Goal: Task Accomplishment & Management: Use online tool/utility

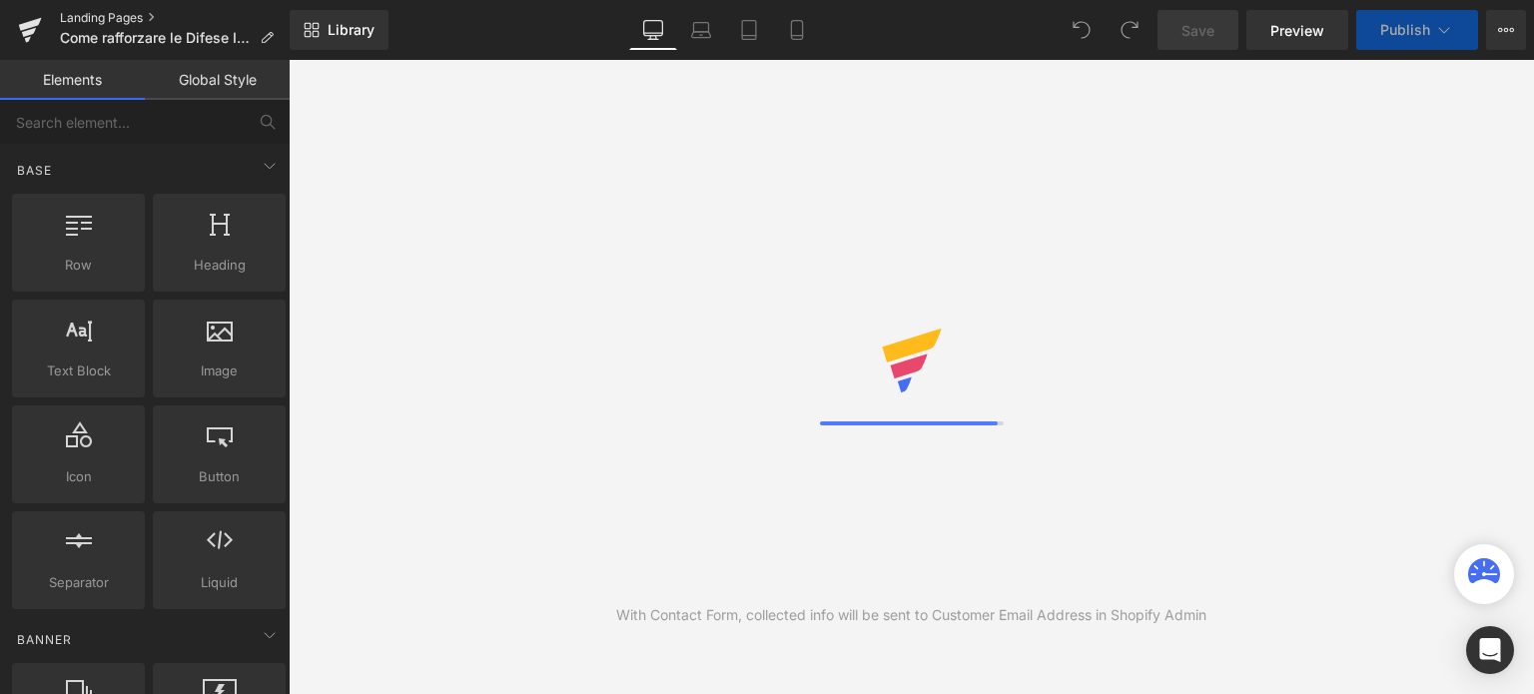
click at [132, 12] on link "Landing Pages" at bounding box center [175, 18] width 230 height 16
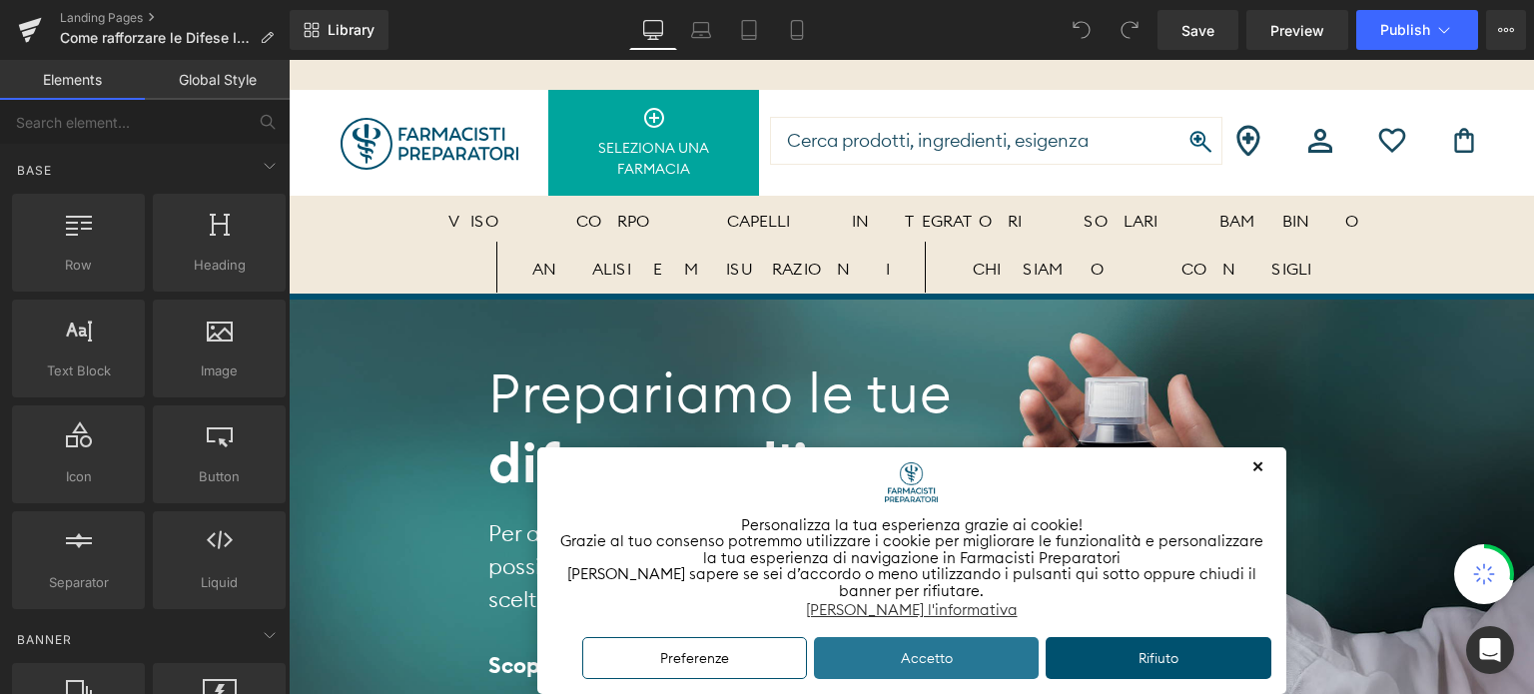
drag, startPoint x: 969, startPoint y: 654, endPoint x: 963, endPoint y: 627, distance: 27.6
click at [969, 654] on button "Accetto" at bounding box center [927, 658] width 226 height 43
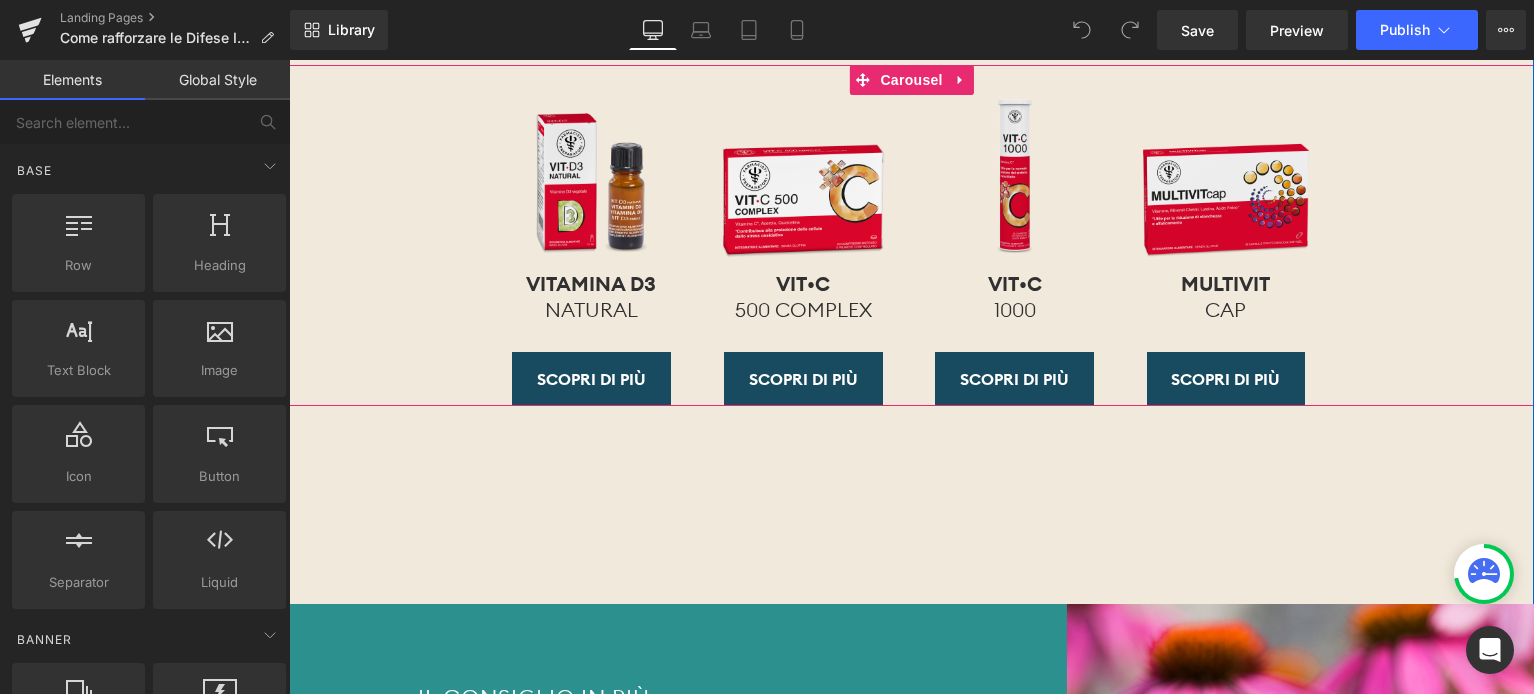
scroll to position [3495, 0]
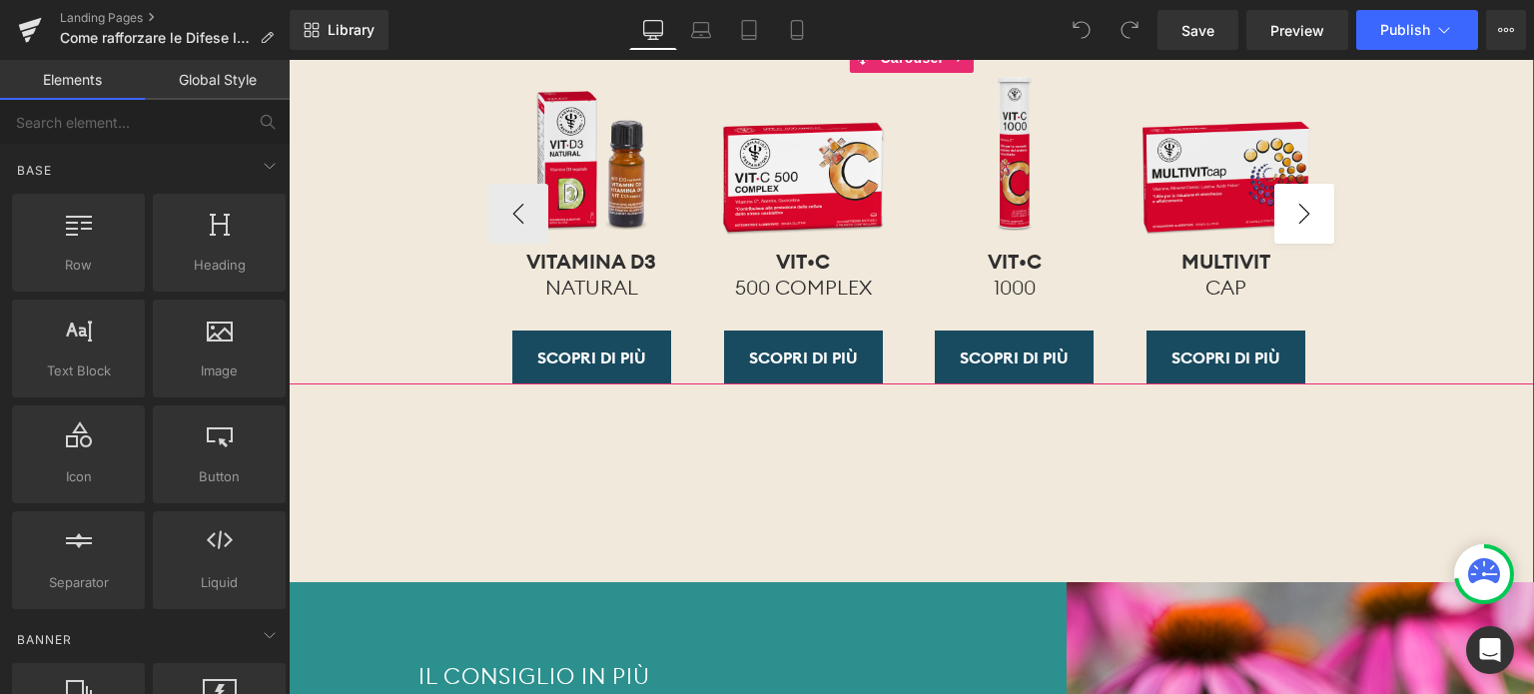
click at [1307, 227] on button "›" at bounding box center [1304, 214] width 60 height 60
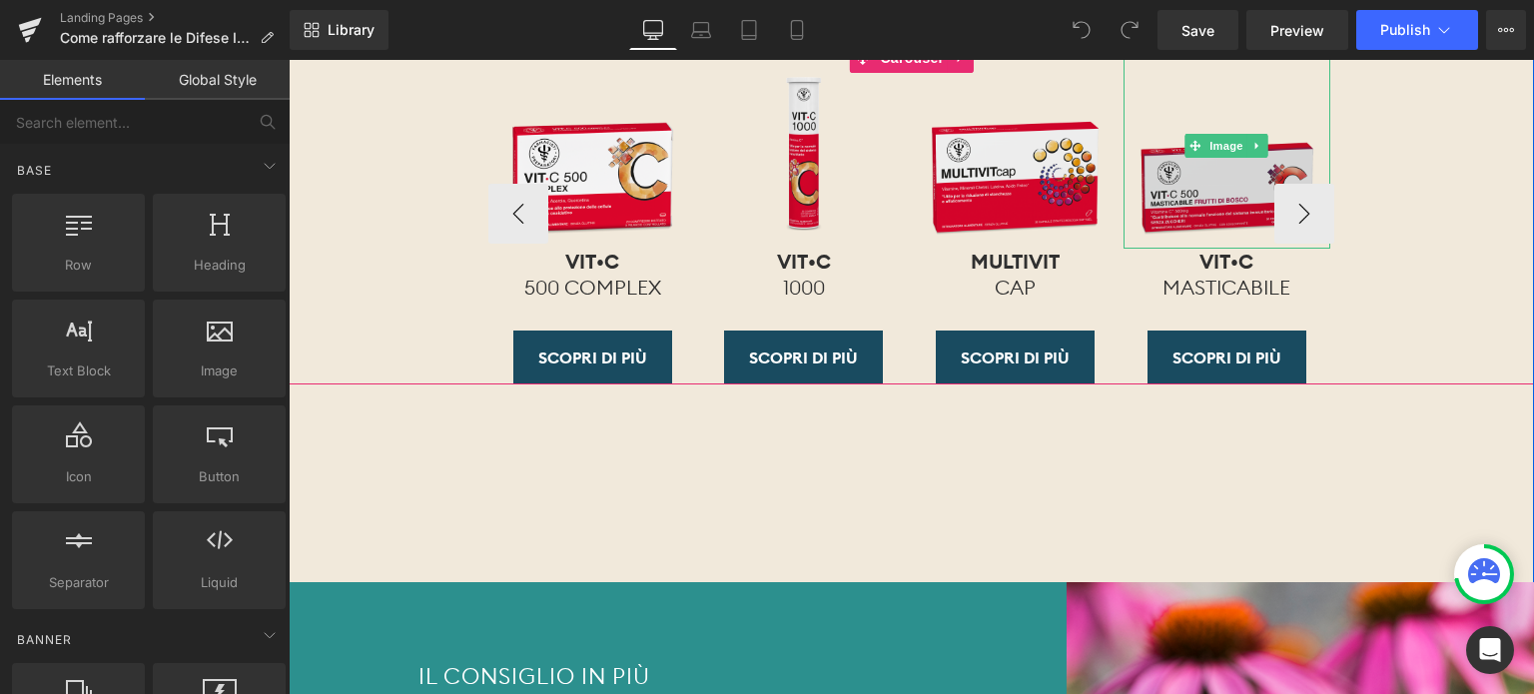
click at [1218, 217] on img at bounding box center [1227, 146] width 207 height 207
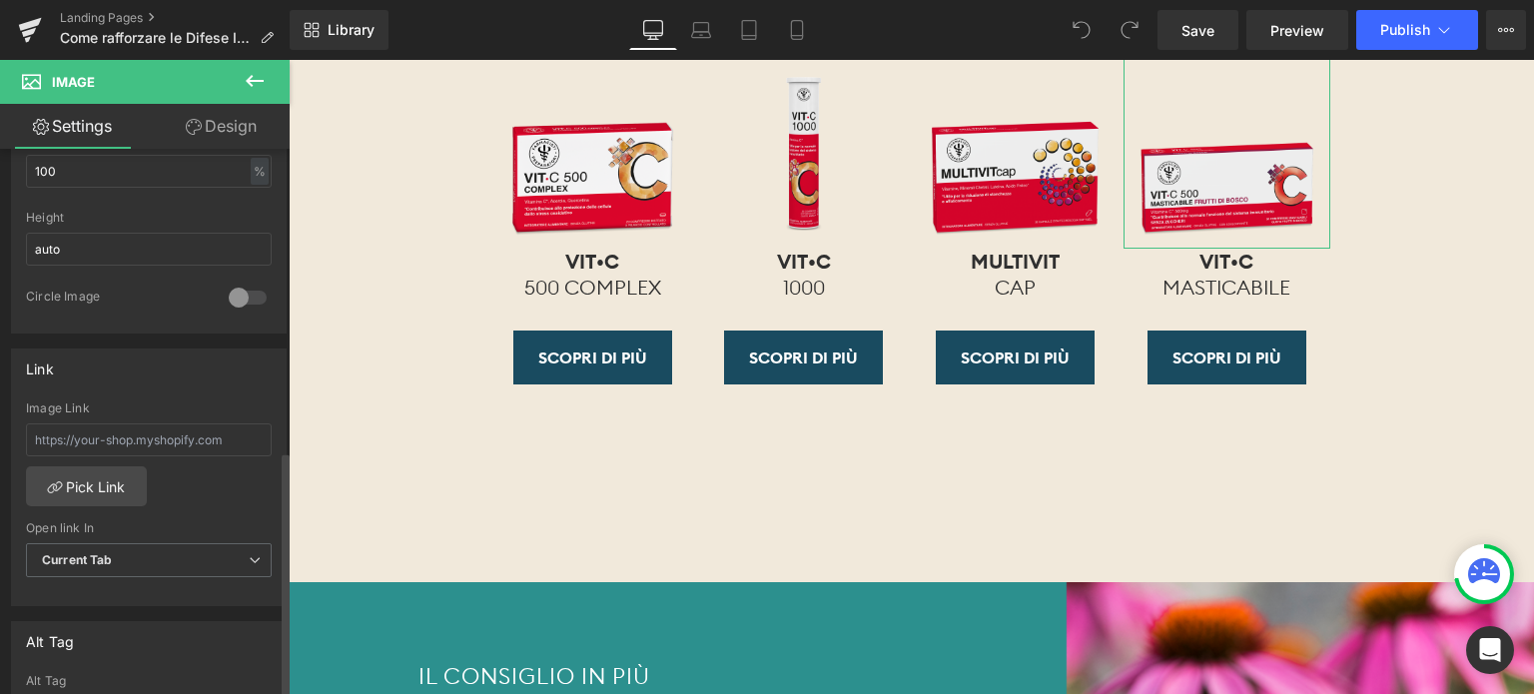
scroll to position [699, 0]
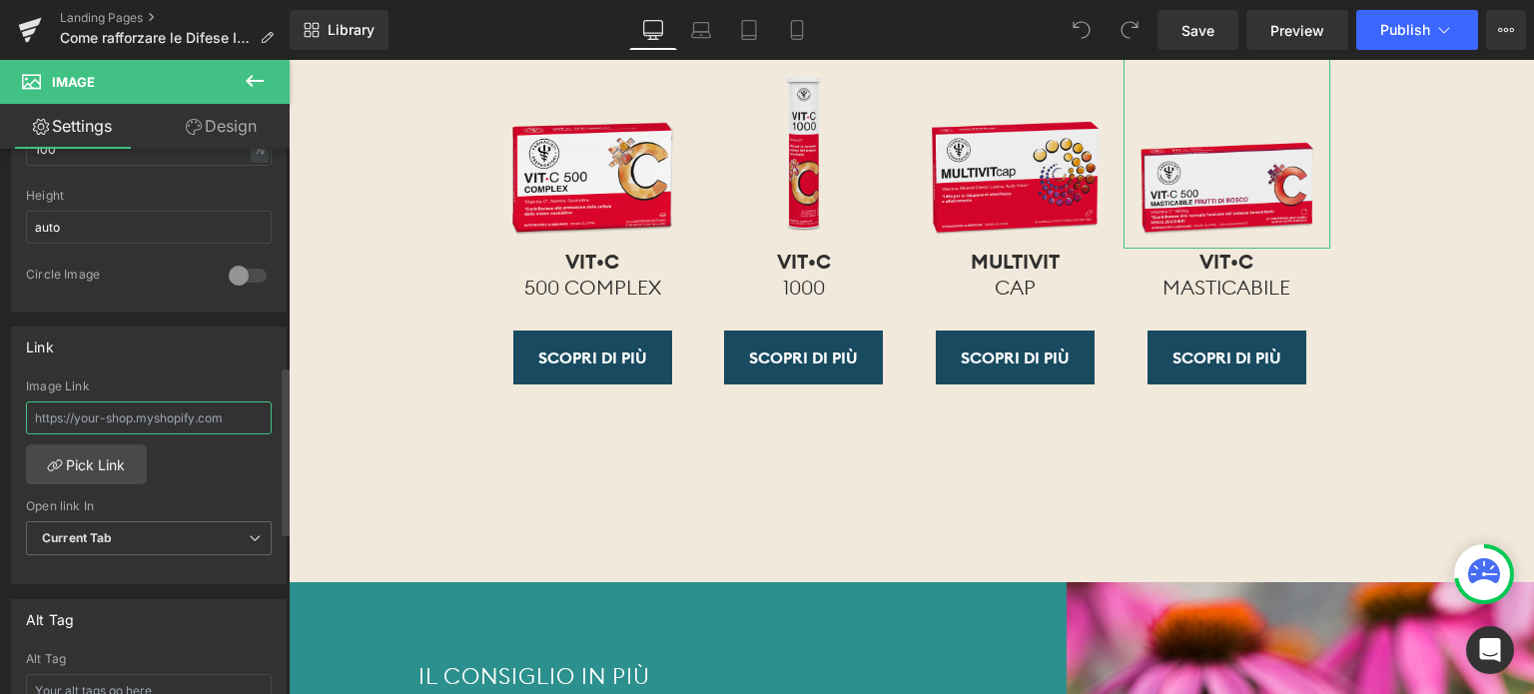
click at [132, 418] on input "text" at bounding box center [149, 417] width 246 height 33
paste input "https://www.farmacistipreparatori.it/products/vit-c-500-masticabile-frutti-rossi"
type input "https://www.farmacistipreparatori.it/products/vit-c-500-masticabile-frutti-rossi"
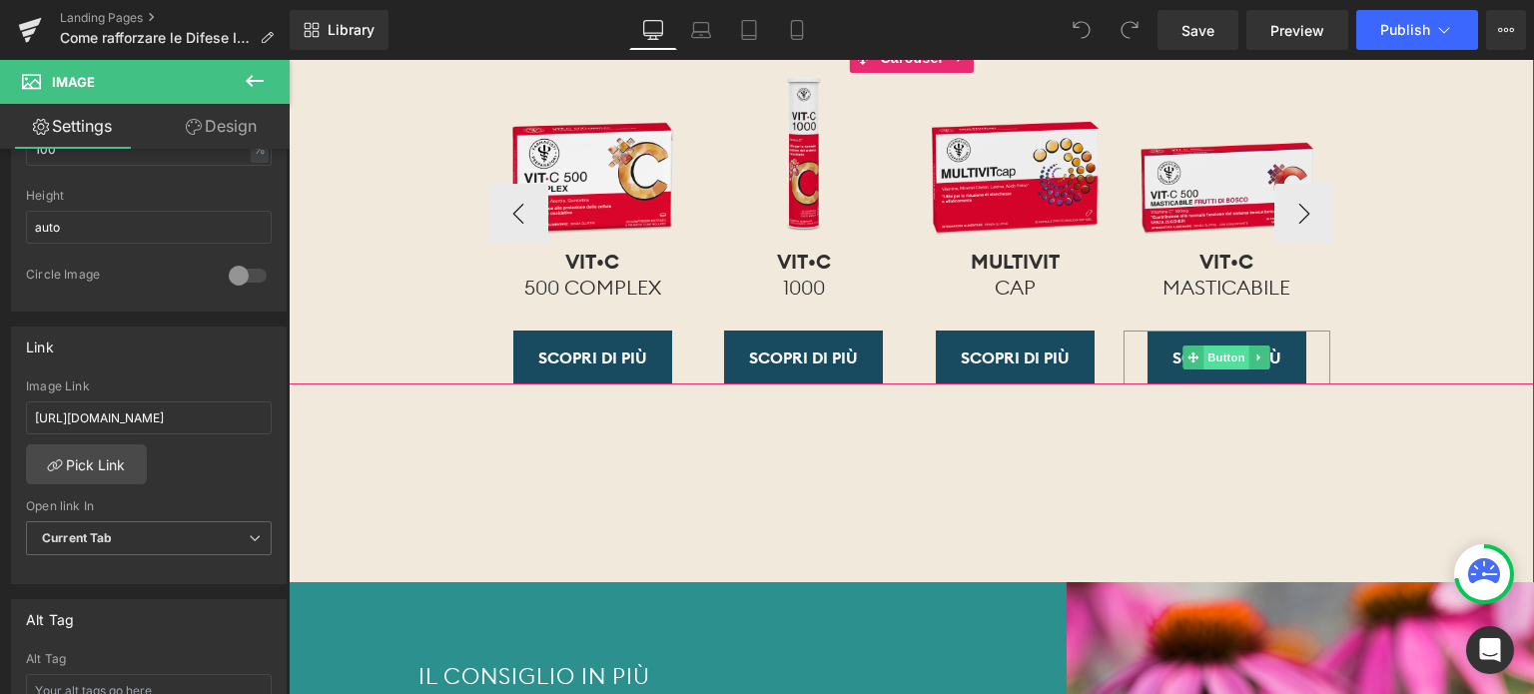
click at [1221, 370] on span "Button" at bounding box center [1227, 358] width 46 height 24
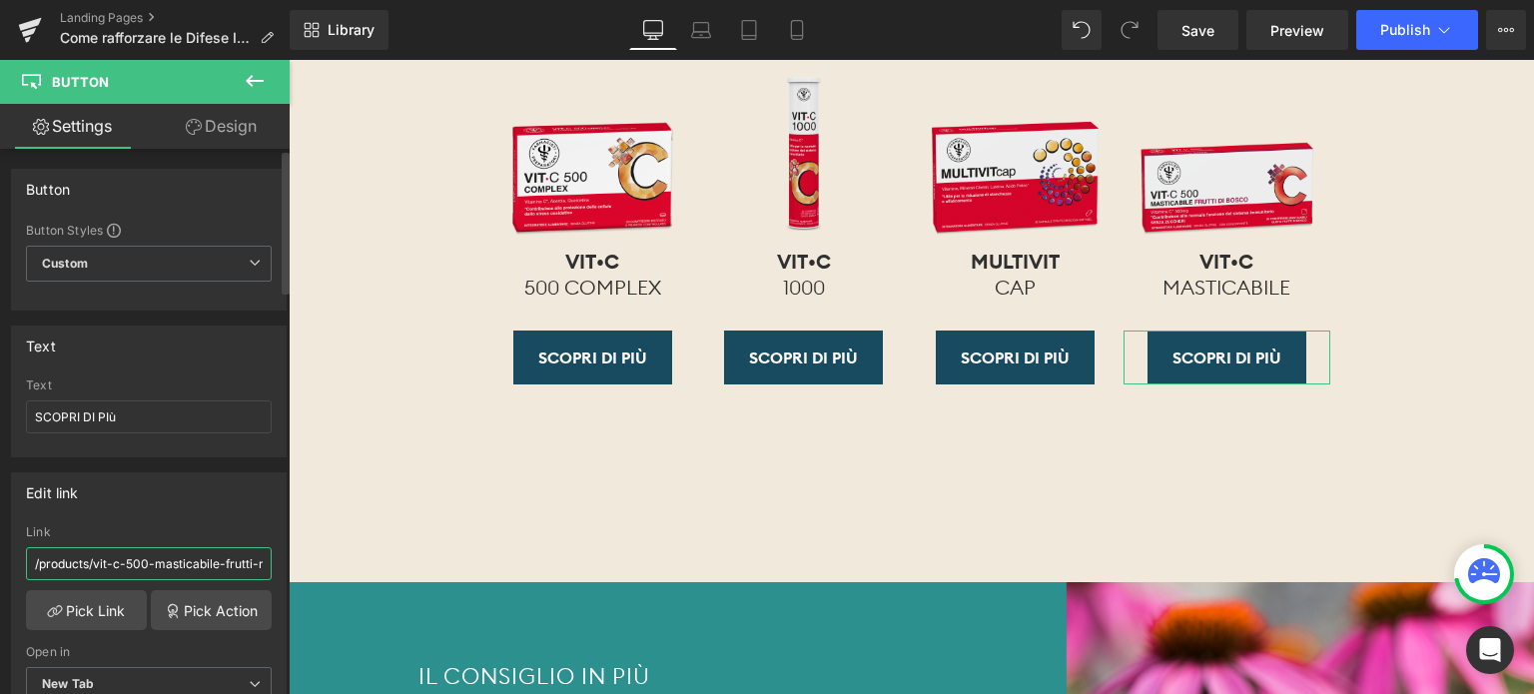
click at [114, 566] on input "/products/vit-c-500-masticabile-frutti-rossi" at bounding box center [149, 563] width 246 height 33
paste input "https://www.farmacistipreparatori.it"
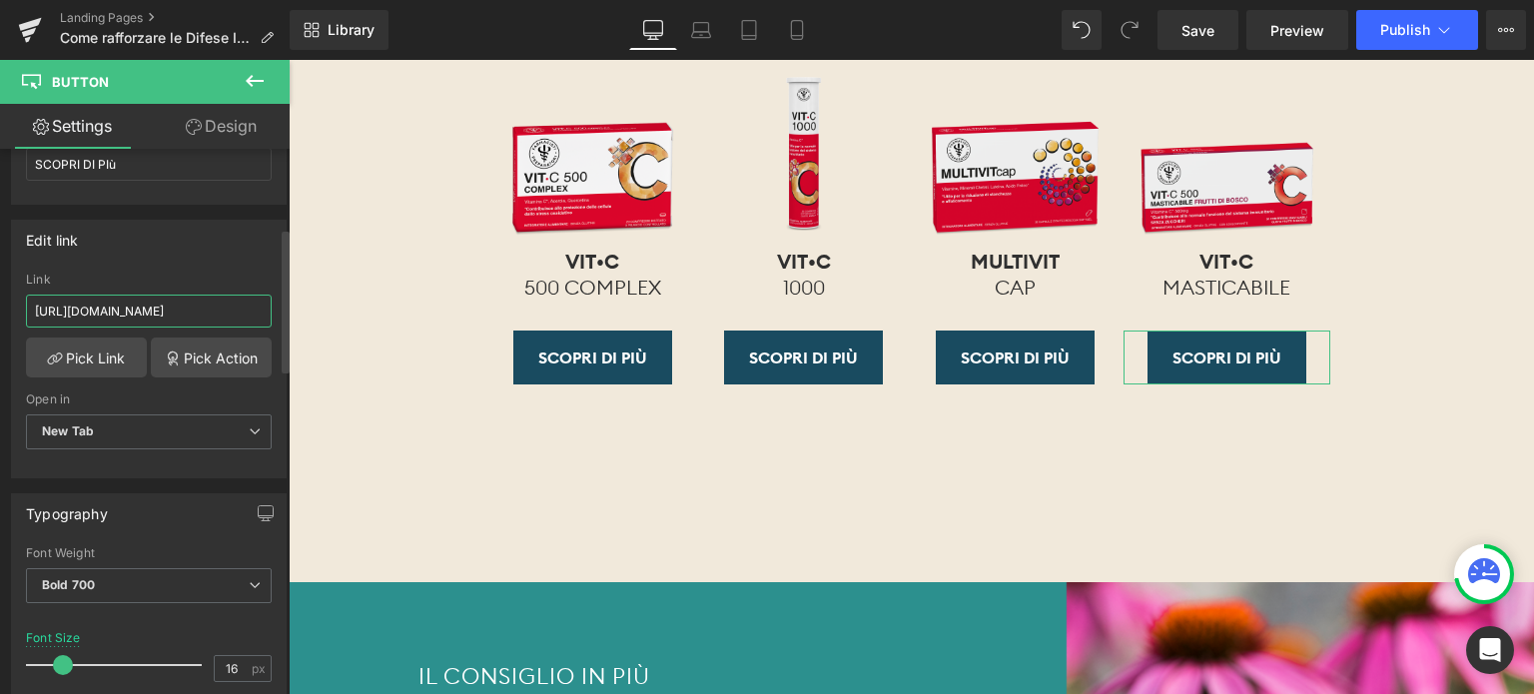
scroll to position [300, 0]
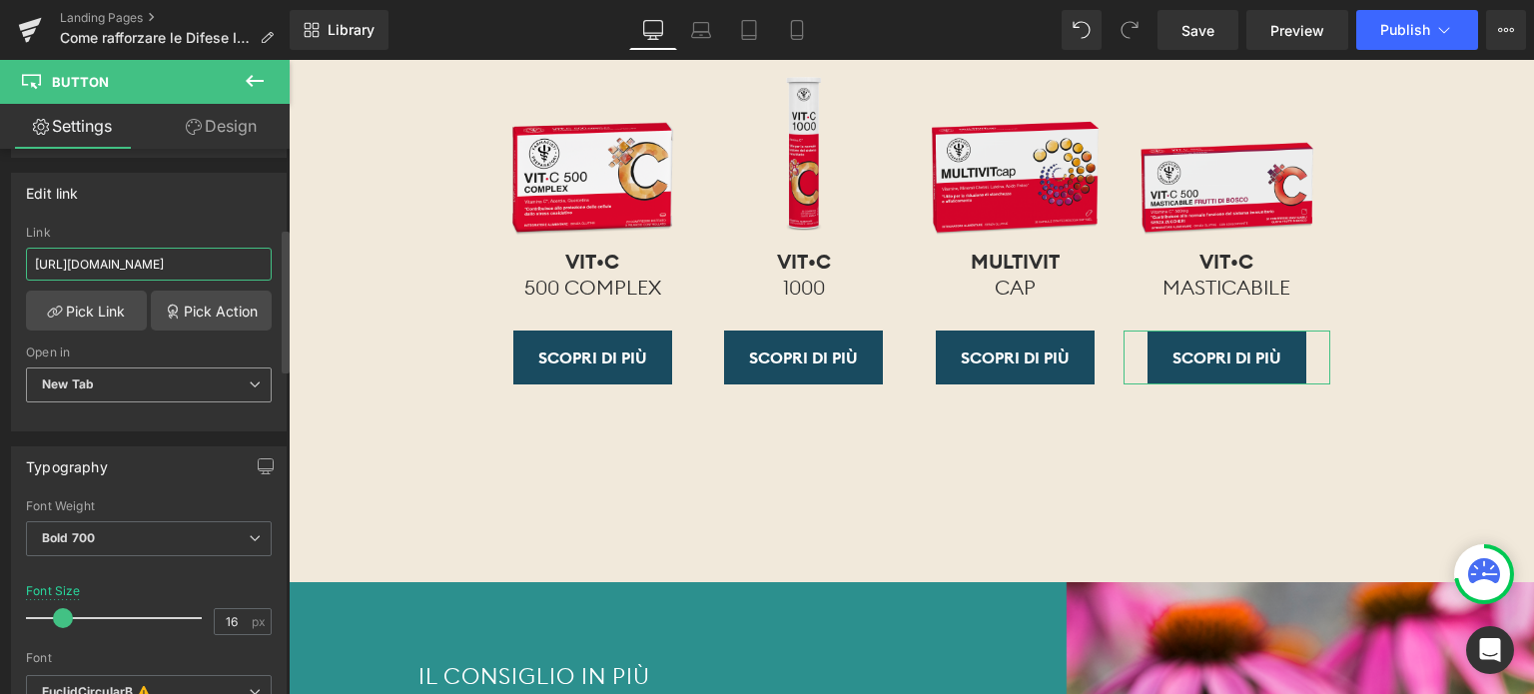
type input "https://www.farmacistipreparatori.it/products/vit-c-500-masticabile-frutti-rossi"
click at [159, 375] on span "New Tab" at bounding box center [149, 385] width 246 height 35
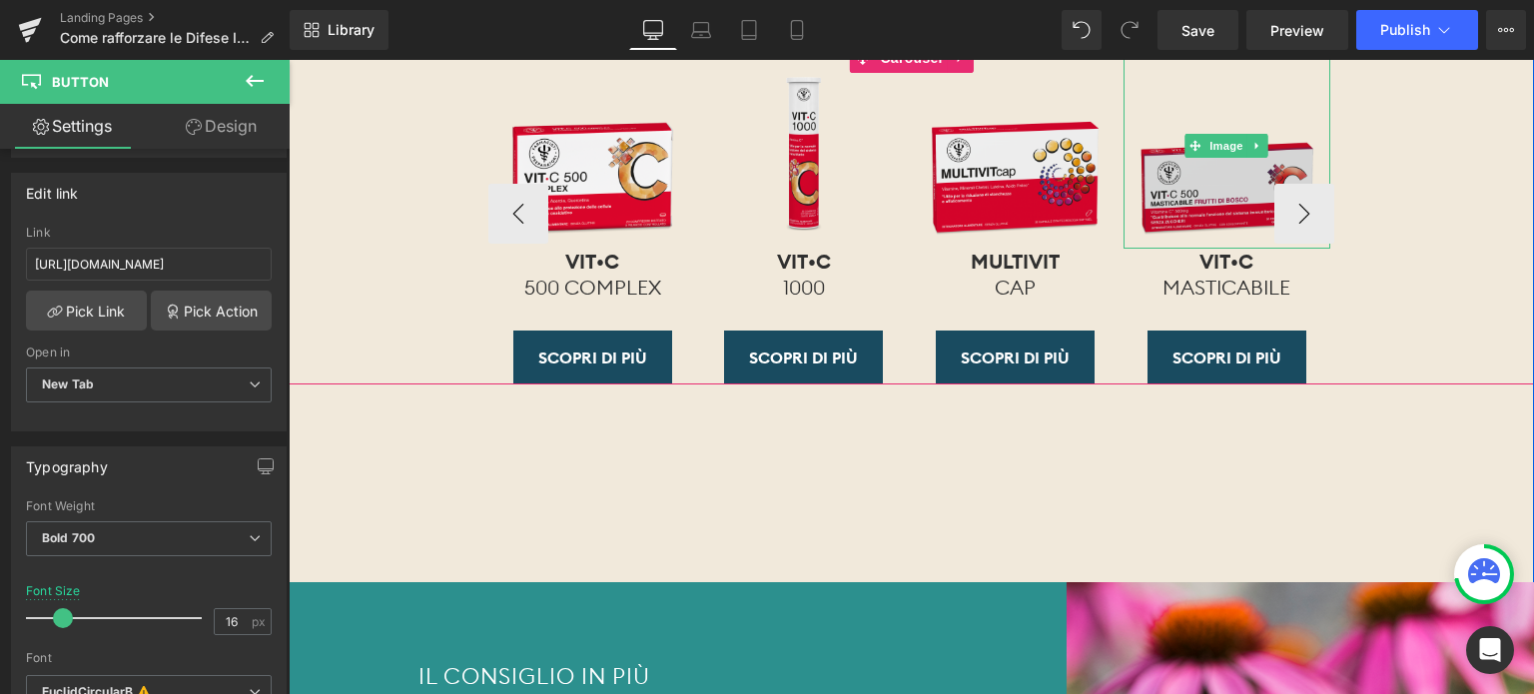
click at [1217, 208] on img at bounding box center [1227, 146] width 207 height 207
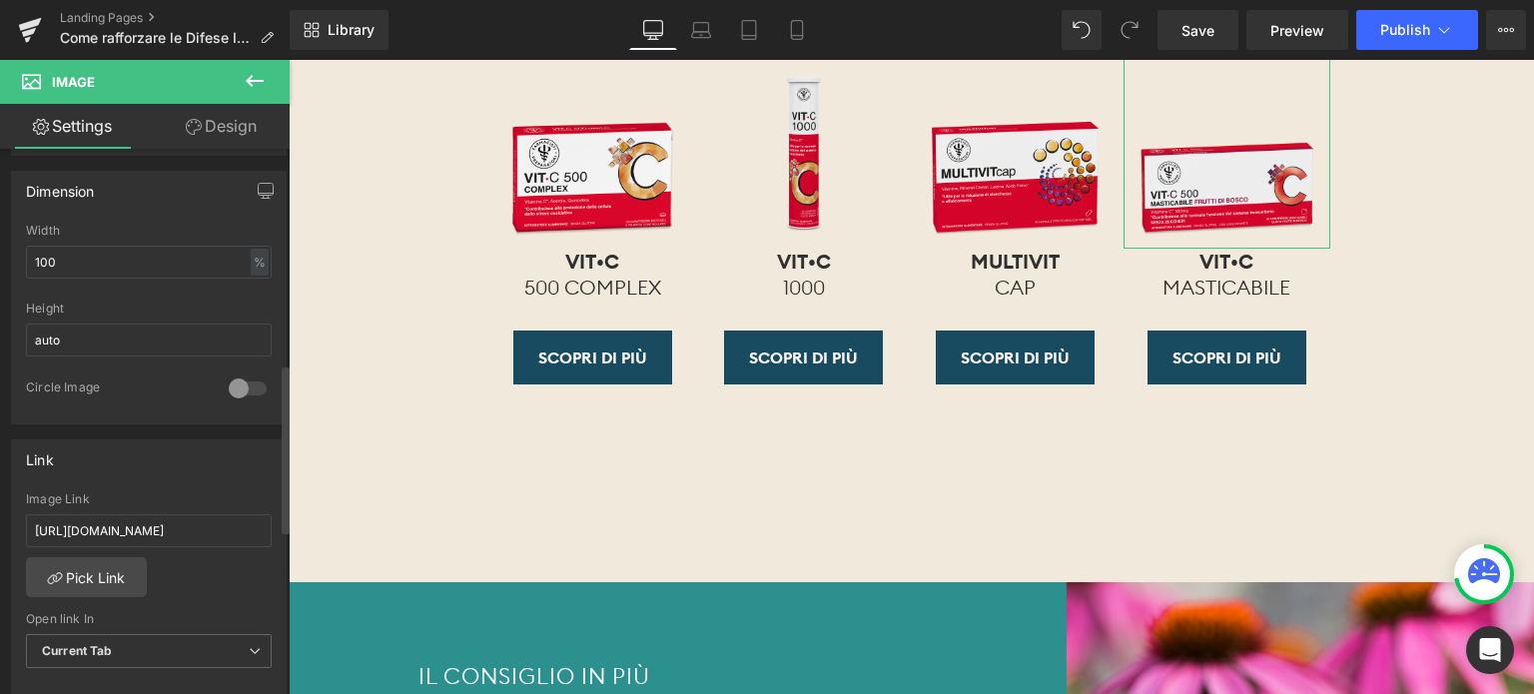
scroll to position [699, 0]
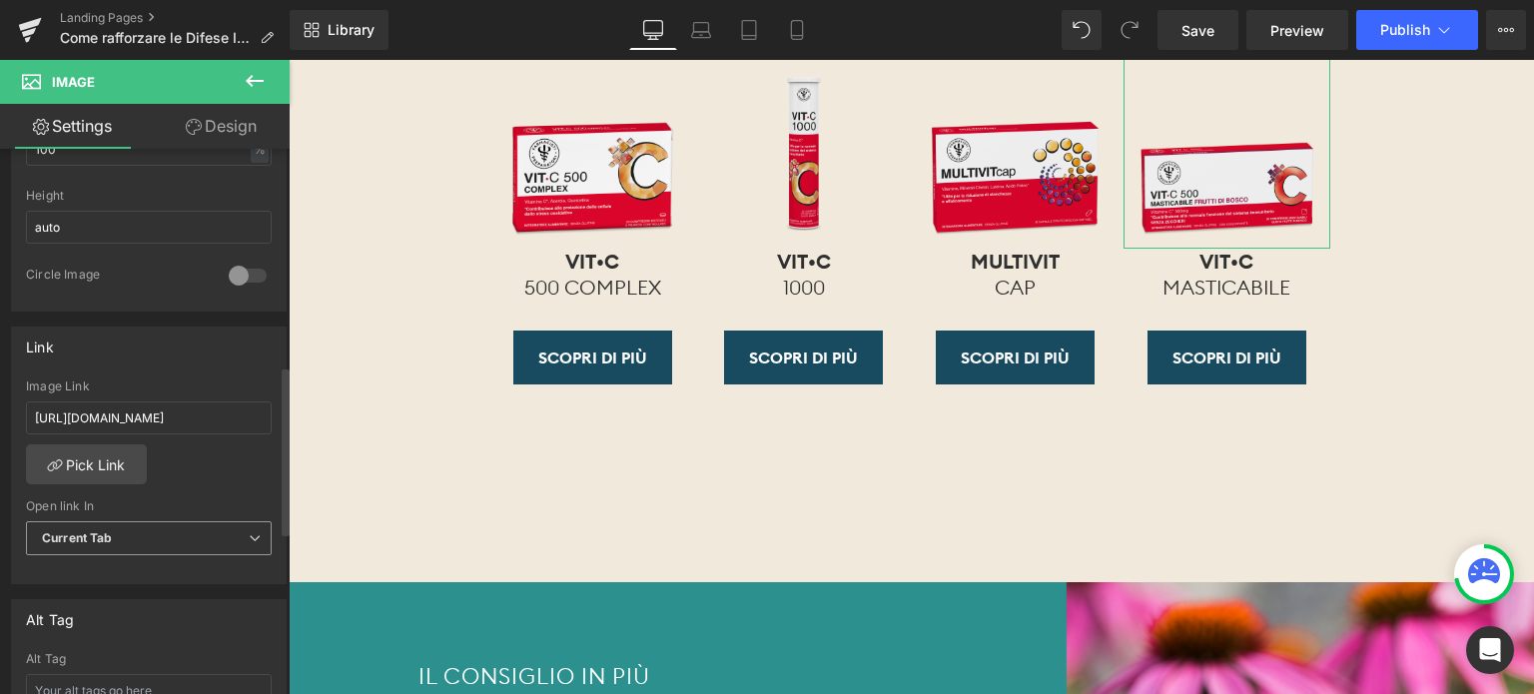
click at [145, 536] on span "Current Tab" at bounding box center [149, 538] width 246 height 35
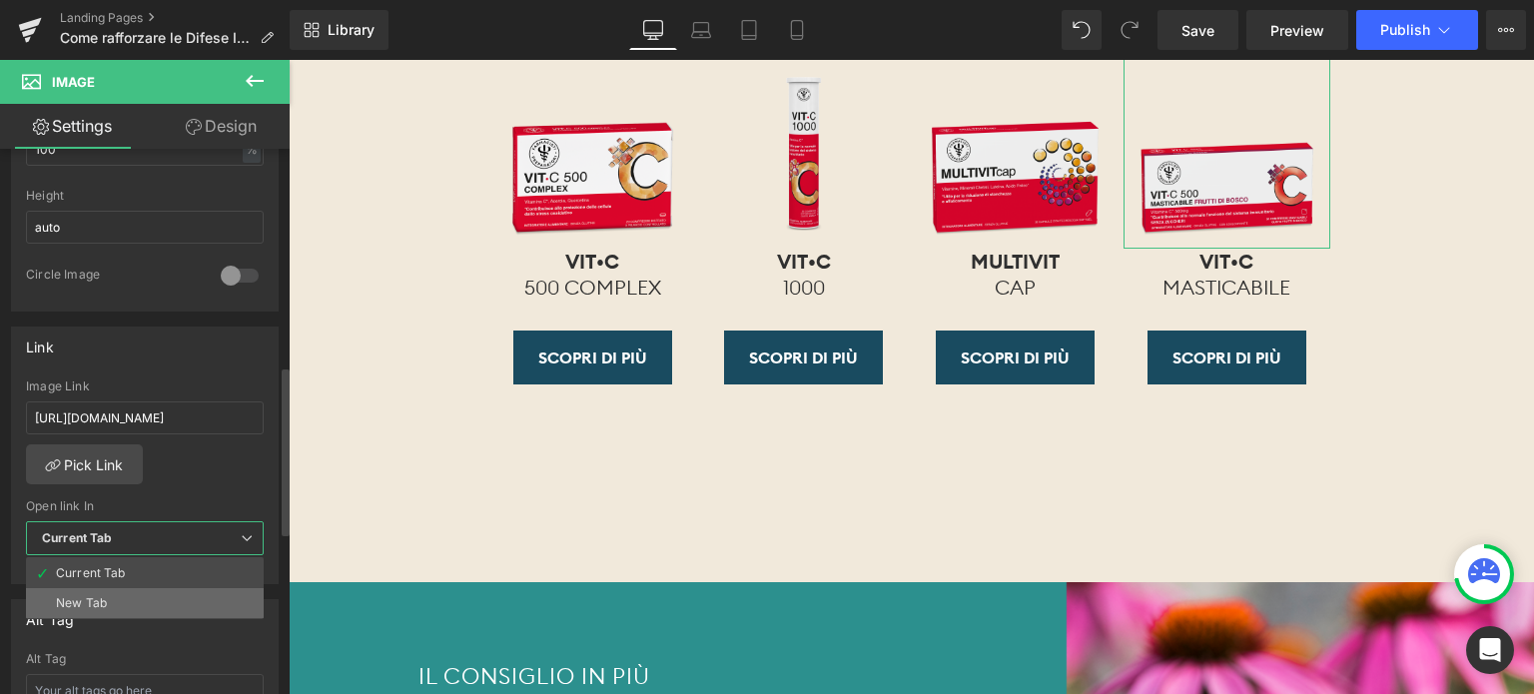
click at [116, 598] on li "New Tab" at bounding box center [145, 603] width 238 height 30
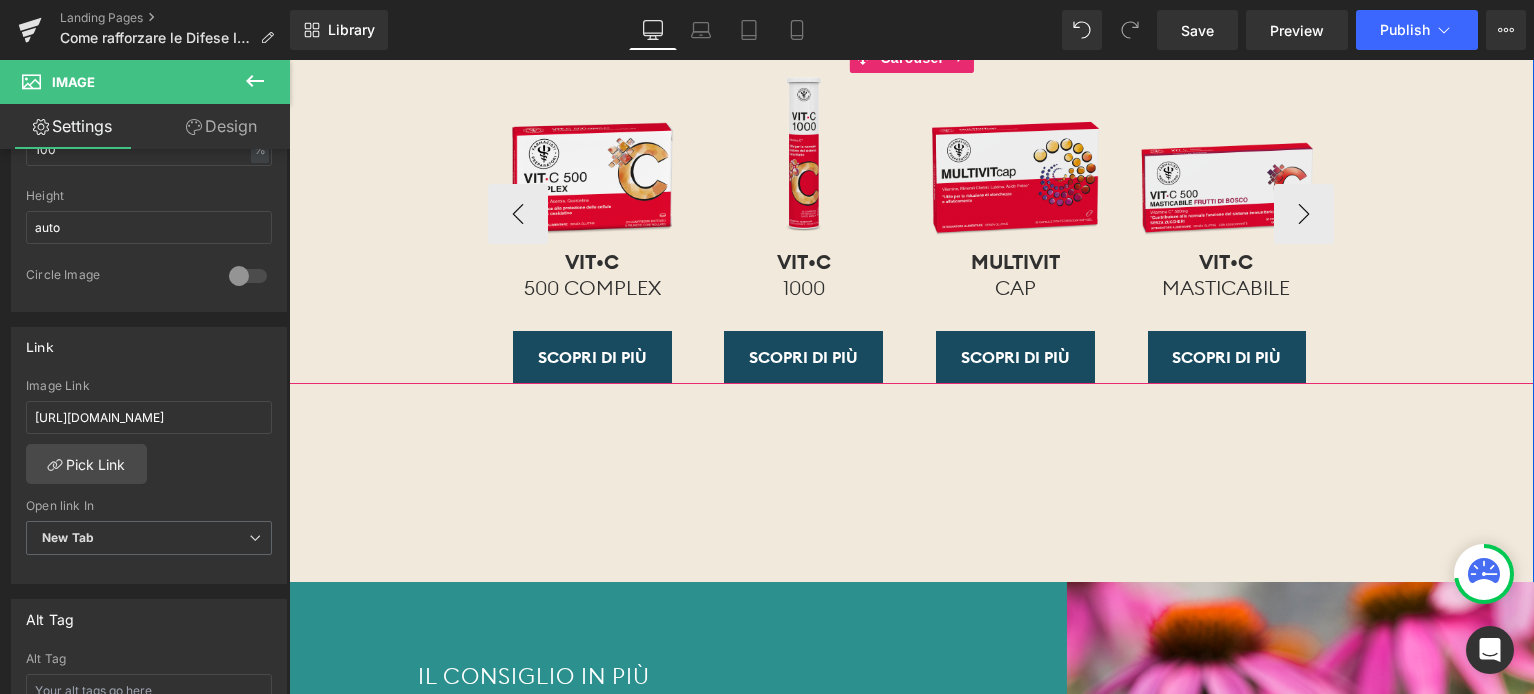
scroll to position [3396, 0]
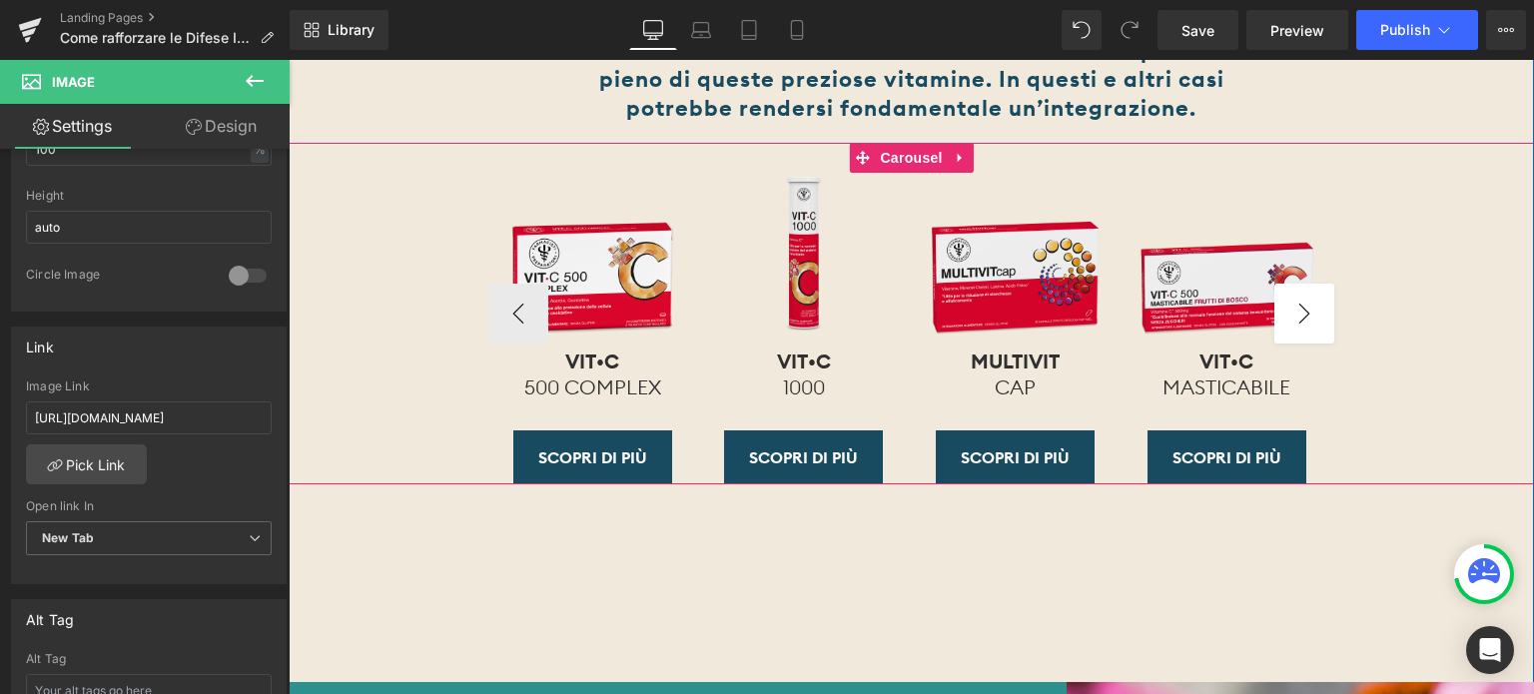
click at [1304, 337] on button "›" at bounding box center [1304, 314] width 60 height 60
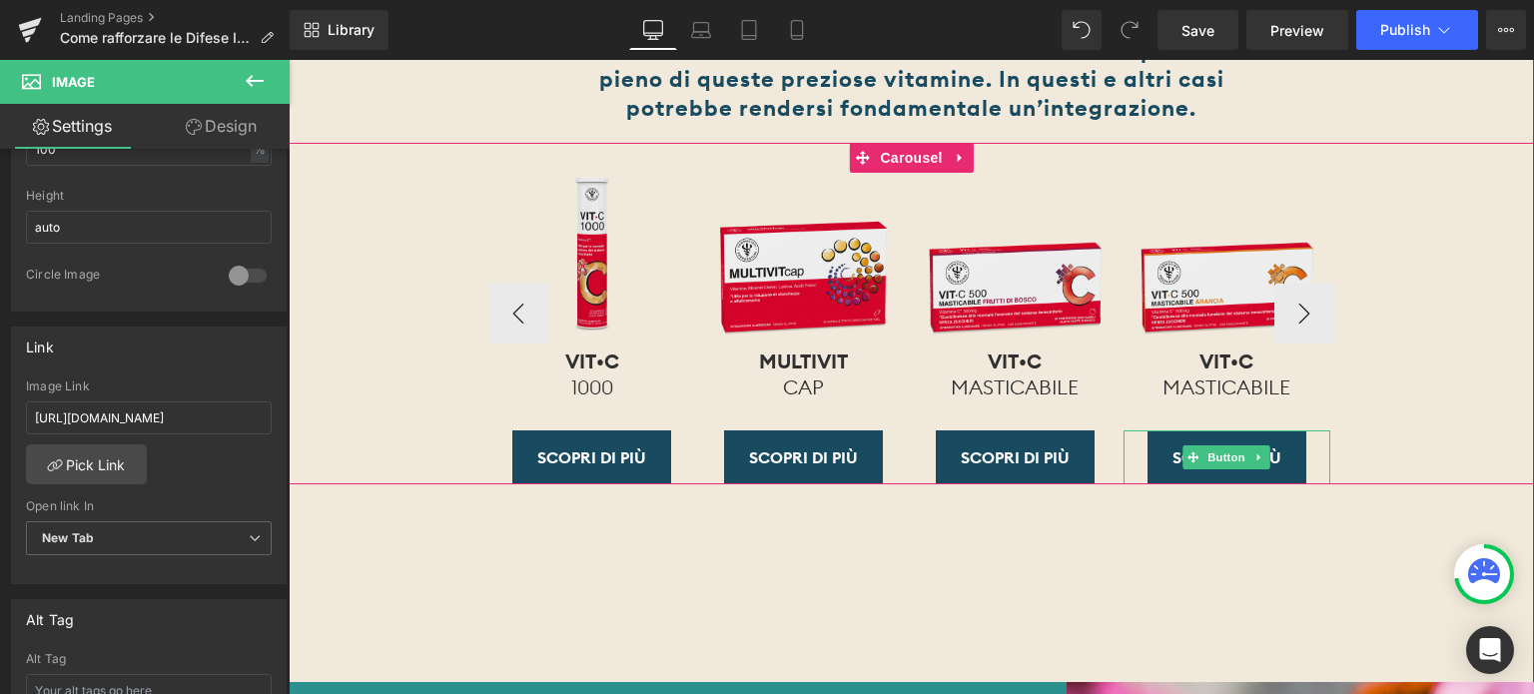
click at [1287, 479] on link "SCOPRI DI PIù" at bounding box center [1226, 457] width 159 height 54
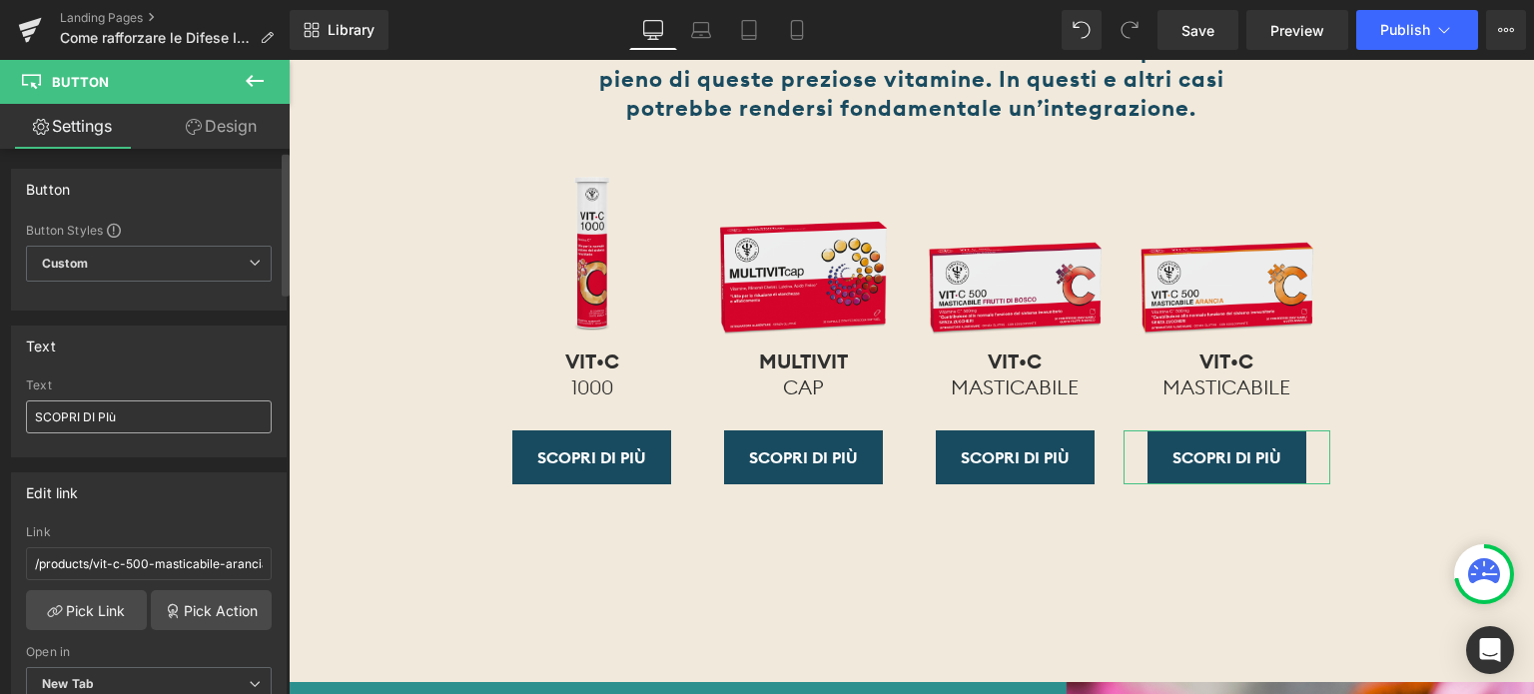
scroll to position [100, 0]
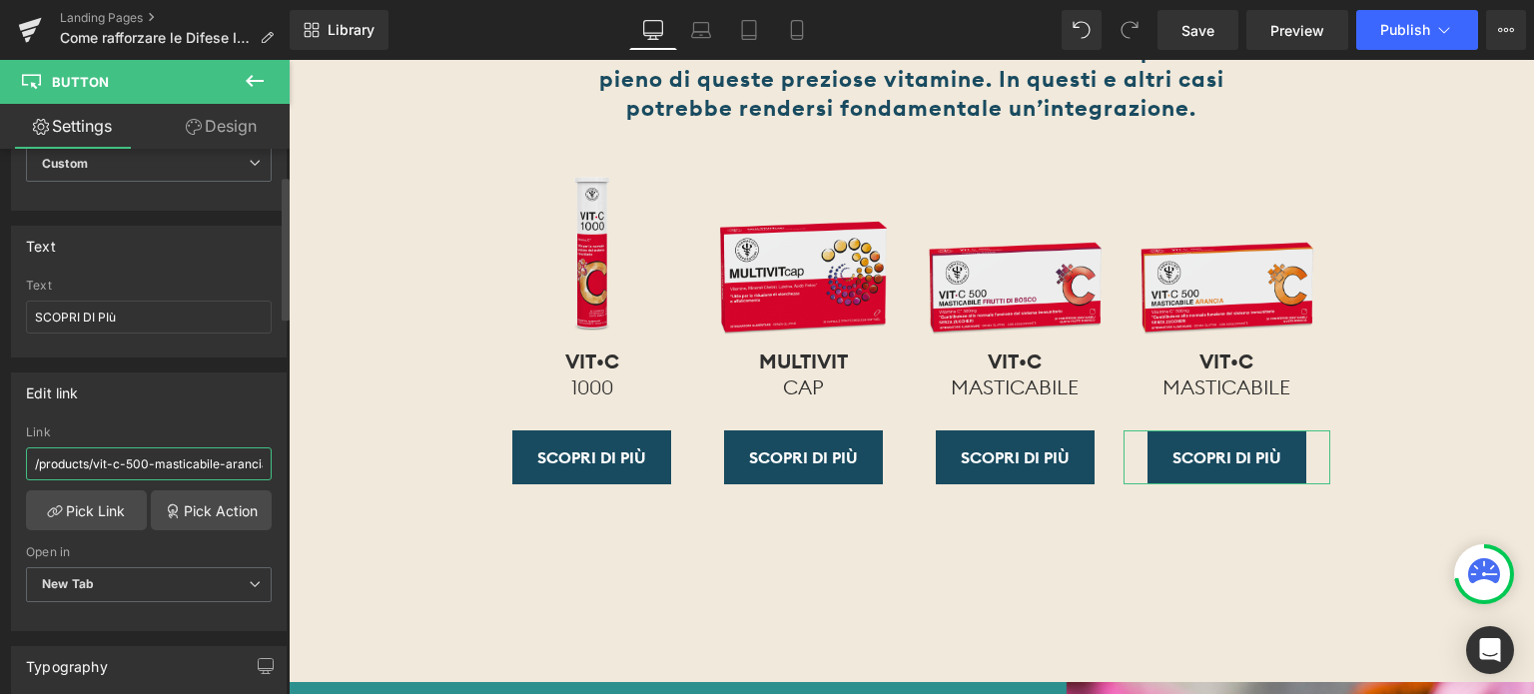
click at [164, 459] on input "/products/vit-c-500-masticabile-arancia" at bounding box center [149, 463] width 246 height 33
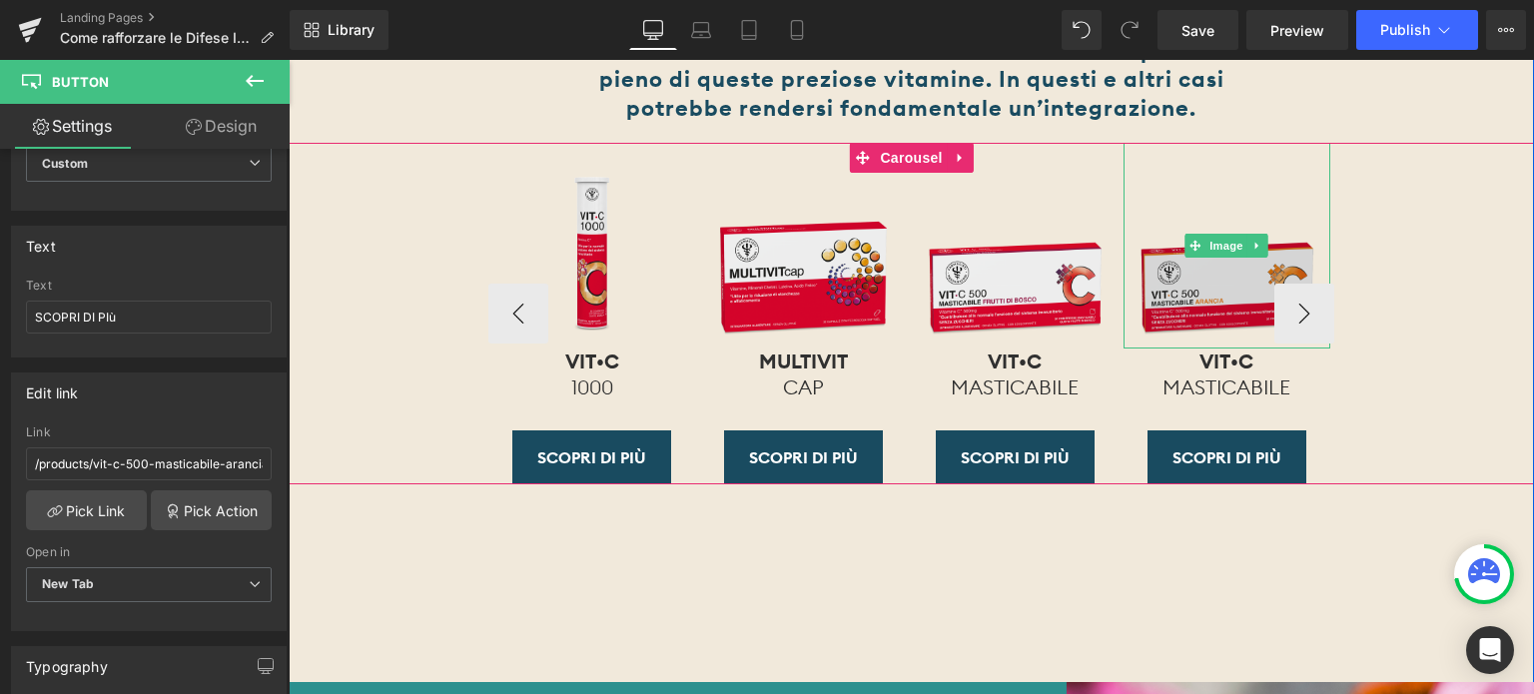
click at [1241, 323] on img at bounding box center [1227, 246] width 207 height 207
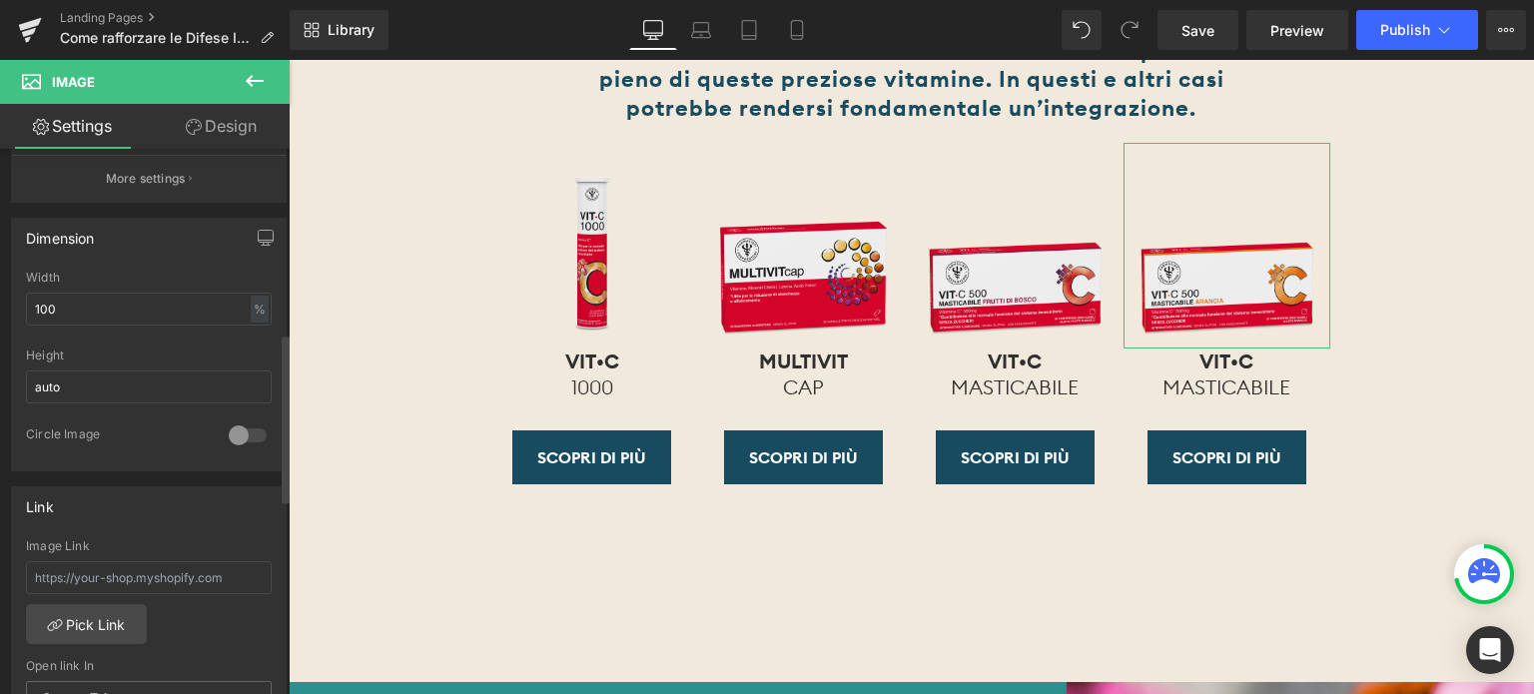
scroll to position [699, 0]
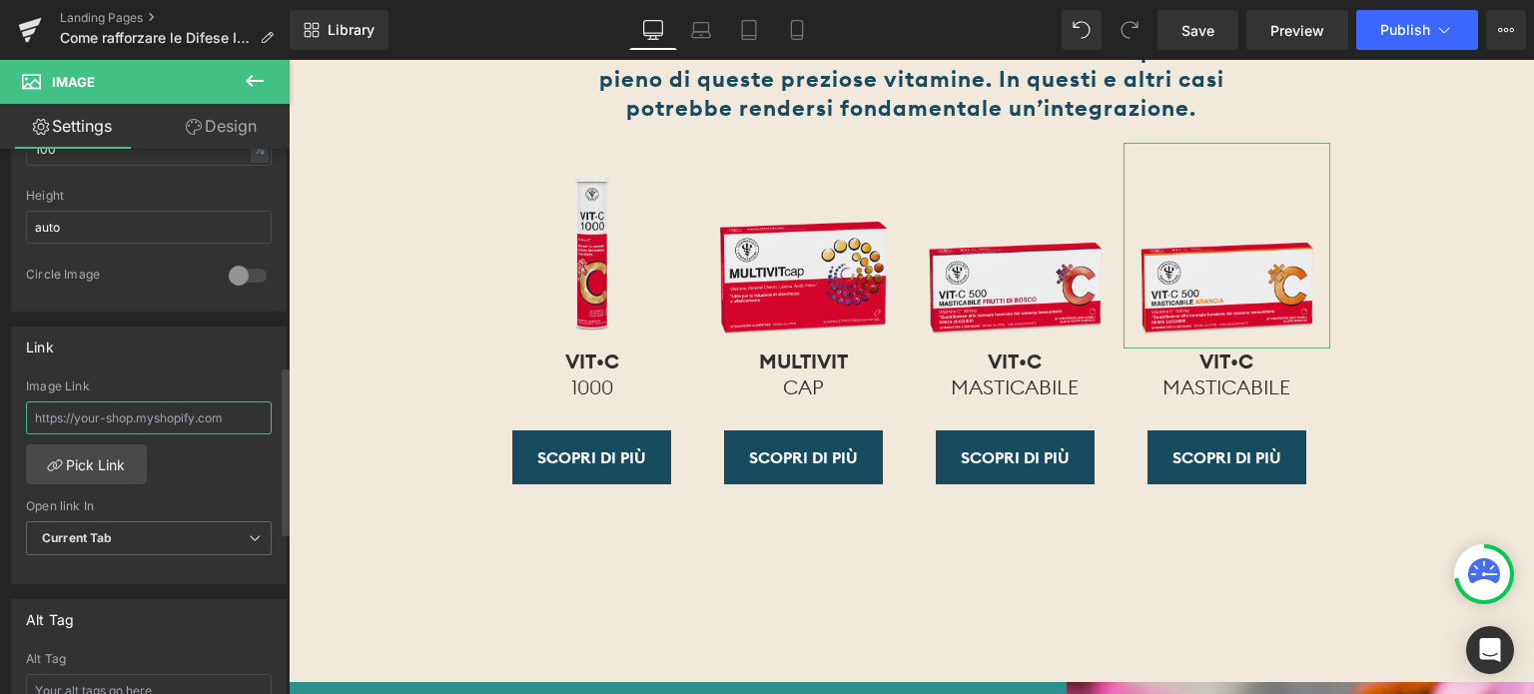
click at [160, 416] on input "text" at bounding box center [149, 417] width 246 height 33
paste input "https://www.farmacistipreparatori.it/products/vit-c-500-masticabile-arancia"
type input "https://www.farmacistipreparatori.it/products/vit-c-500-masticabile-arancia"
click at [138, 547] on span "Current Tab" at bounding box center [149, 538] width 246 height 35
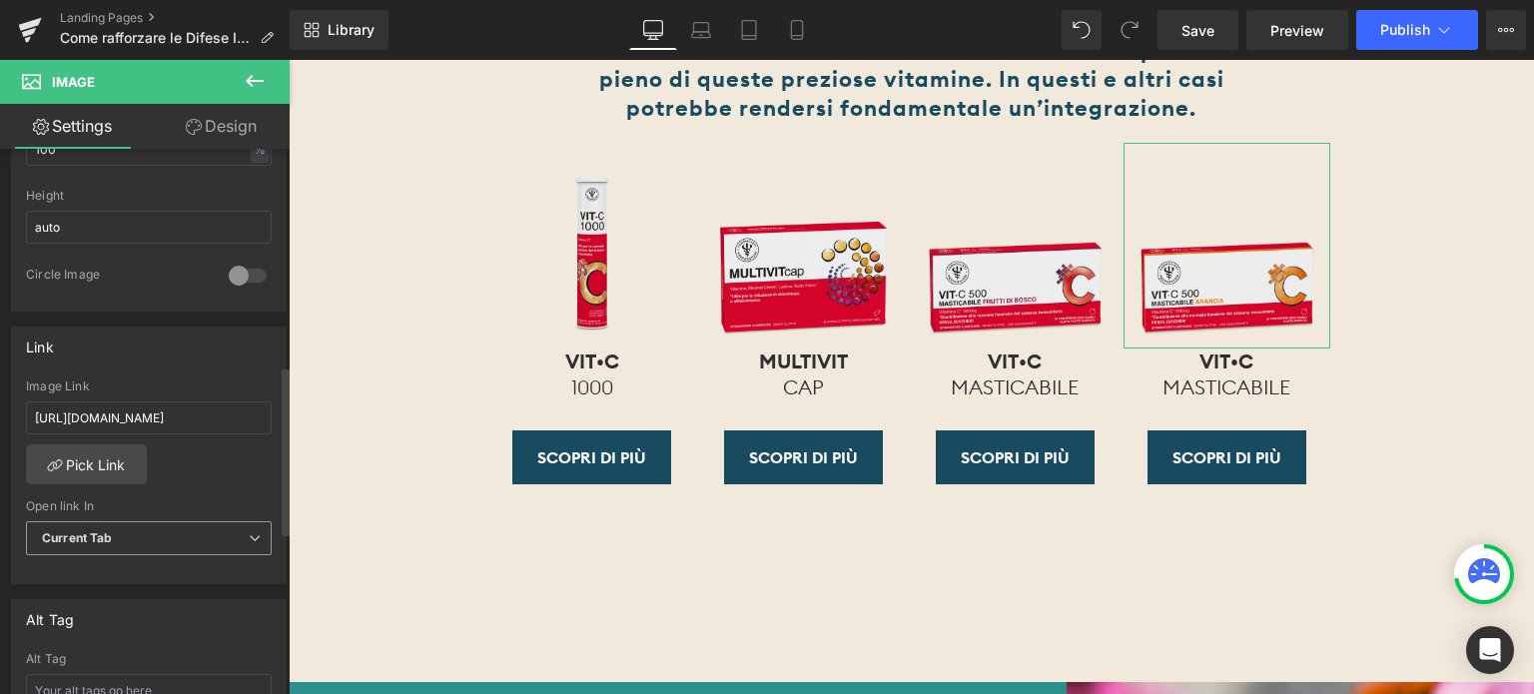
scroll to position [0, 0]
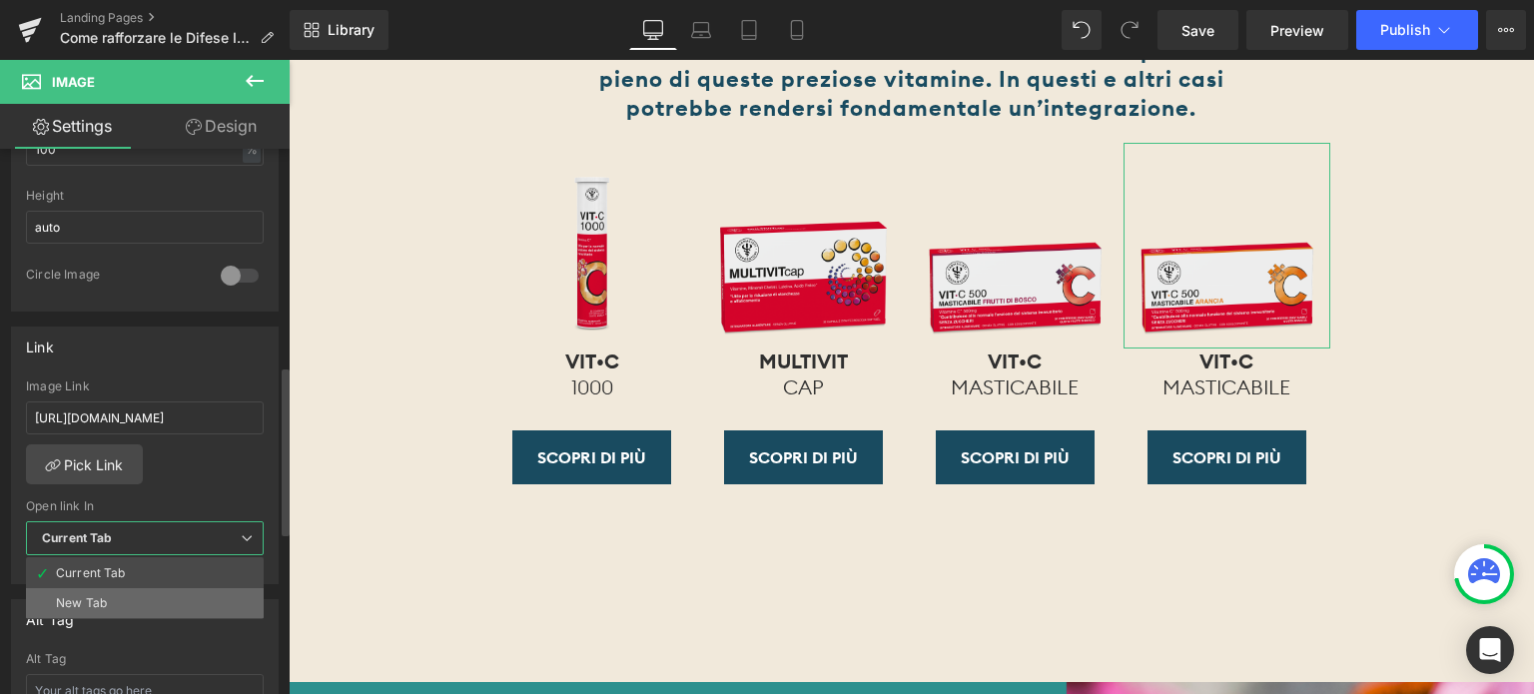
click at [135, 612] on li "New Tab" at bounding box center [145, 603] width 238 height 30
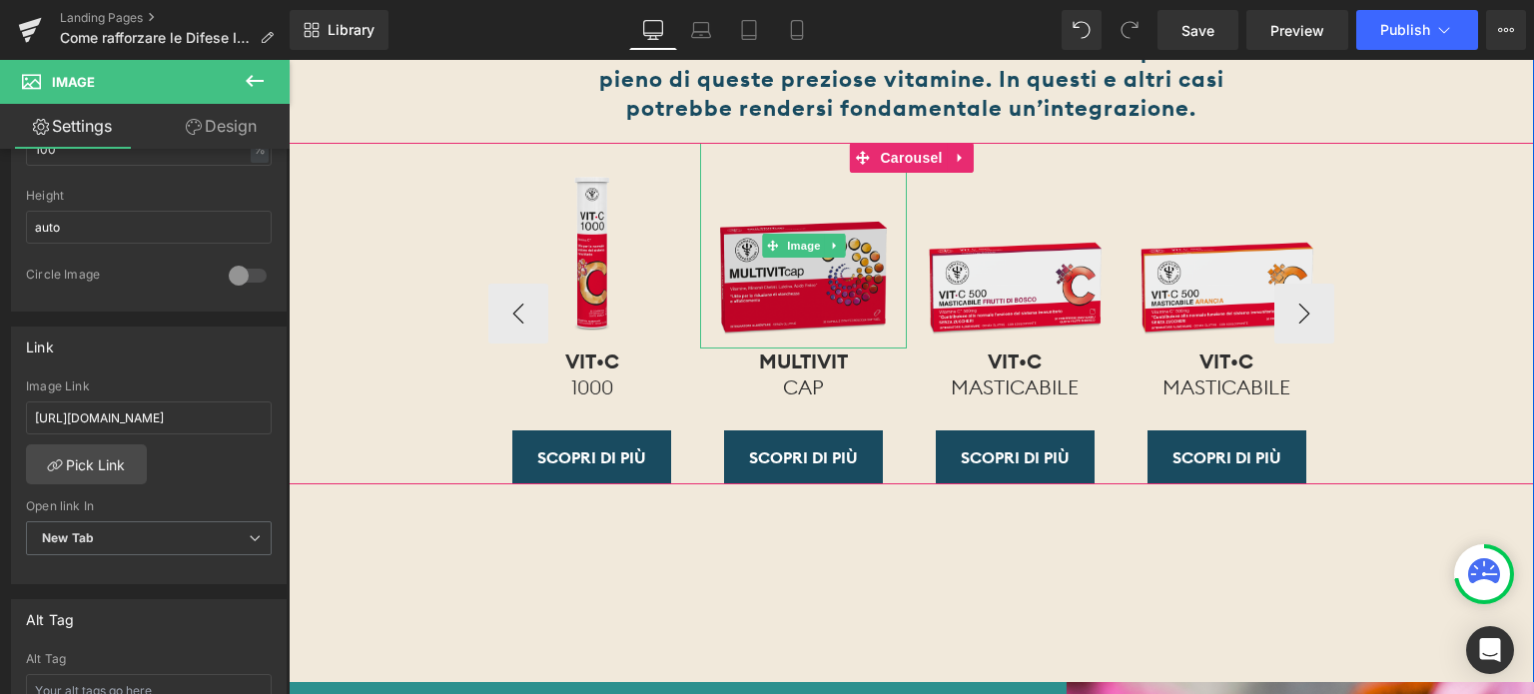
click at [753, 299] on img at bounding box center [803, 246] width 207 height 207
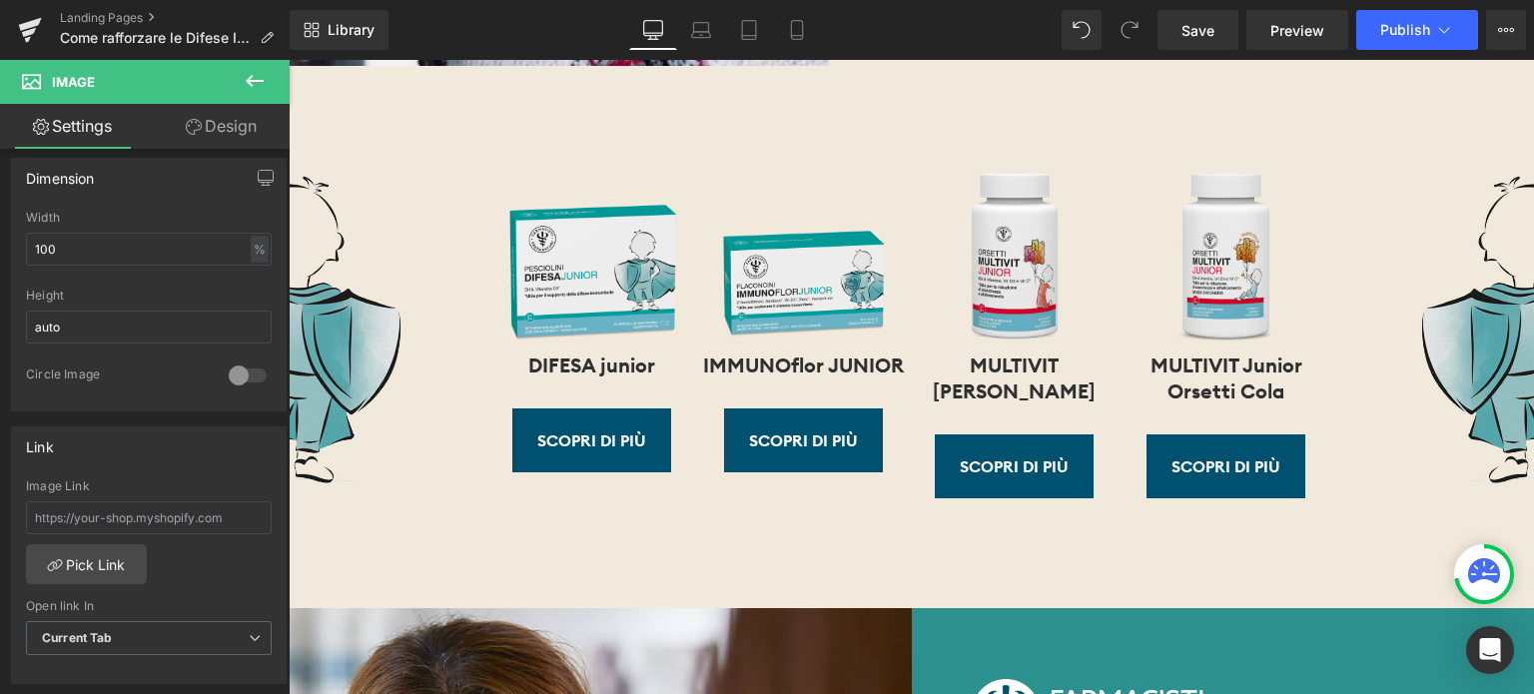
scroll to position [7590, 0]
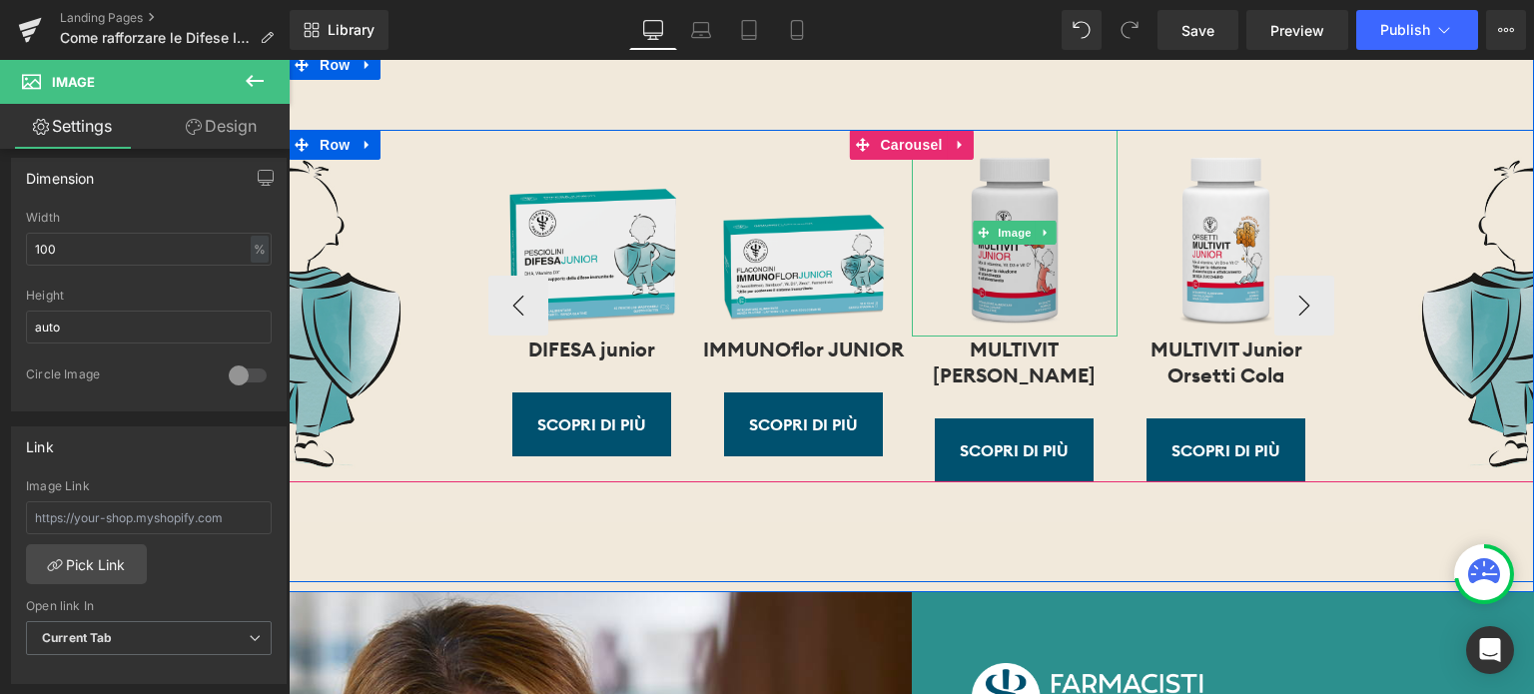
click at [1002, 247] on img at bounding box center [1015, 233] width 207 height 207
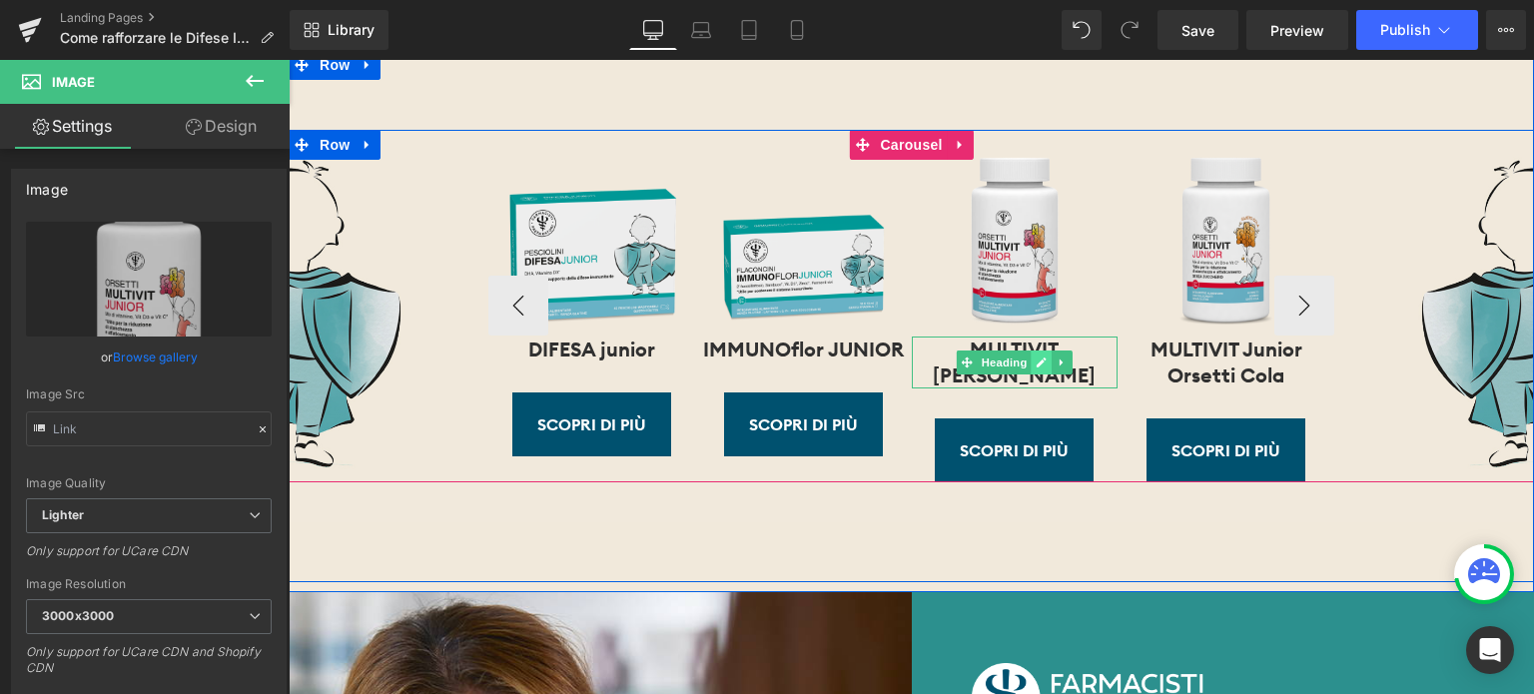
click at [1038, 358] on icon at bounding box center [1042, 363] width 10 height 10
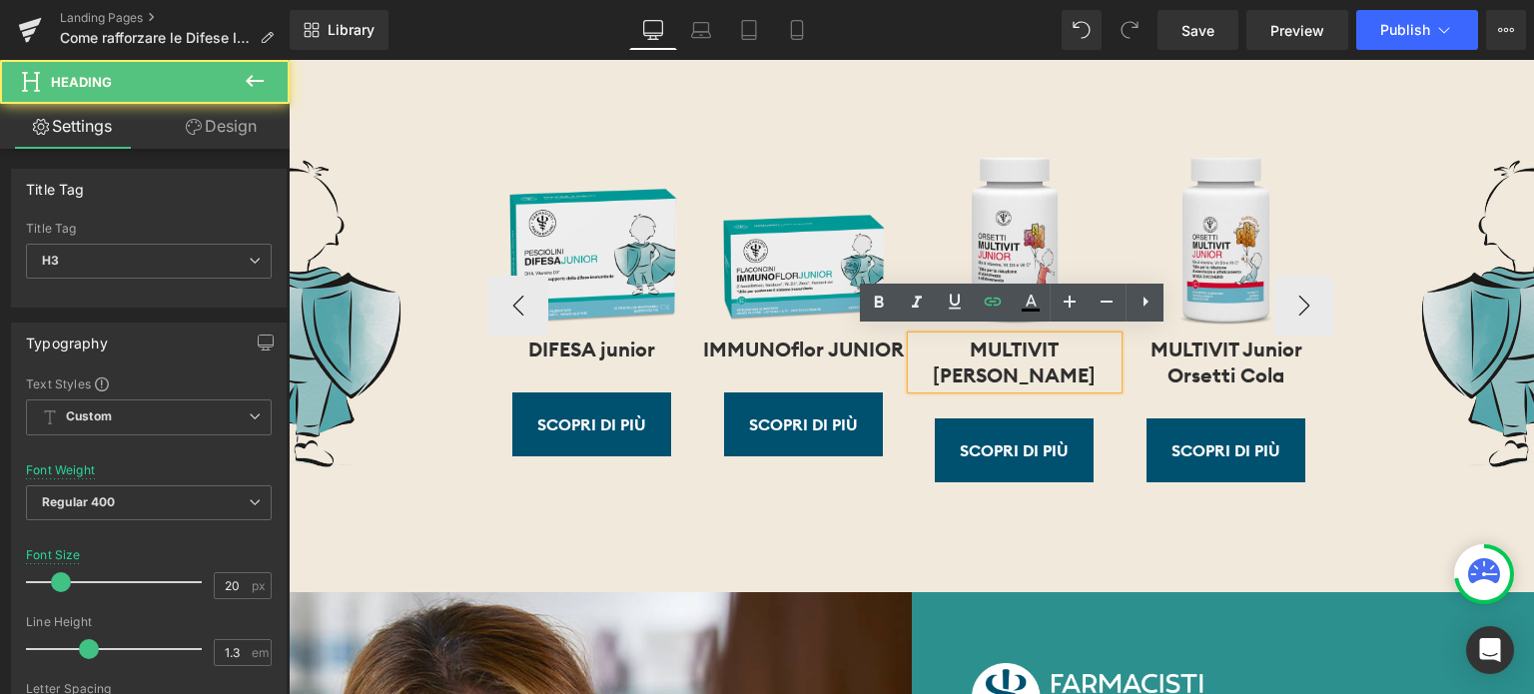
drag, startPoint x: 1055, startPoint y: 365, endPoint x: 986, endPoint y: 363, distance: 68.9
click at [986, 363] on div "MULTIVIT [PERSON_NAME]" at bounding box center [1015, 363] width 207 height 52
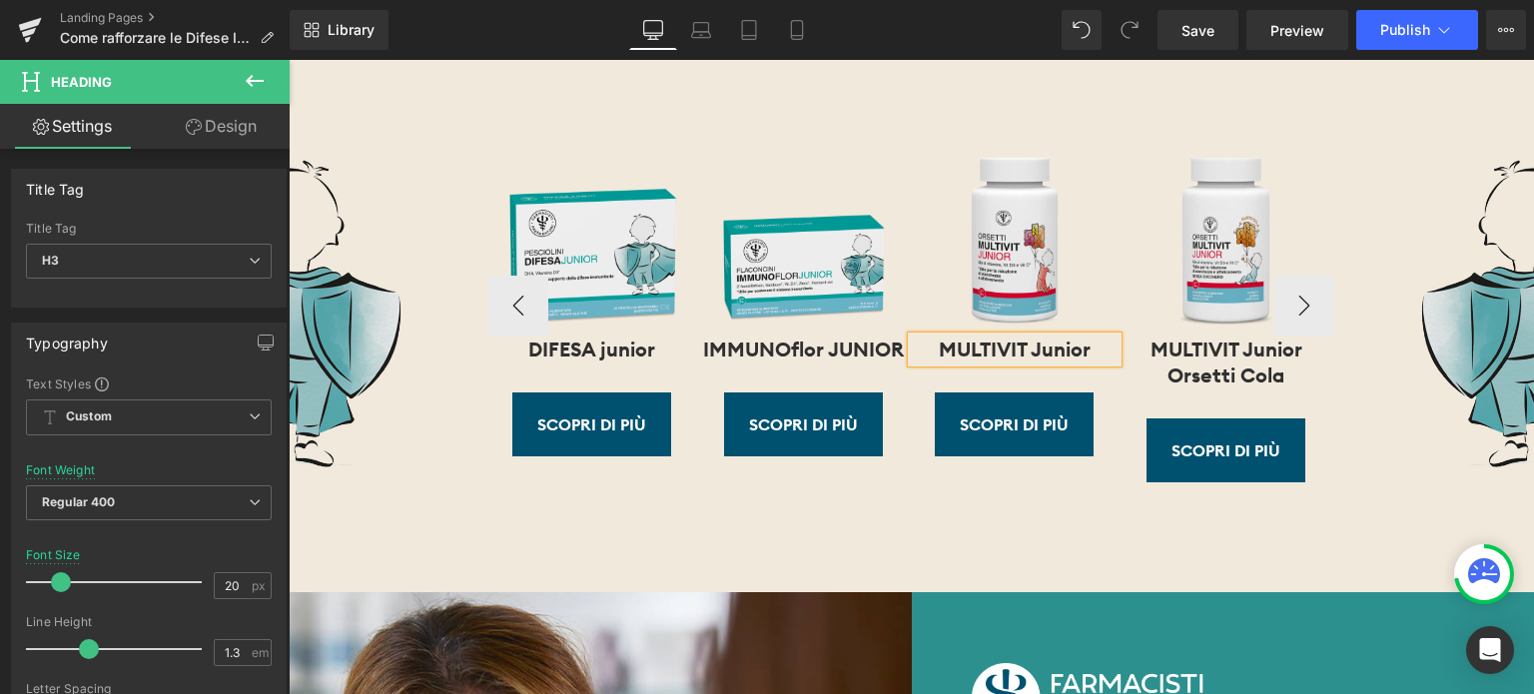
click at [939, 340] on strong "MULTIVIT Junior" at bounding box center [1015, 349] width 152 height 25
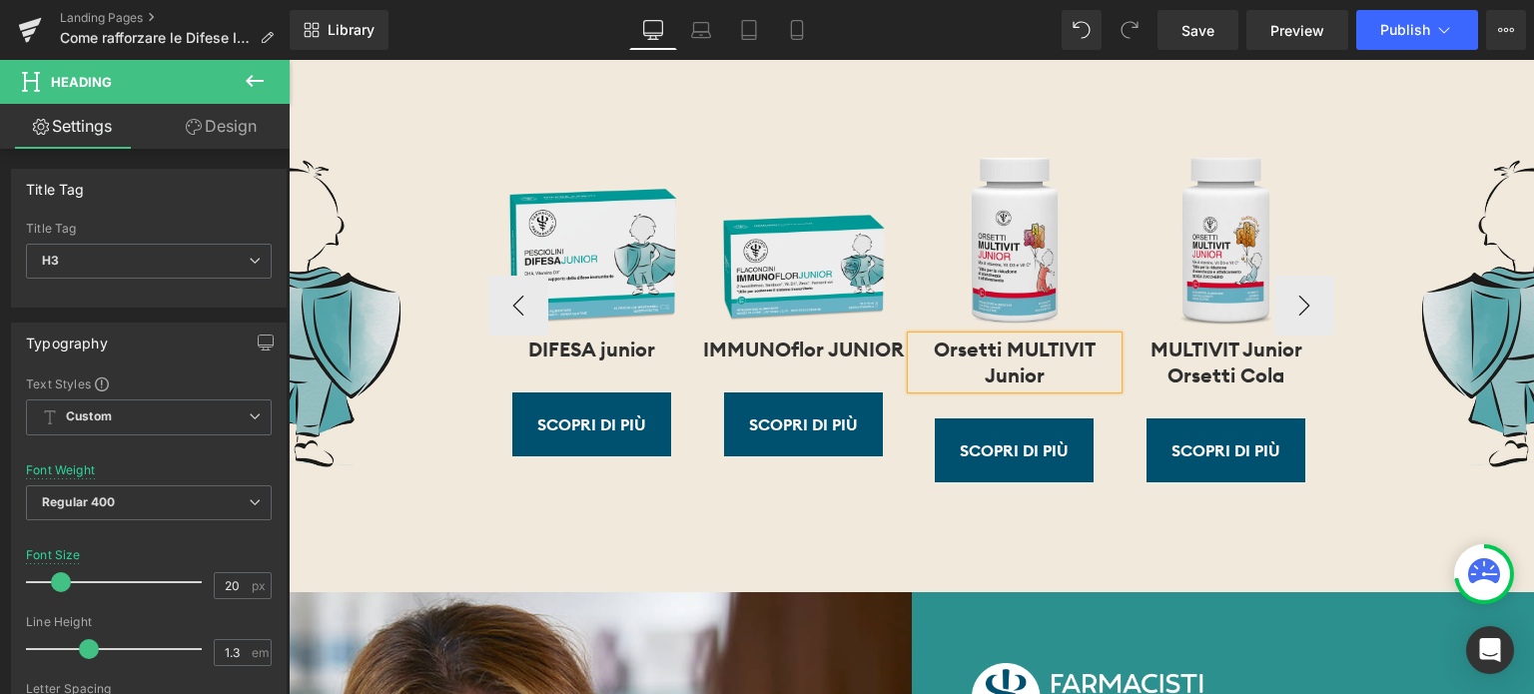
click at [1081, 363] on div "Orsetti MULTIVIT Junior" at bounding box center [1015, 363] width 207 height 52
click at [1104, 434] on div "SCOPRI DI PIù" at bounding box center [1015, 450] width 207 height 64
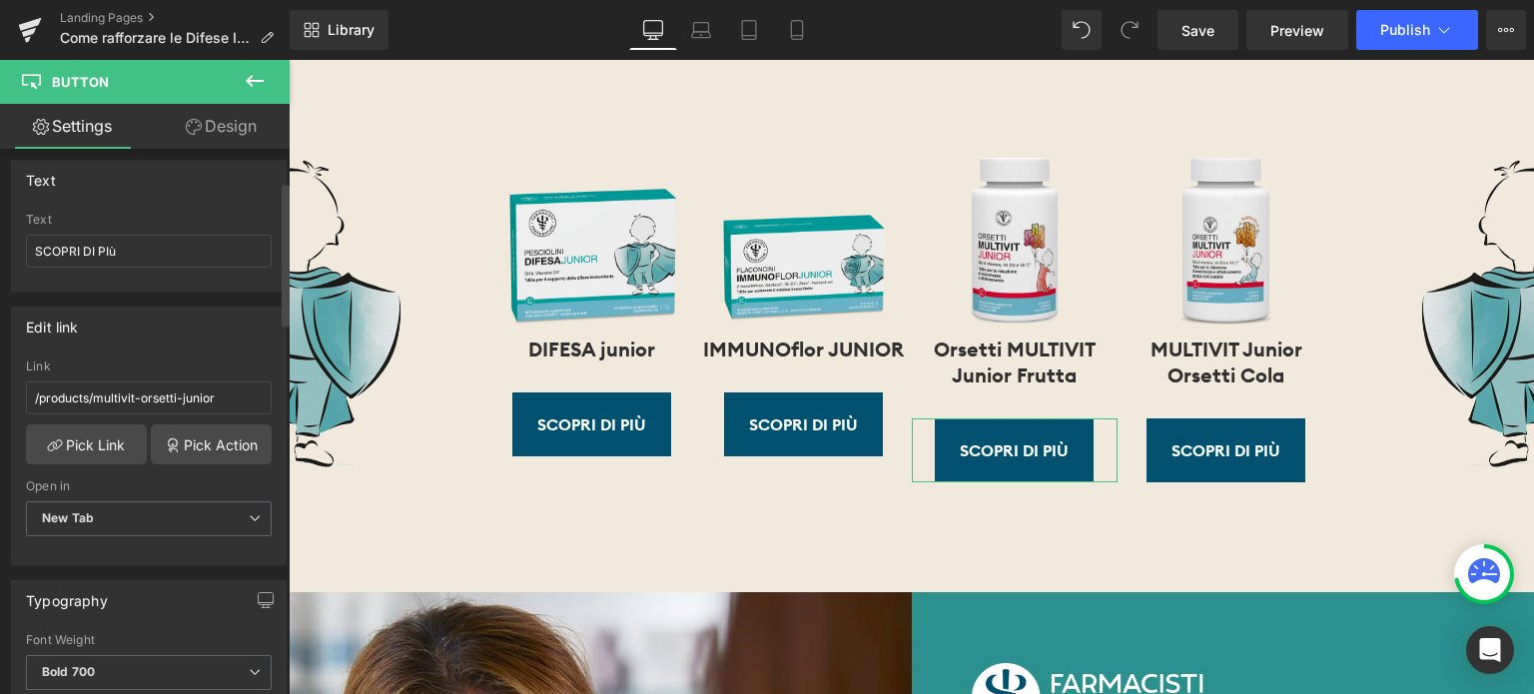
scroll to position [200, 0]
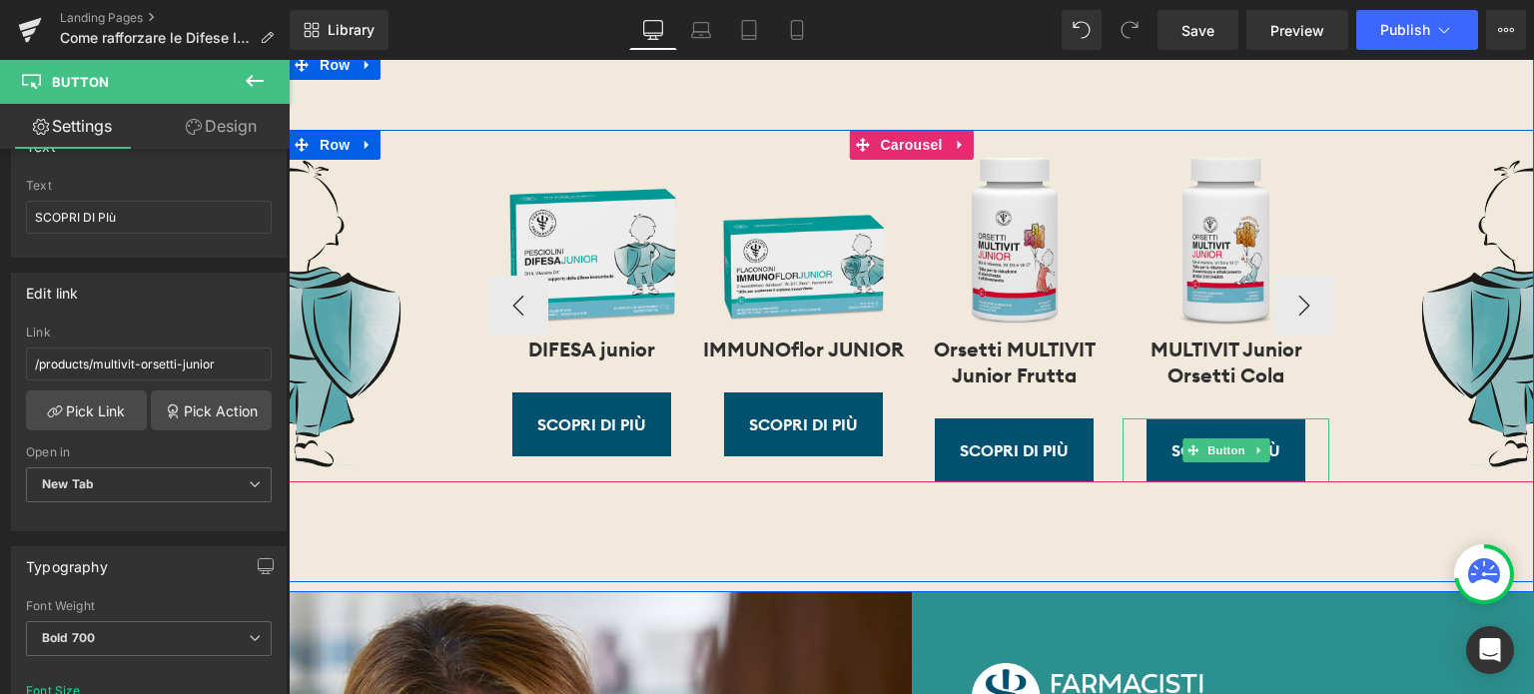
click at [1314, 446] on div "SCOPRI DI PIù" at bounding box center [1226, 450] width 207 height 64
click at [1305, 297] on button "›" at bounding box center [1304, 306] width 60 height 60
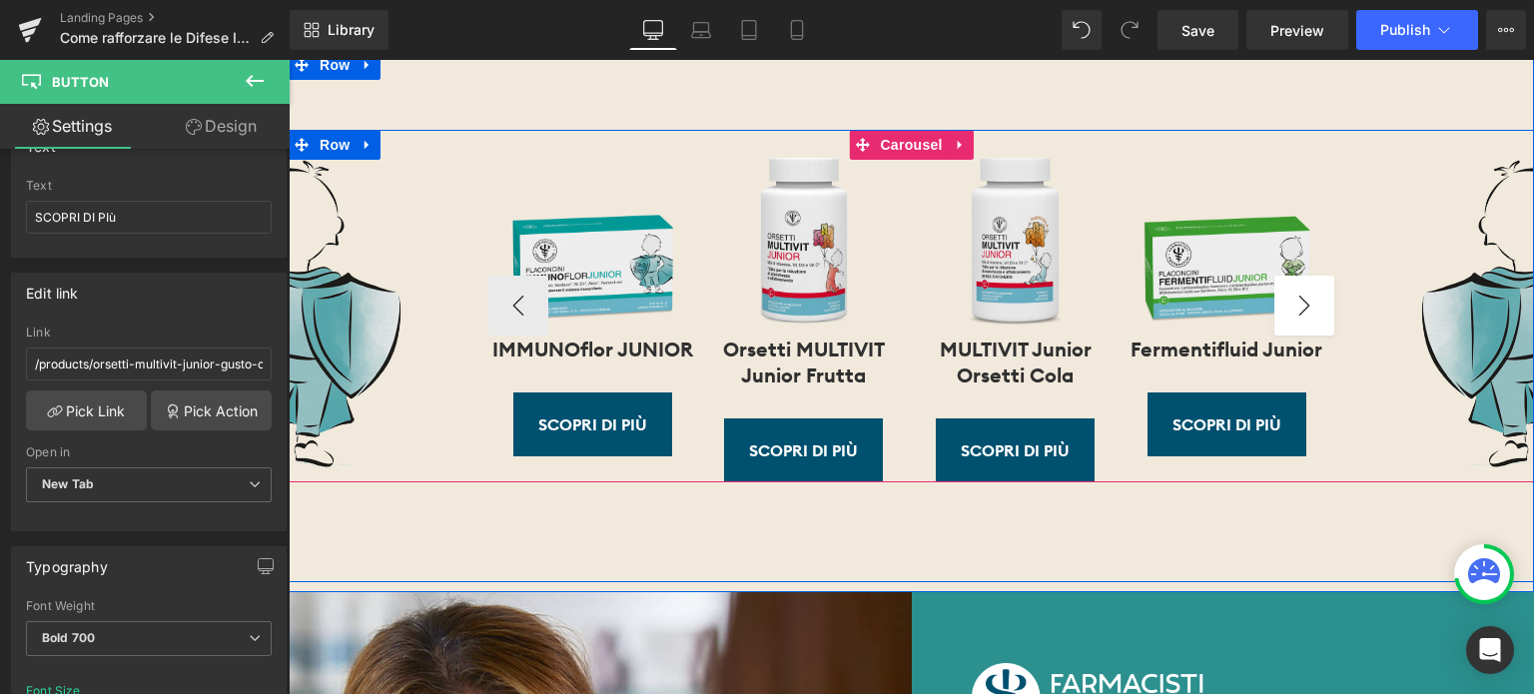
click at [1305, 297] on button "›" at bounding box center [1304, 306] width 60 height 60
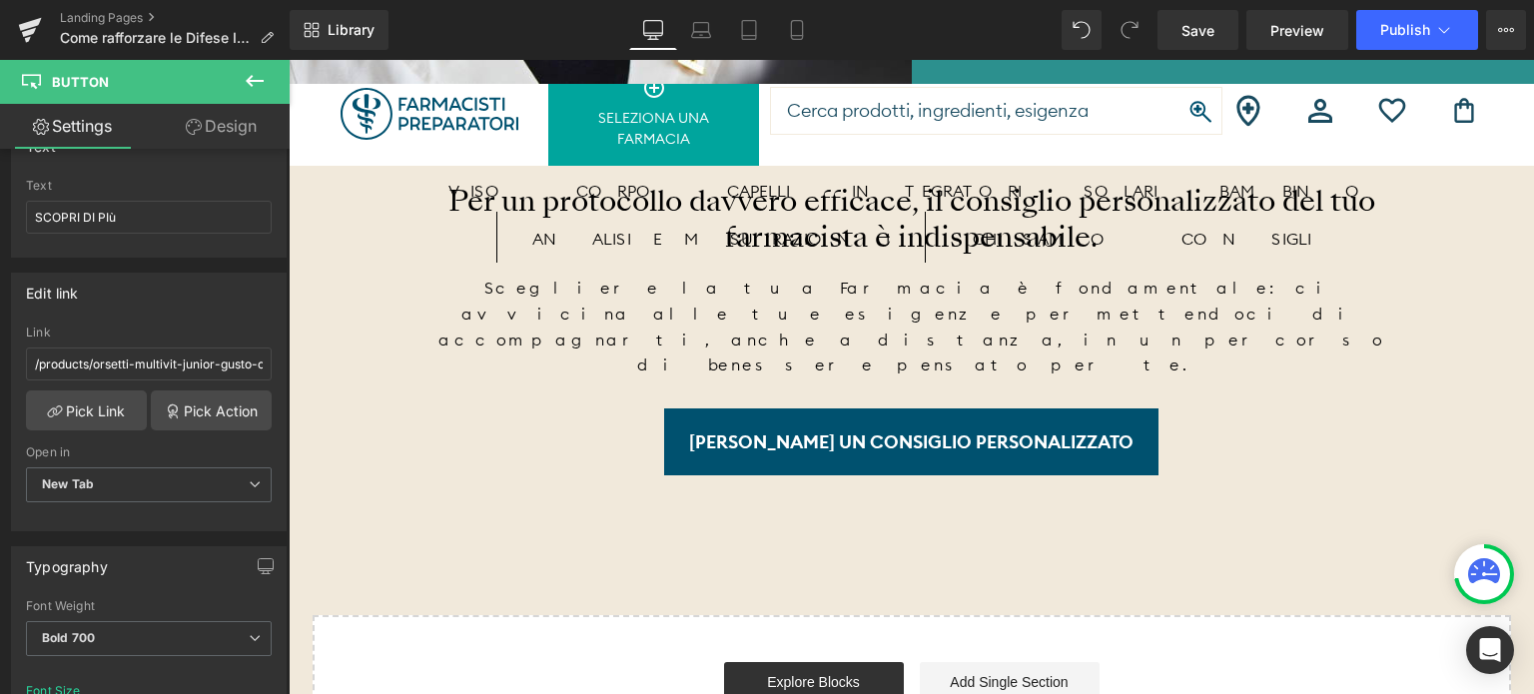
scroll to position [9088, 0]
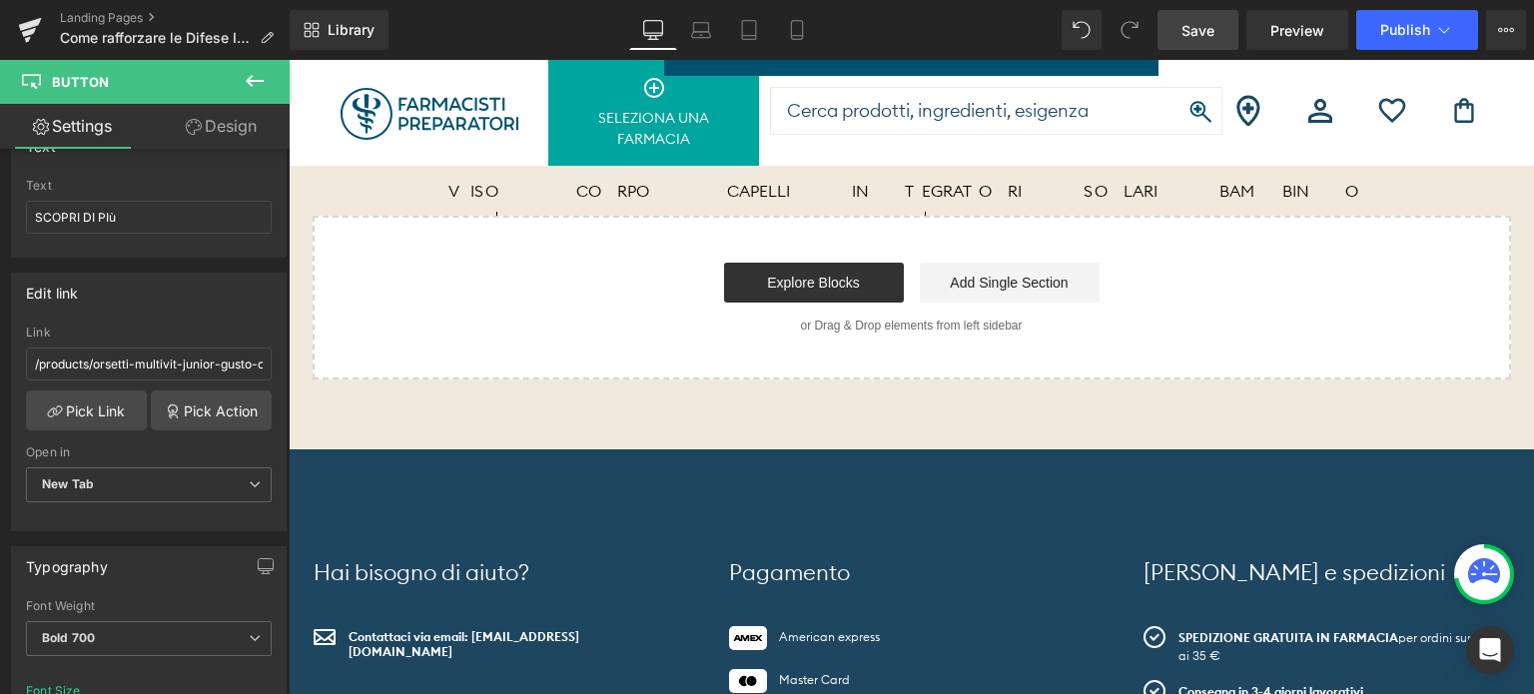
click at [1201, 23] on span "Save" at bounding box center [1197, 30] width 33 height 21
click at [1222, 33] on link "Save" at bounding box center [1197, 30] width 81 height 40
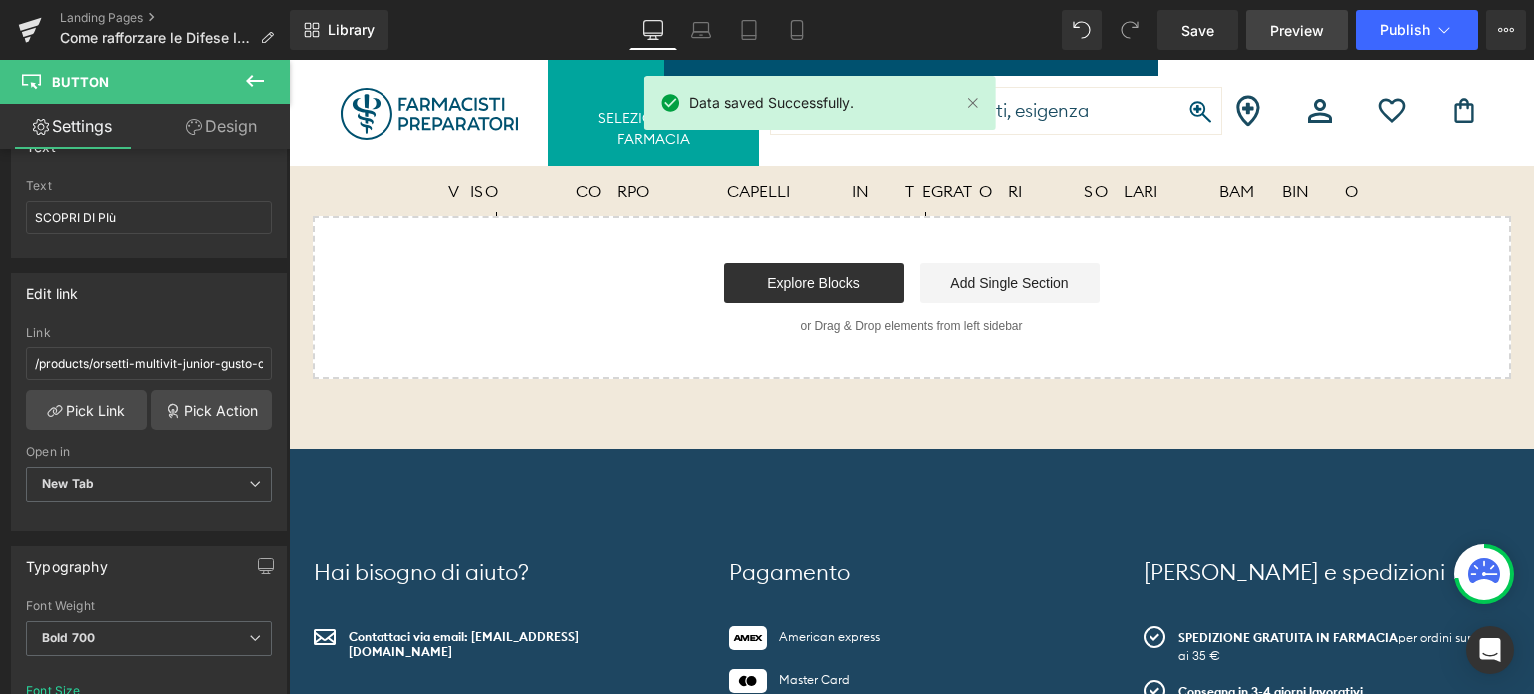
click at [1297, 35] on span "Preview" at bounding box center [1297, 30] width 54 height 21
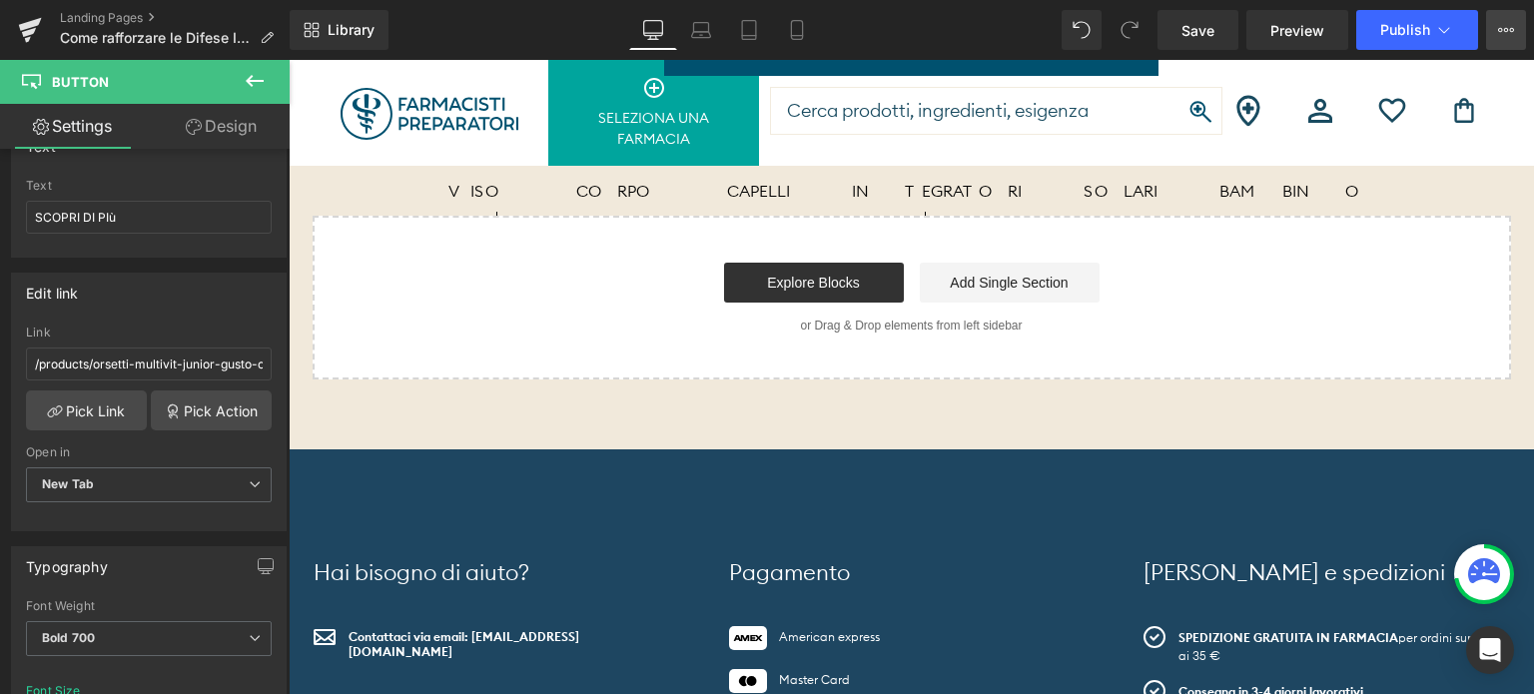
click at [1506, 28] on icon at bounding box center [1506, 30] width 5 height 4
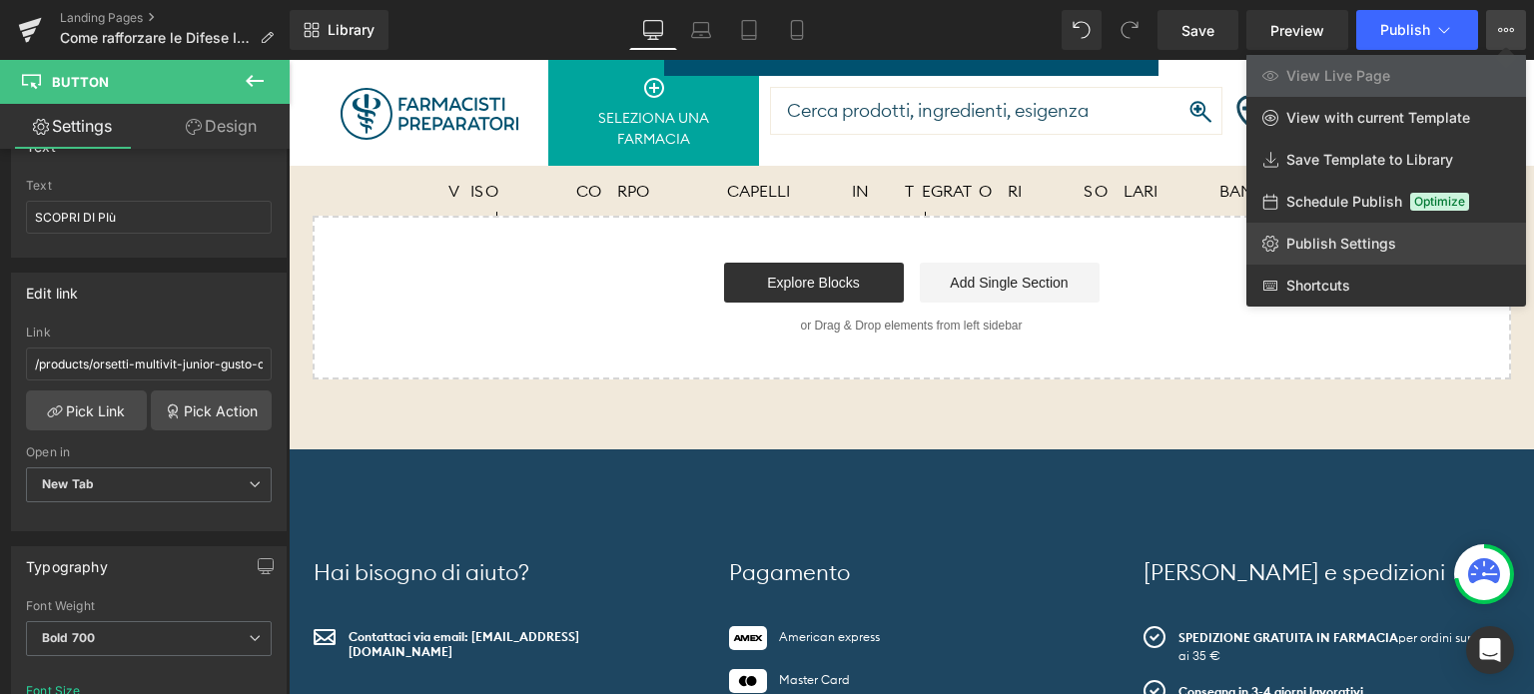
click at [1324, 244] on span "Publish Settings" at bounding box center [1341, 244] width 110 height 18
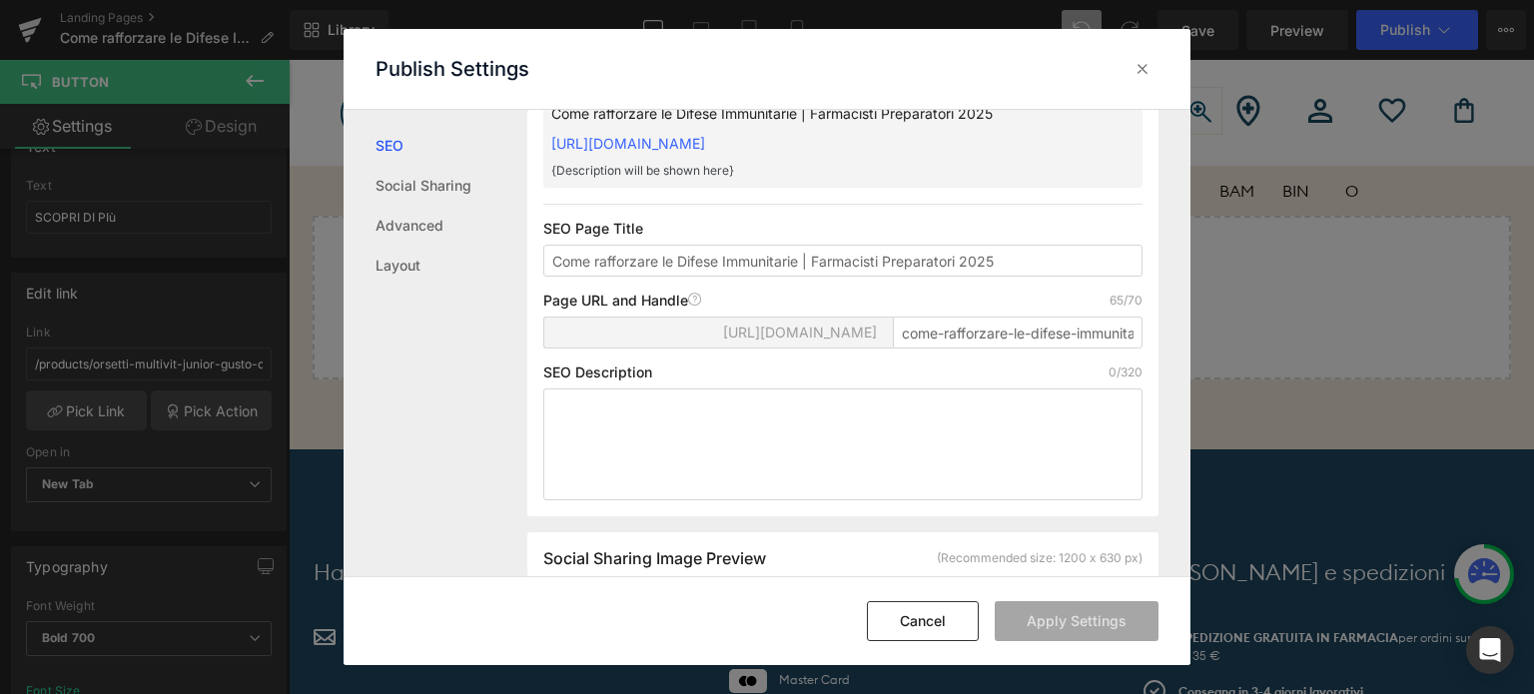
scroll to position [100, 0]
drag, startPoint x: 551, startPoint y: 276, endPoint x: 677, endPoint y: 277, distance: 125.8
click at [677, 277] on input "Come rafforzare le Difese Immunitarie | Farmacisti Preparatori 2025" at bounding box center [842, 261] width 599 height 32
click at [1153, 63] on div at bounding box center [1143, 69] width 32 height 32
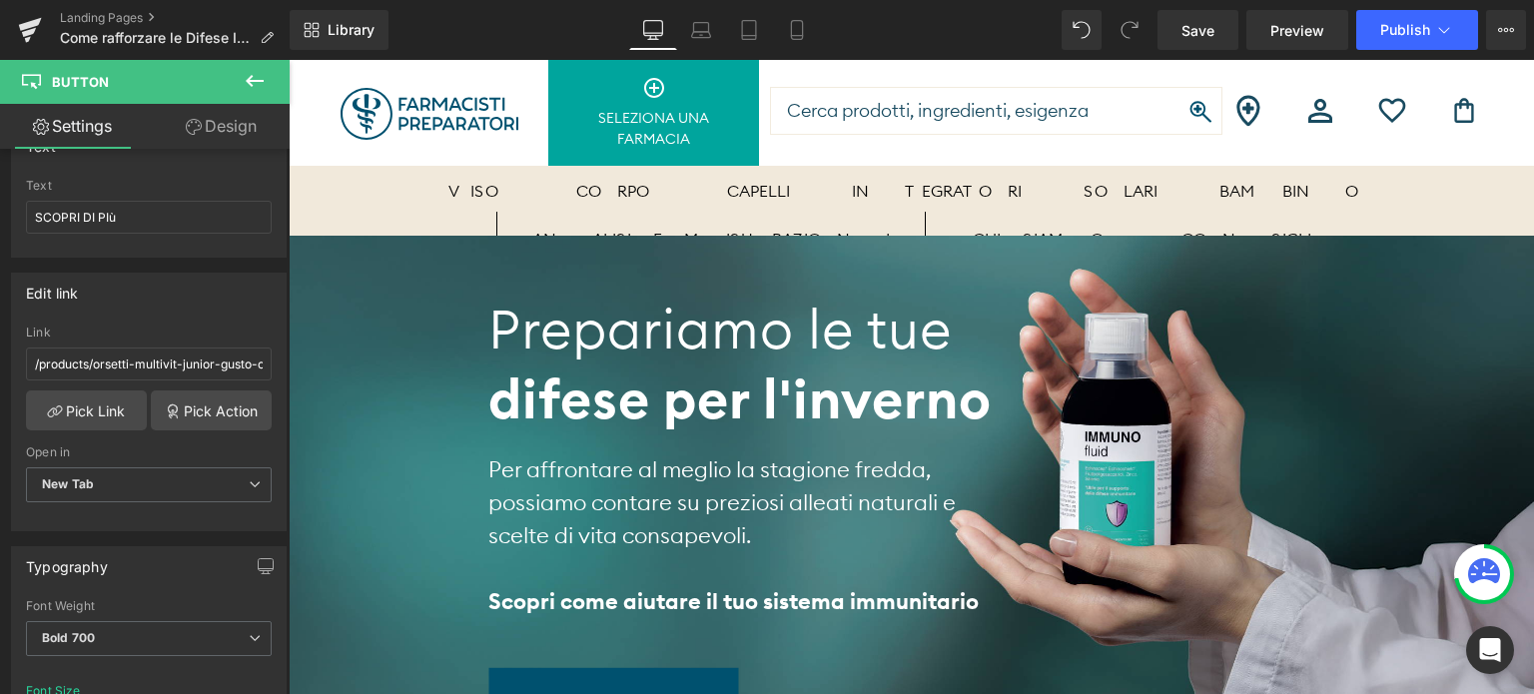
scroll to position [116, 0]
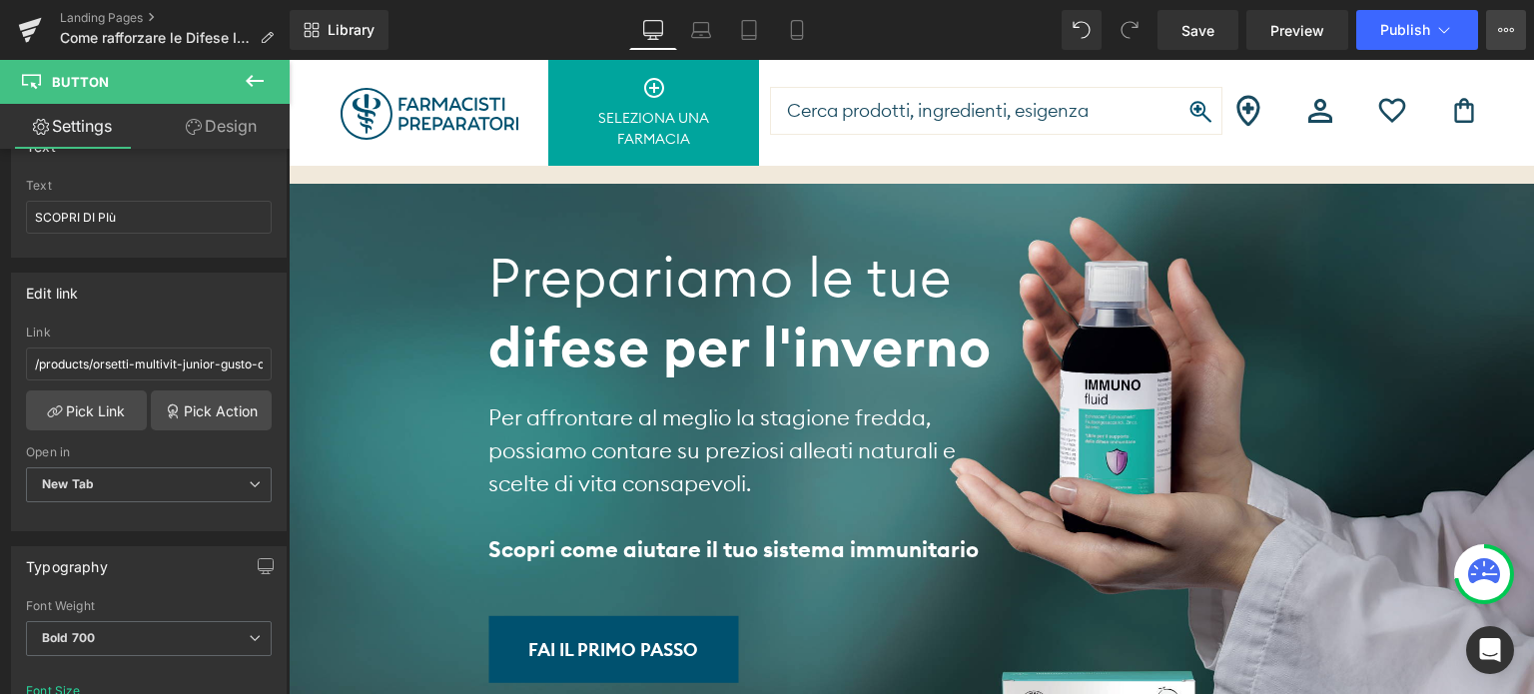
click at [1504, 27] on icon at bounding box center [1506, 30] width 16 height 16
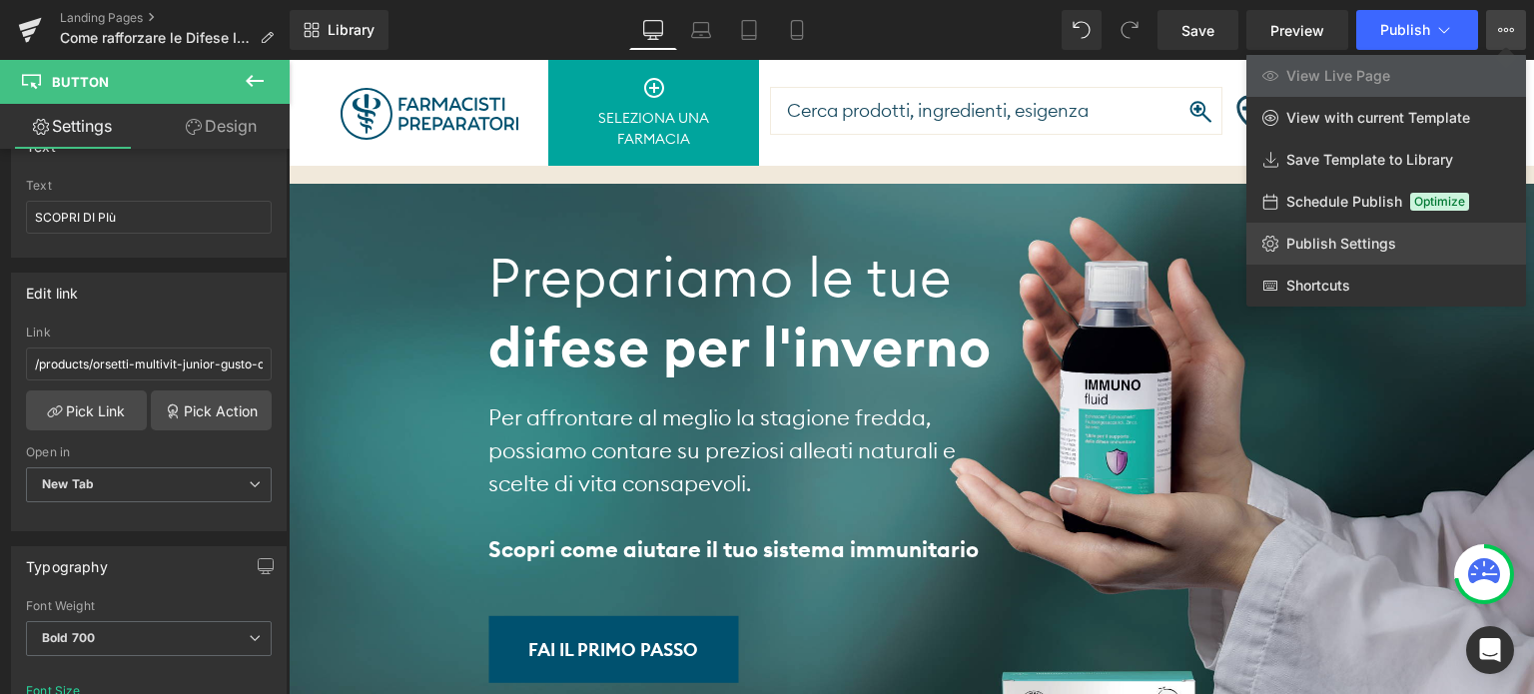
click at [1331, 253] on link "Publish Settings" at bounding box center [1386, 244] width 280 height 42
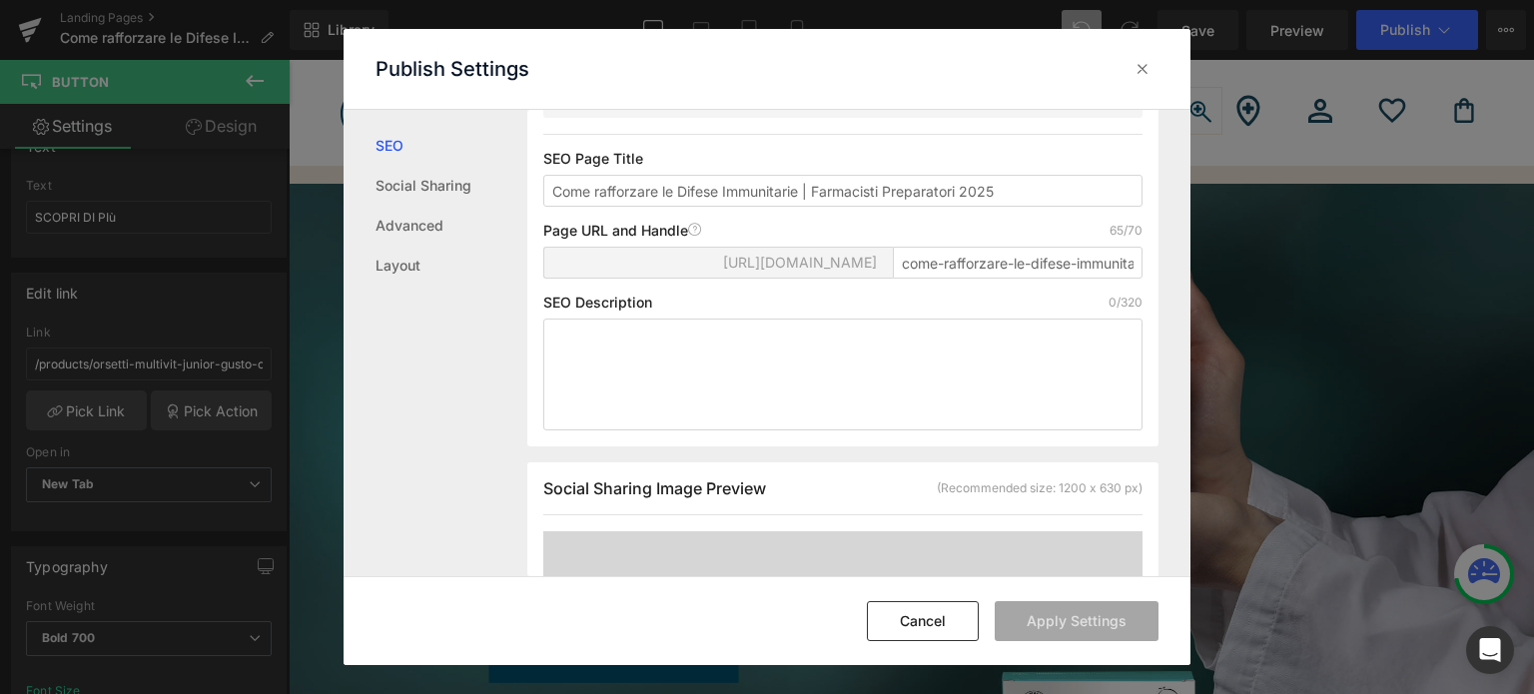
scroll to position [200, 0]
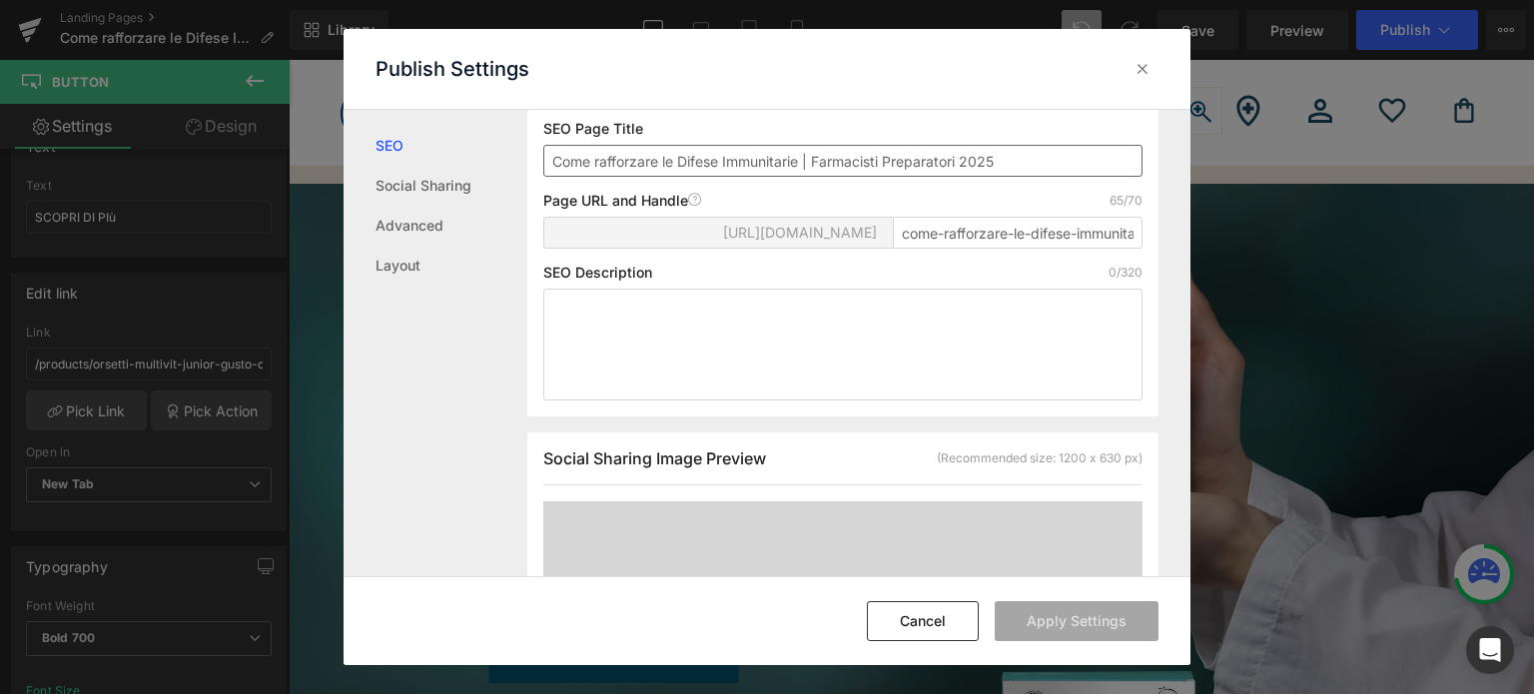
drag, startPoint x: 1002, startPoint y: 178, endPoint x: 964, endPoint y: 185, distance: 38.6
click at [964, 177] on input "Come rafforzare le Difese Immunitarie | Farmacisti Preparatori 2025" at bounding box center [842, 161] width 599 height 32
type input "Come rafforzare le Difese Immunitarie | Farmacisti Preparatori"
drag, startPoint x: 896, startPoint y: 254, endPoint x: 1143, endPoint y: 254, distance: 247.7
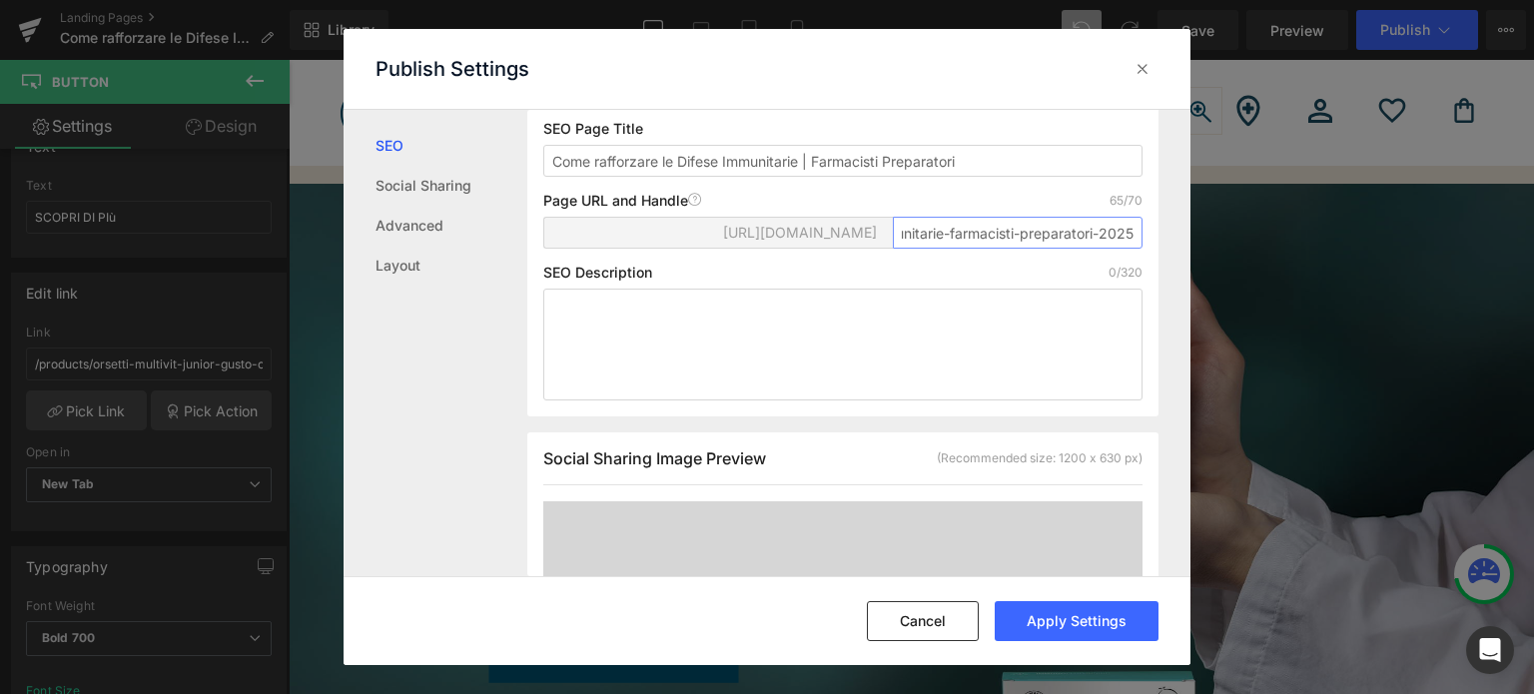
click at [1143, 254] on div "Search Result Preview Come rafforzare le Difese Immunitarie | Farmacisti Prepar…" at bounding box center [842, 171] width 631 height 490
type input "prepariamo-le-tue-difese-immunitarie"
paste textarea "Per affrontare al meglio la stagione fredda, possiamo contare su preziosi allea…"
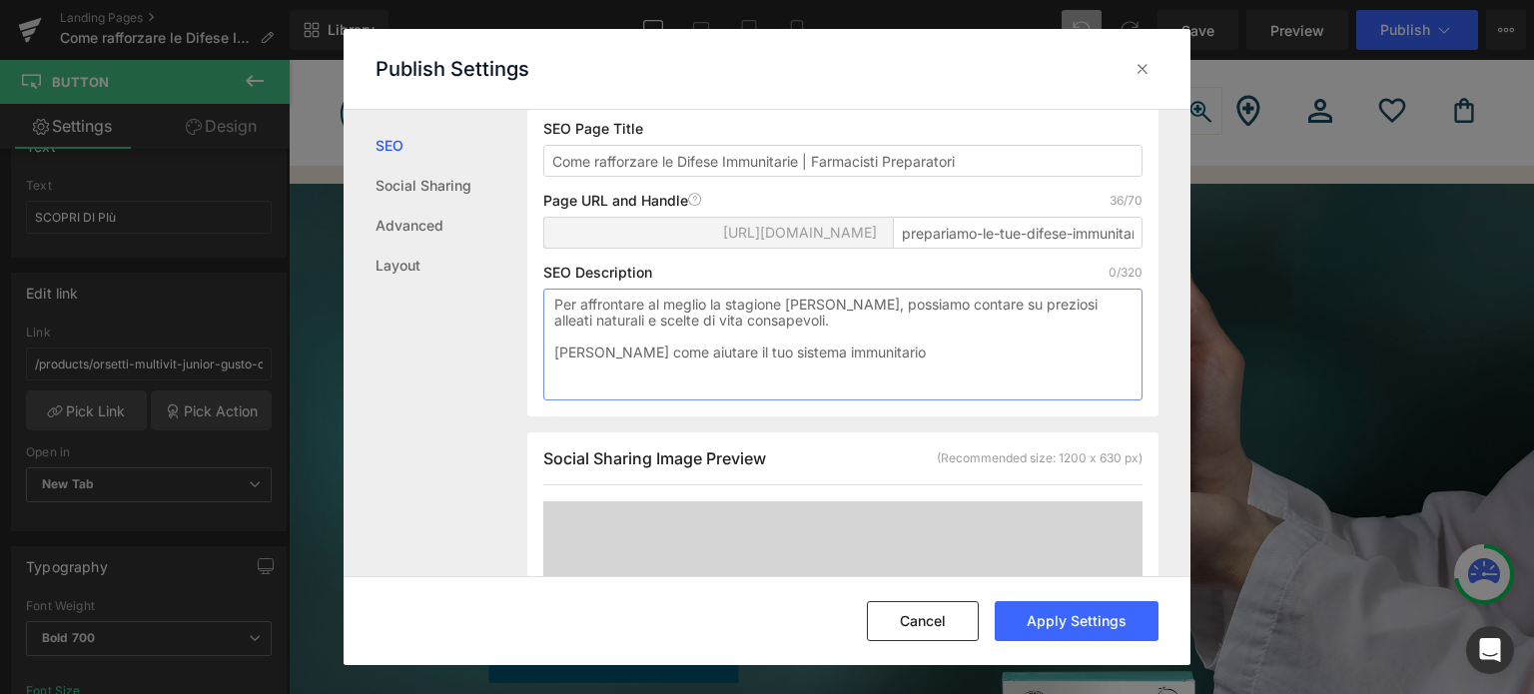
scroll to position [218, 0]
click at [555, 376] on textarea "Per affrontare al meglio la stagione fredda, possiamo contare su preziosi allea…" at bounding box center [842, 345] width 599 height 112
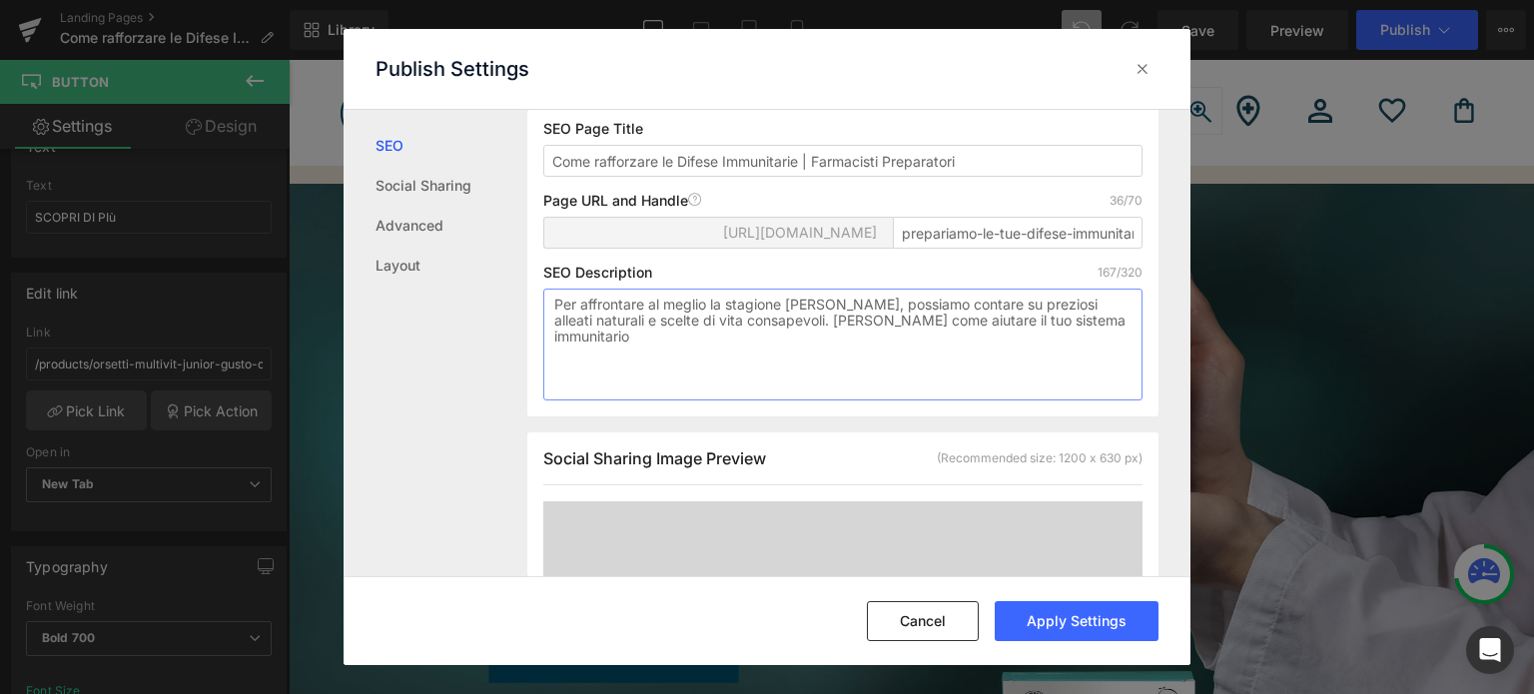
drag, startPoint x: 792, startPoint y: 342, endPoint x: 864, endPoint y: 320, distance: 75.2
click at [864, 320] on textarea "Per affrontare al meglio la stagione fredda, possiamo contare su preziosi allea…" at bounding box center [842, 345] width 599 height 112
drag, startPoint x: 1112, startPoint y: 343, endPoint x: 843, endPoint y: 320, distance: 269.6
click at [843, 320] on textarea "Per affrontare al meglio la stagione fredda, possiamo contare su preziosi allea…" at bounding box center [842, 345] width 599 height 112
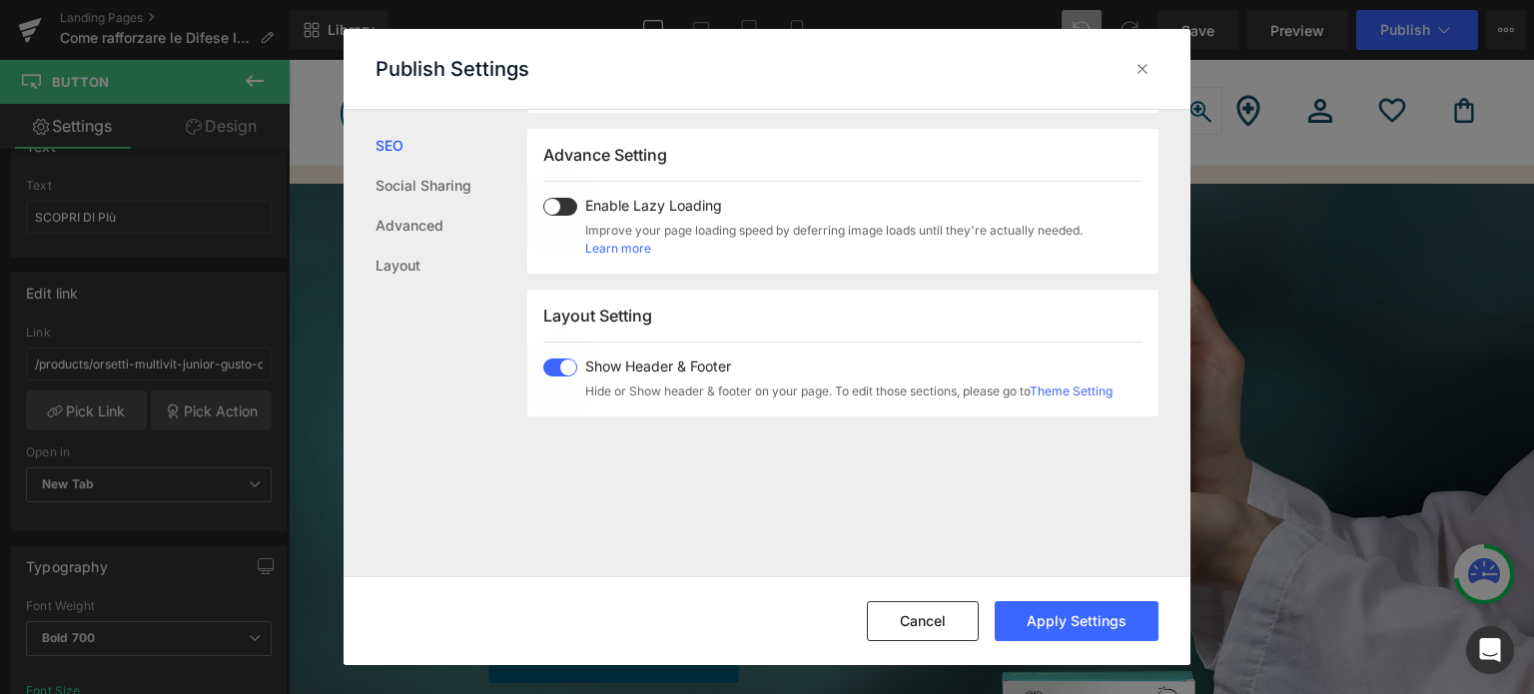
scroll to position [1017, 0]
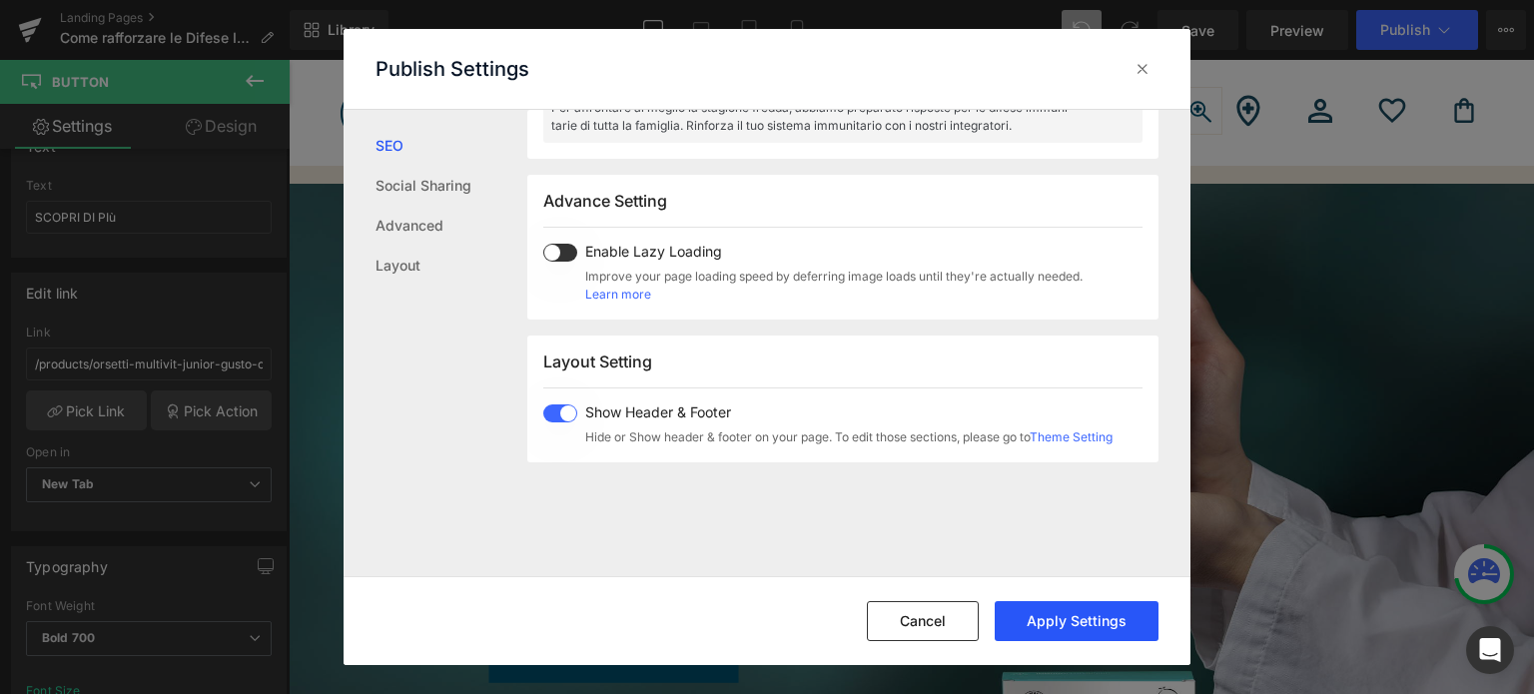
type textarea "Per affrontare al meglio la stagione fredda, abbiamo preparato risposte per le …"
click at [1063, 613] on button "Apply Settings" at bounding box center [1077, 621] width 164 height 40
click at [1142, 70] on icon at bounding box center [1143, 69] width 20 height 20
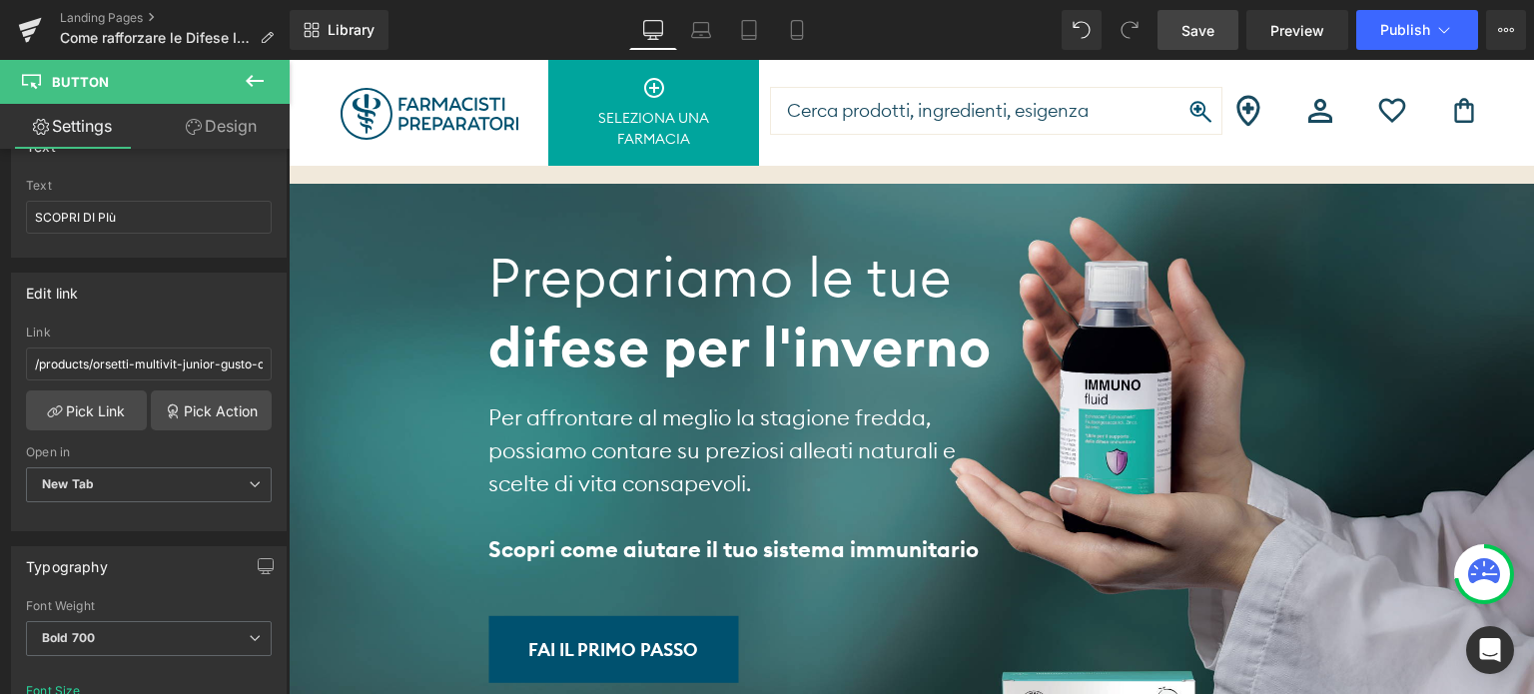
click at [1191, 42] on link "Save" at bounding box center [1197, 30] width 81 height 40
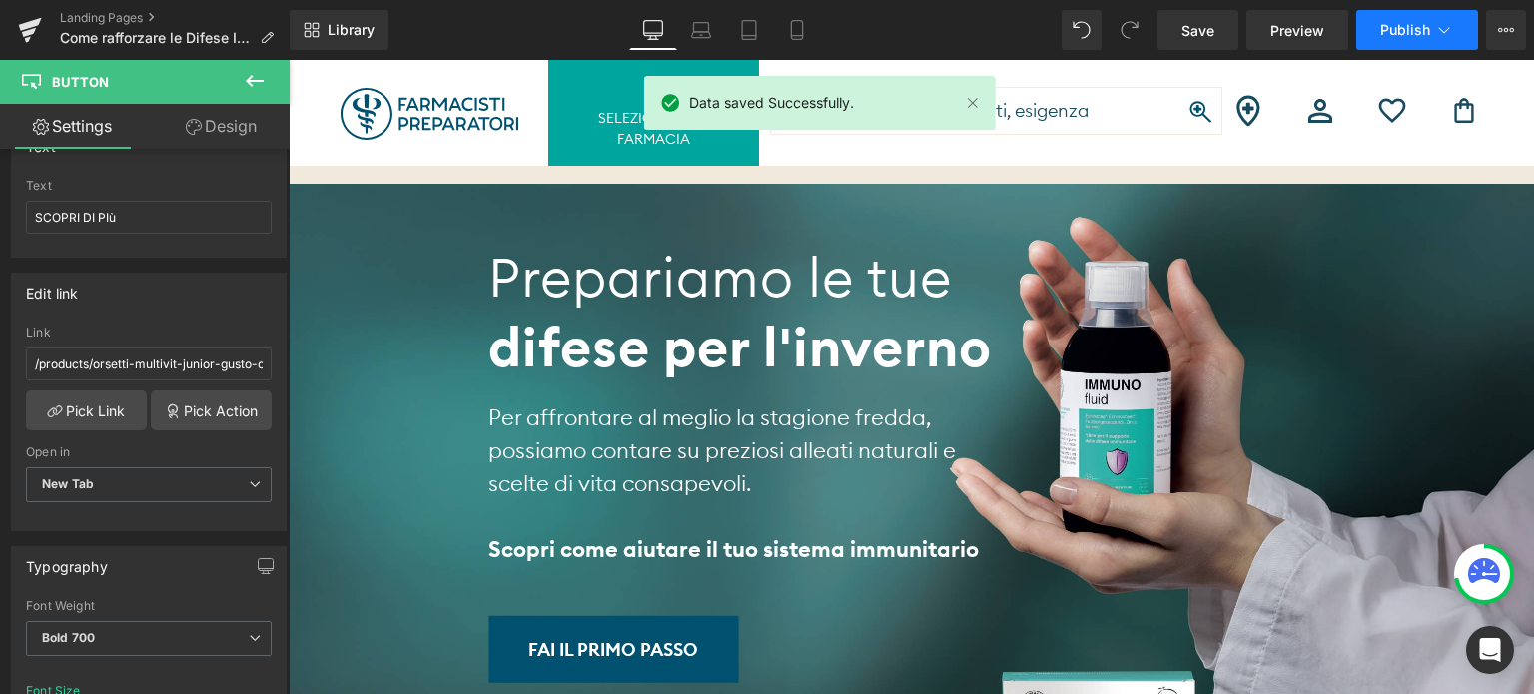
click at [1410, 31] on span "Publish" at bounding box center [1405, 30] width 50 height 16
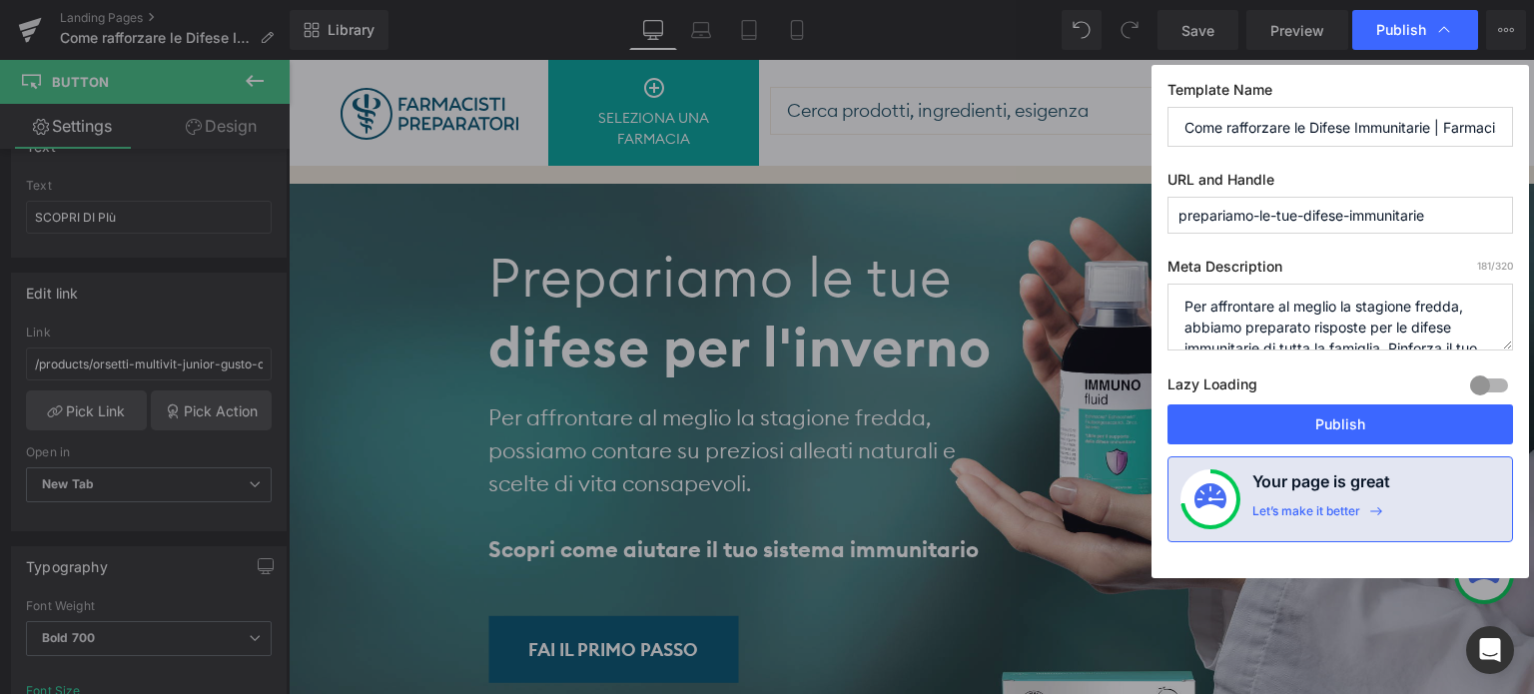
scroll to position [42, 0]
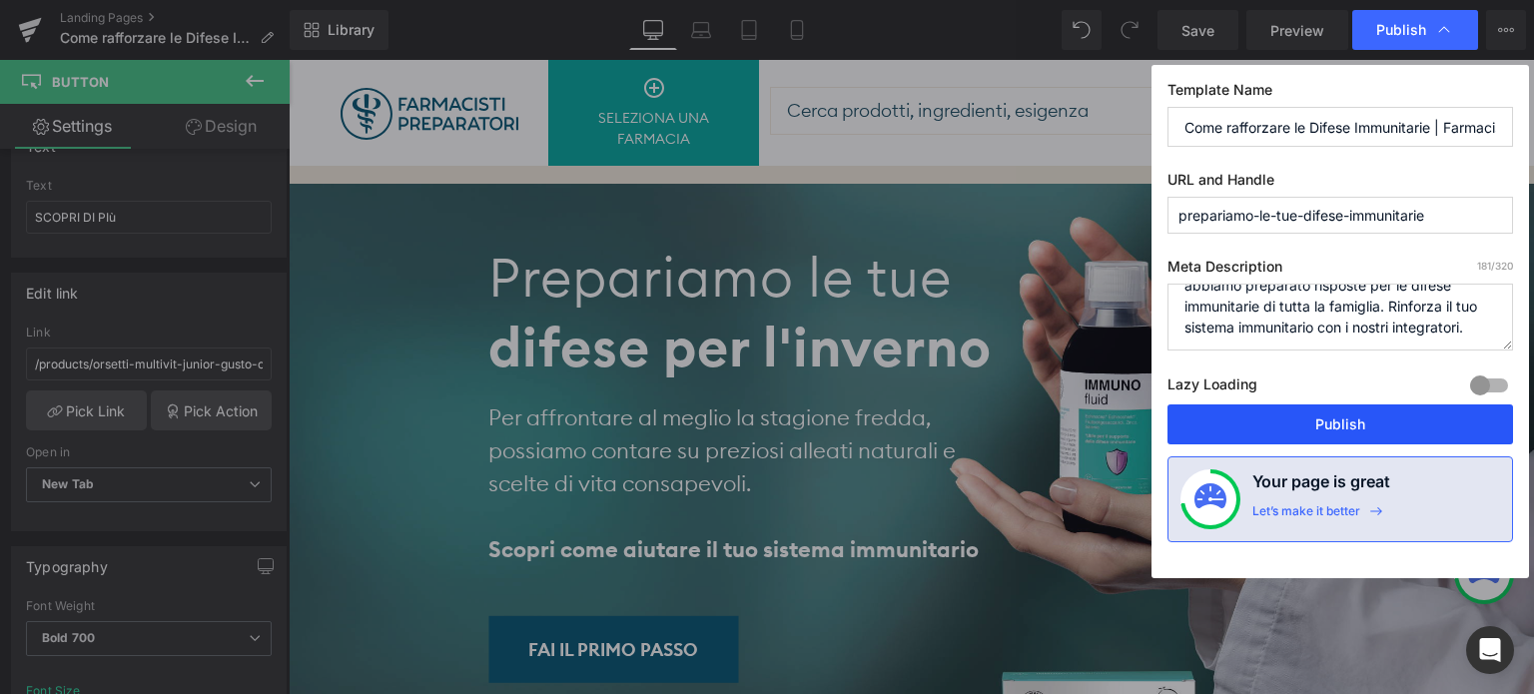
click at [1357, 423] on button "Publish" at bounding box center [1340, 424] width 346 height 40
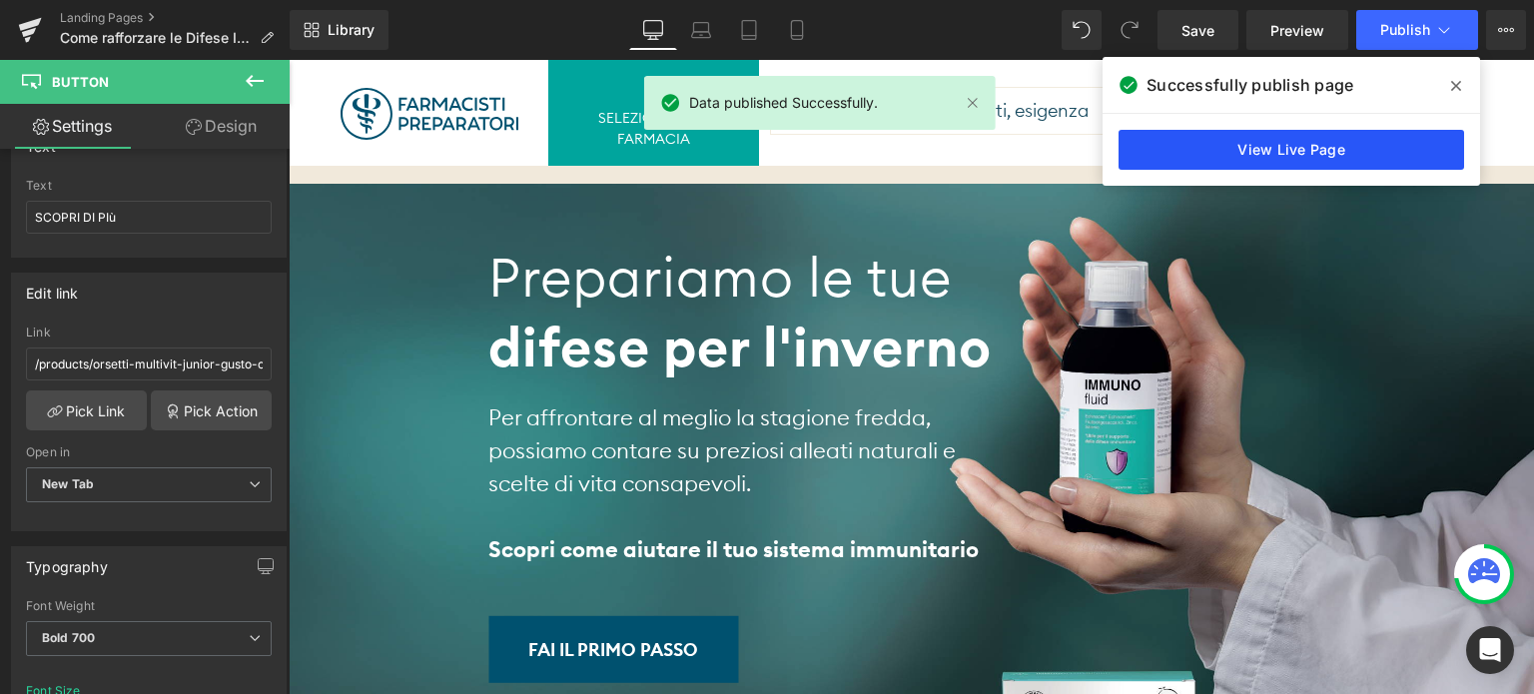
click at [1253, 159] on link "View Live Page" at bounding box center [1292, 150] width 346 height 40
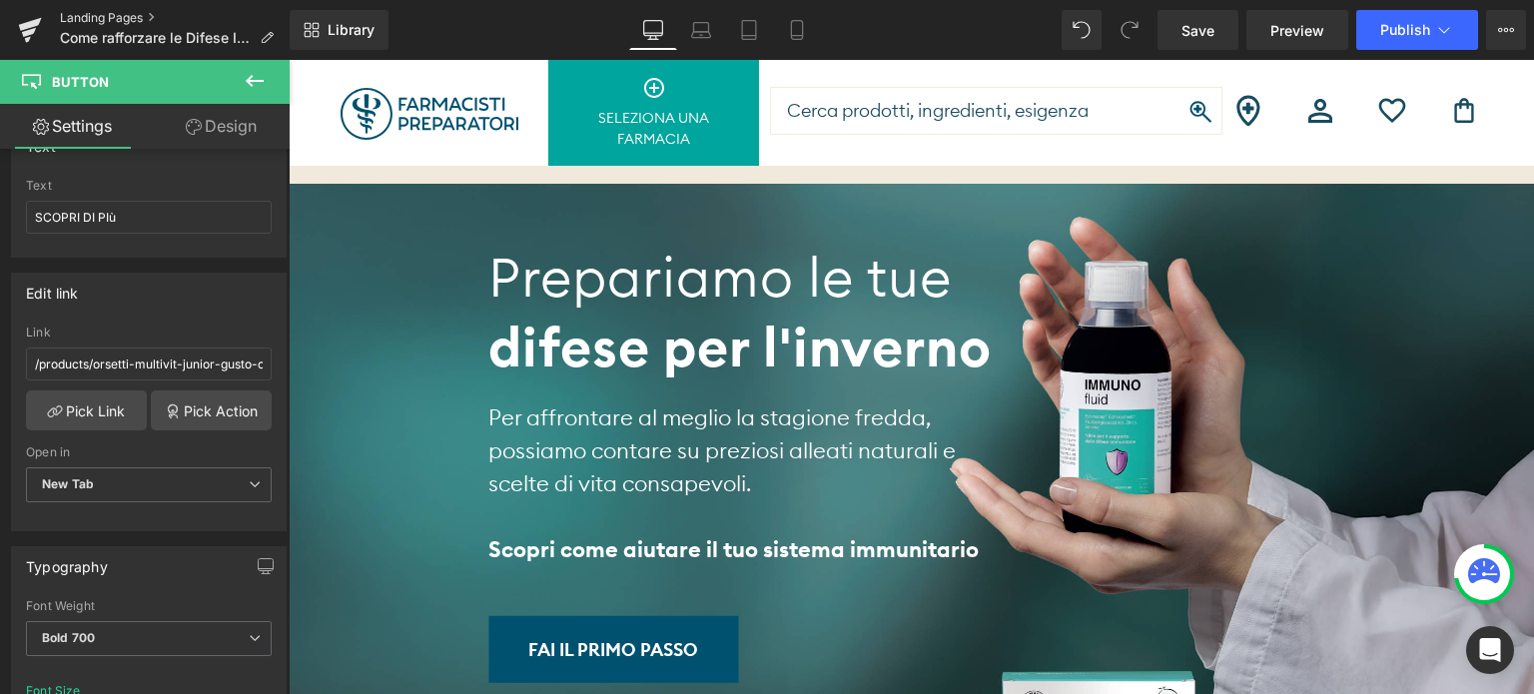
click at [108, 16] on link "Landing Pages" at bounding box center [175, 18] width 230 height 16
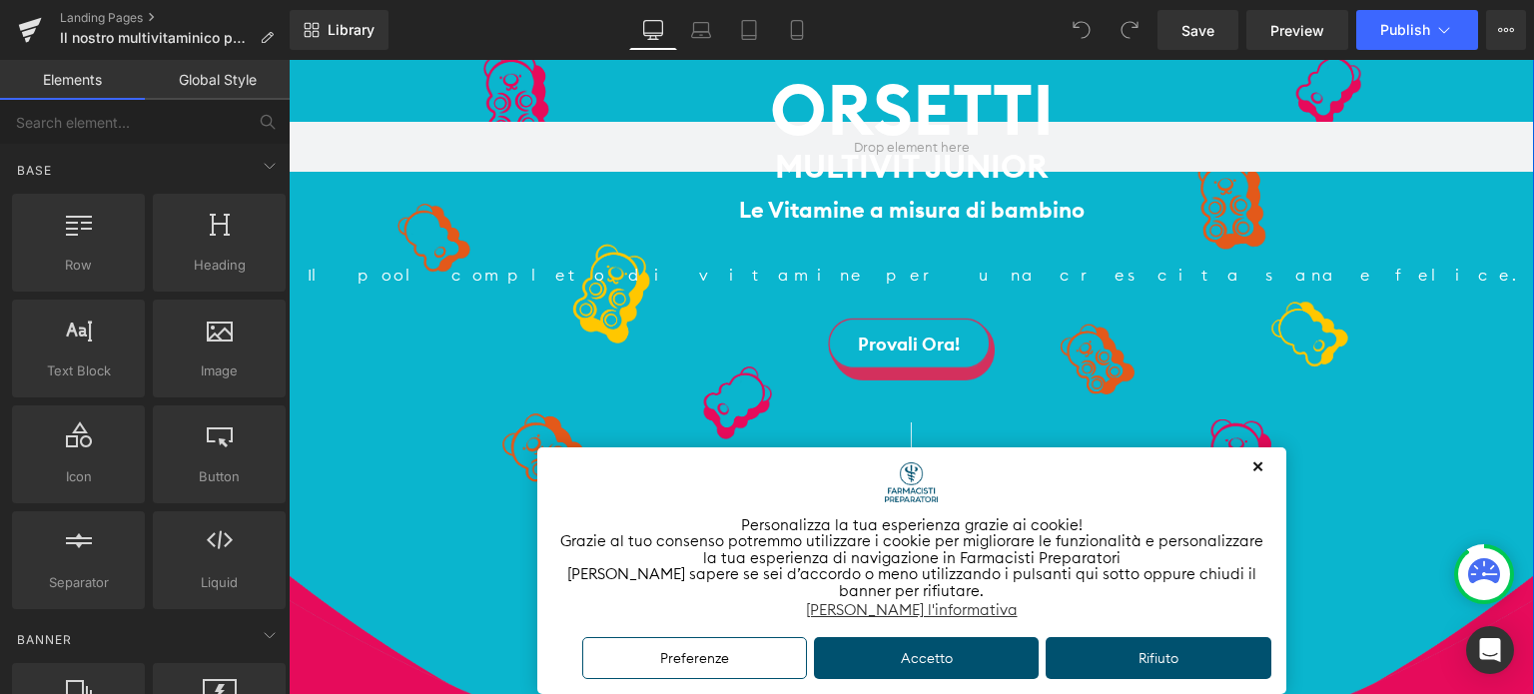
scroll to position [599, 0]
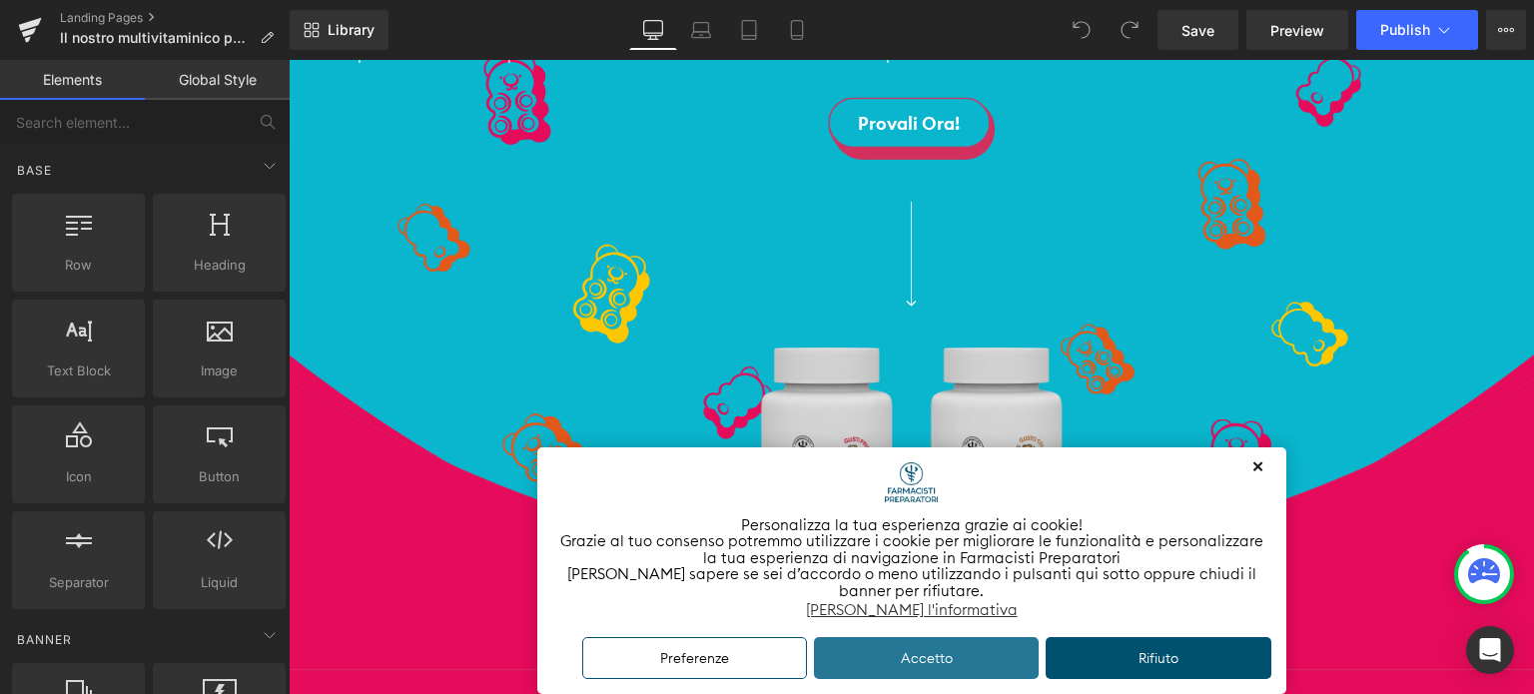
drag, startPoint x: 962, startPoint y: 653, endPoint x: 834, endPoint y: 432, distance: 255.1
click at [962, 652] on button "Accetto" at bounding box center [927, 658] width 226 height 43
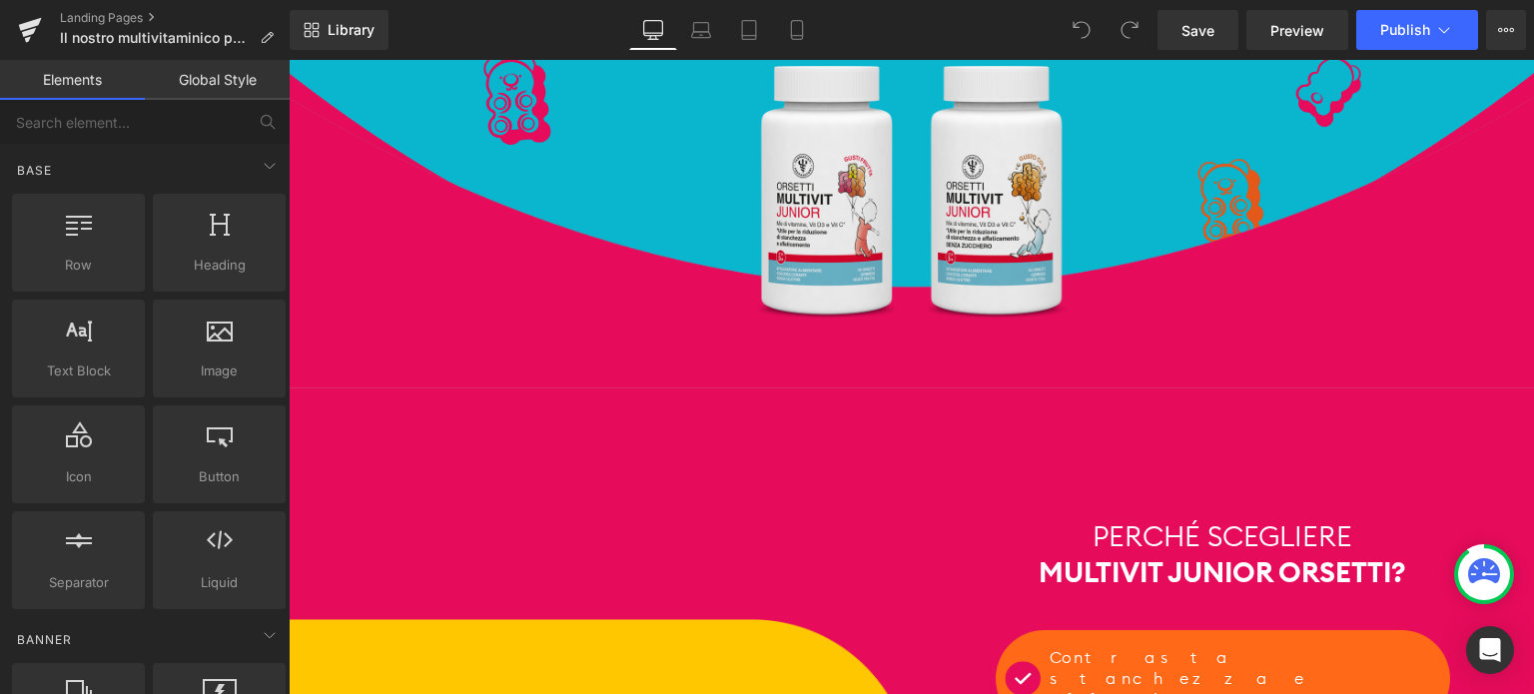
scroll to position [799, 0]
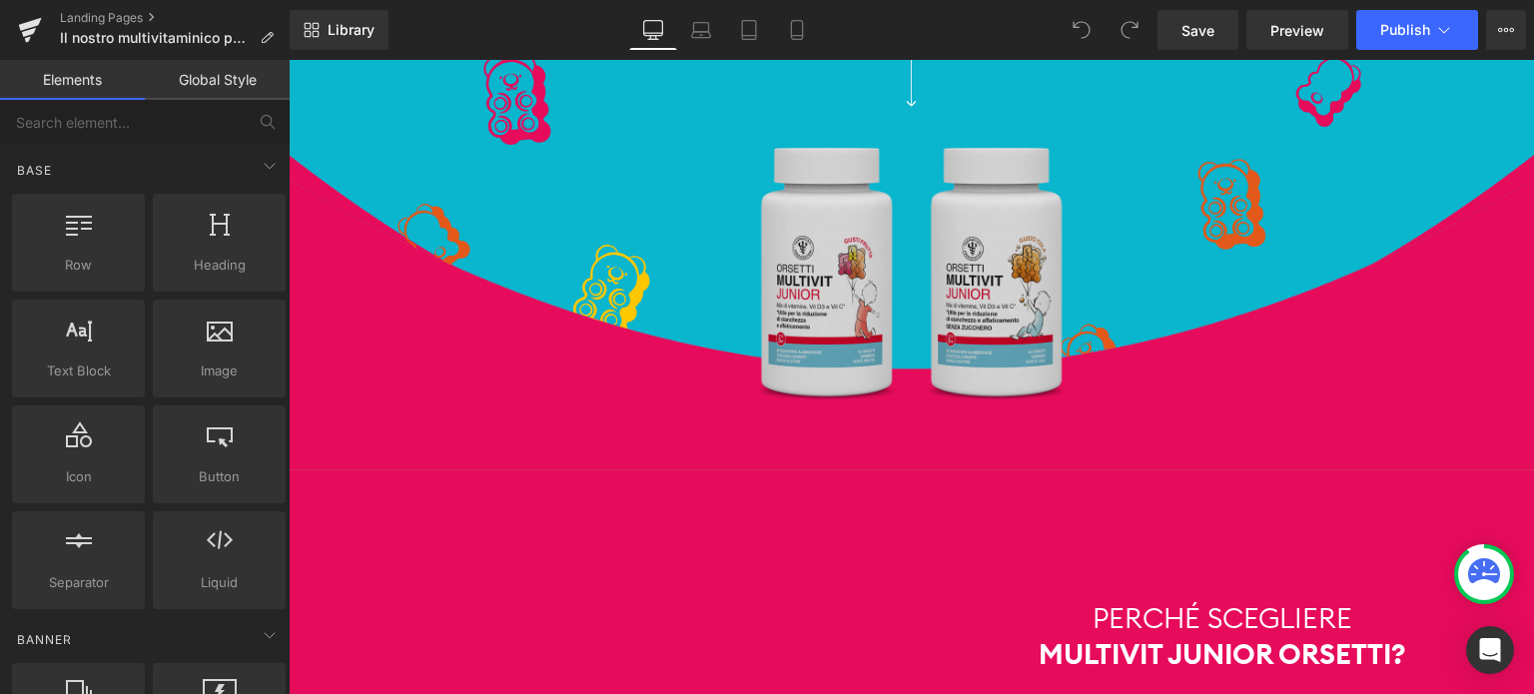
click at [819, 321] on img at bounding box center [912, 274] width 312 height 252
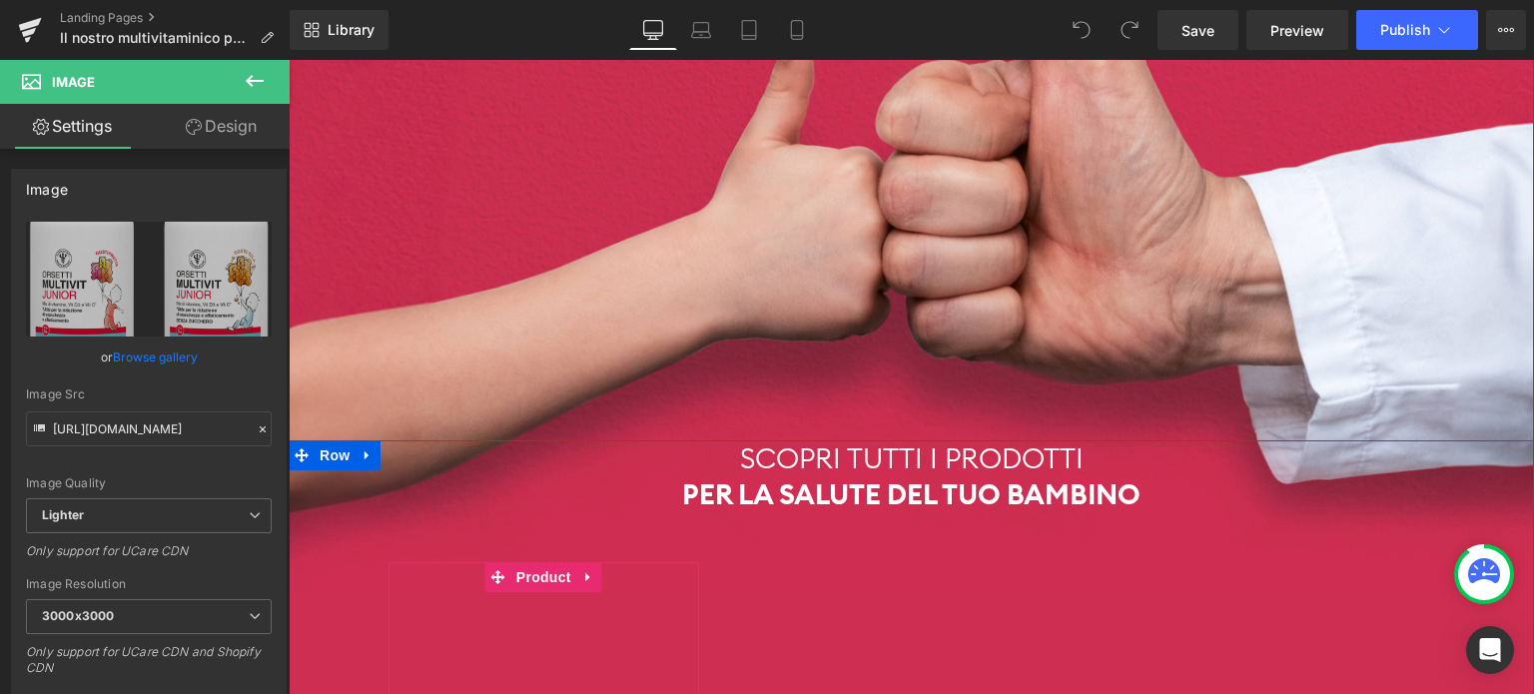
scroll to position [6491, 0]
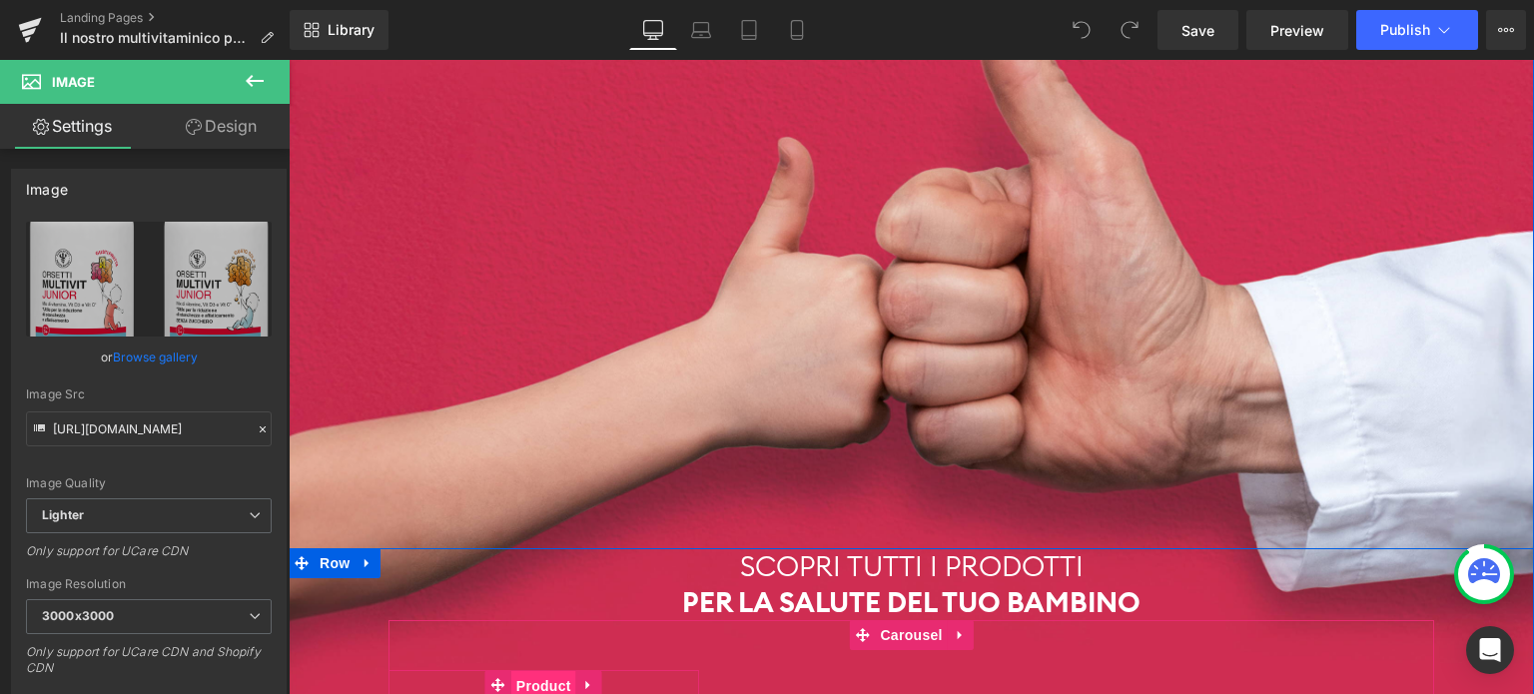
click at [547, 671] on span "Product" at bounding box center [543, 686] width 65 height 30
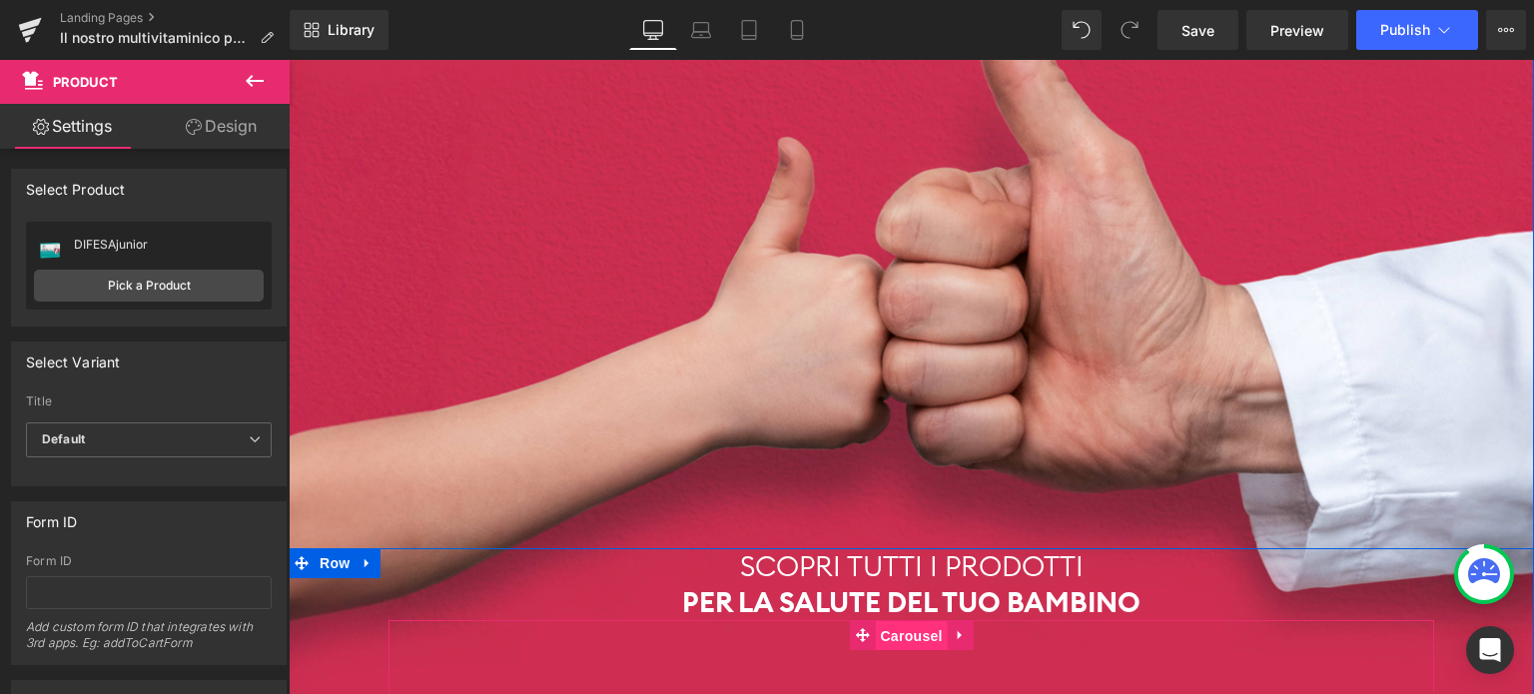
click at [912, 621] on span "Carousel" at bounding box center [911, 636] width 72 height 30
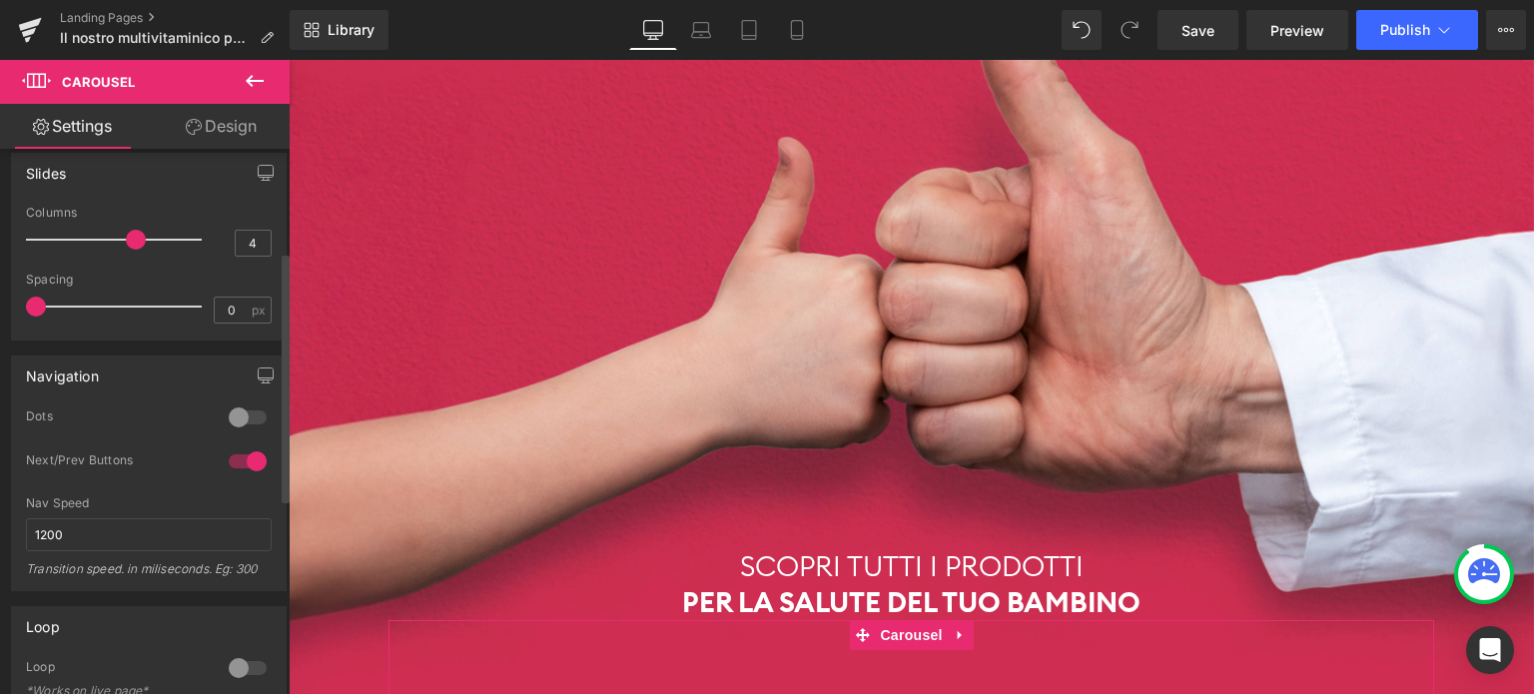
scroll to position [300, 0]
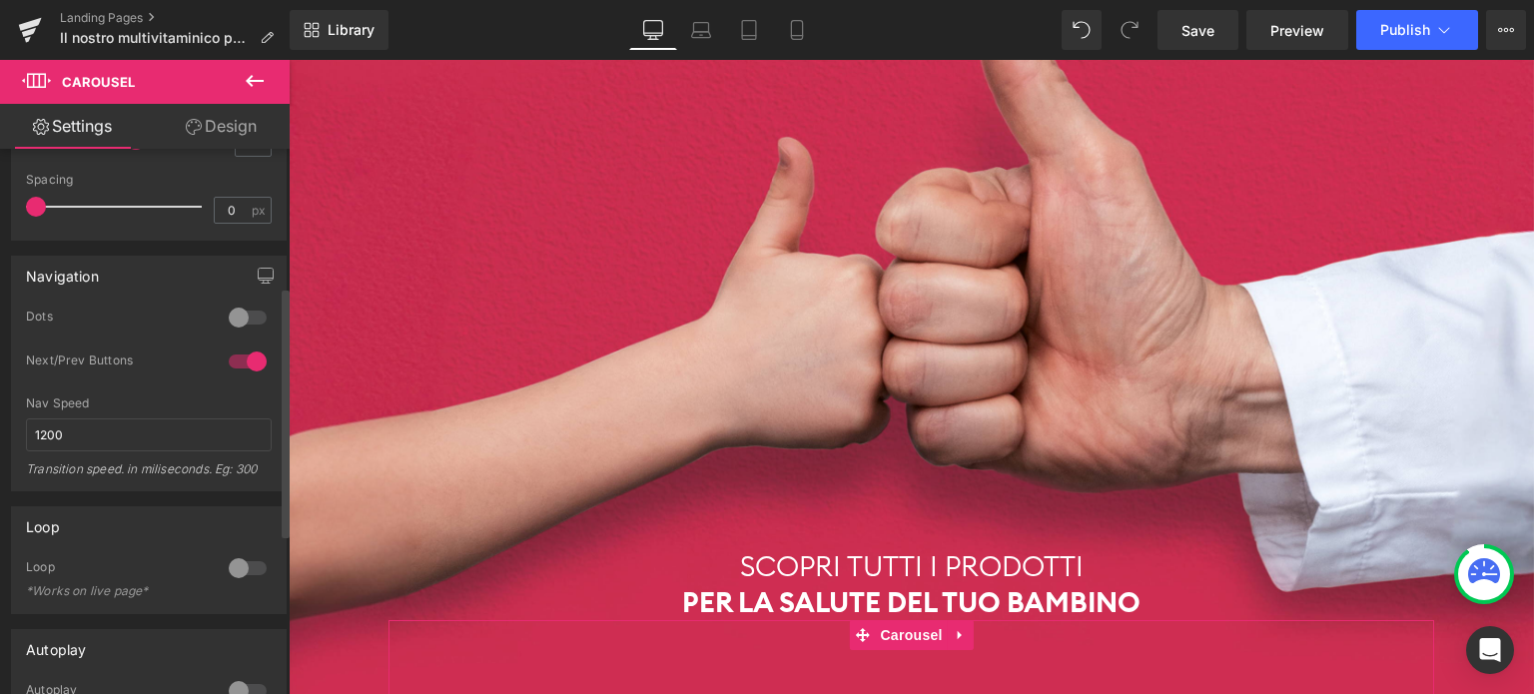
click at [242, 361] on div at bounding box center [248, 362] width 48 height 32
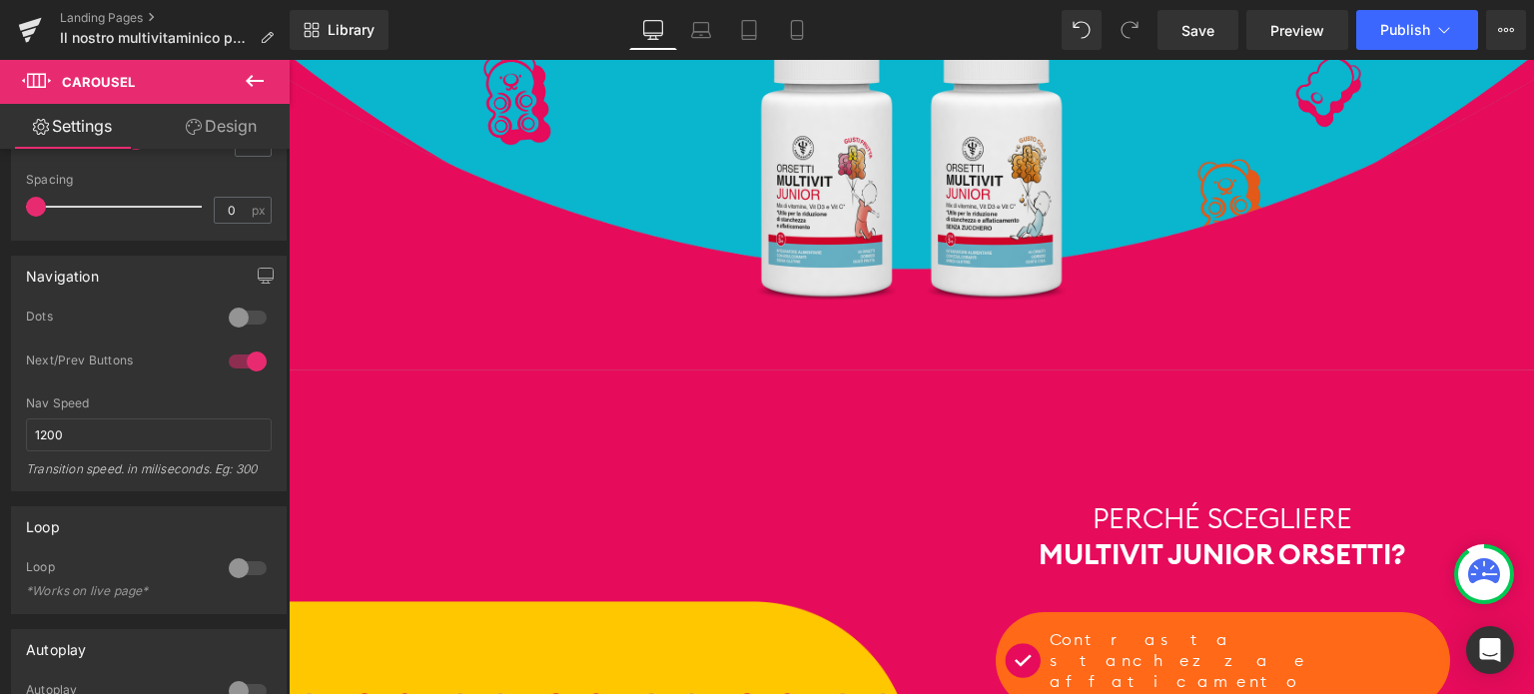
scroll to position [699, 0]
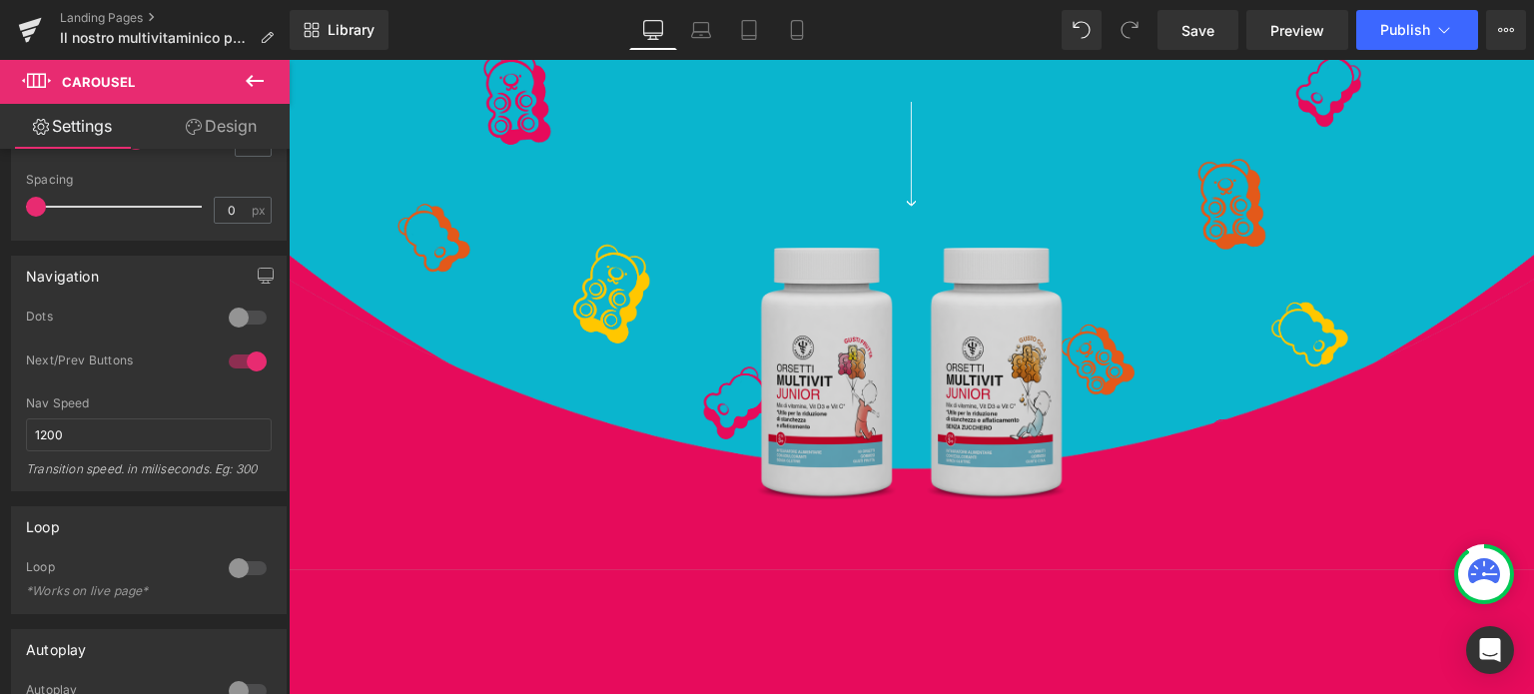
click at [887, 359] on img at bounding box center [912, 374] width 312 height 252
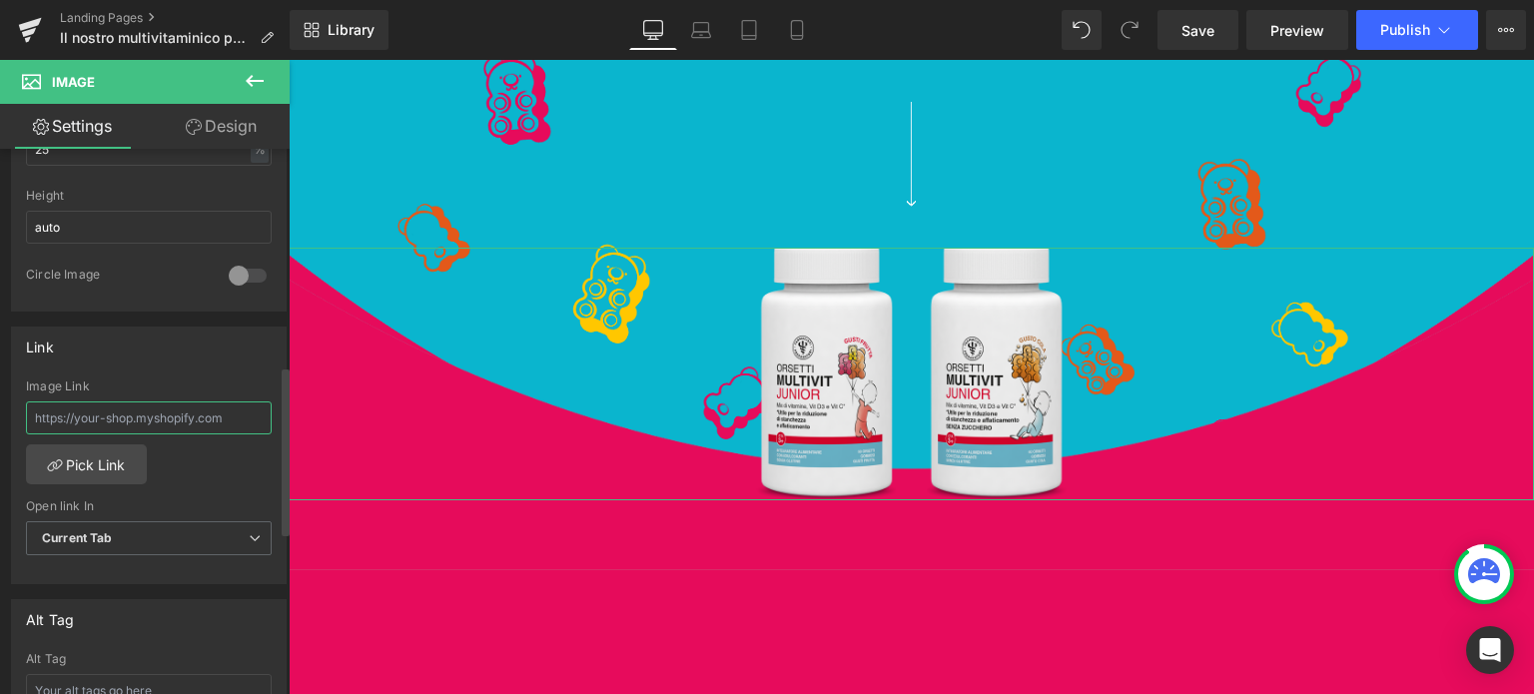
click at [130, 405] on input "text" at bounding box center [149, 417] width 246 height 33
paste input "https://www.farmacistipreparatori.it/products/orsetti-multivit-junior-gusto-cola"
type input "https://www.farmacistipreparatori.it/products/orsetti-multivit-junior-gusto-cola"
click at [119, 531] on span "Current Tab" at bounding box center [149, 538] width 246 height 35
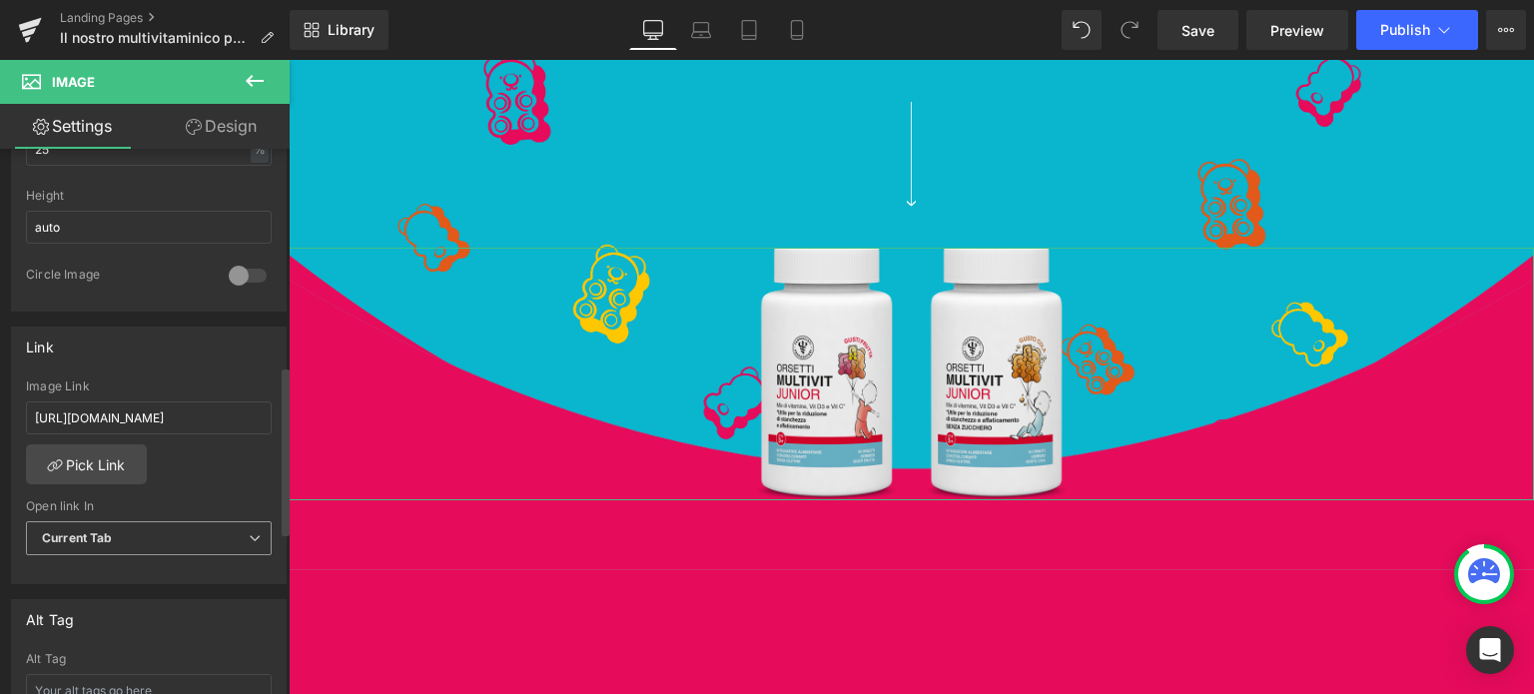
scroll to position [0, 0]
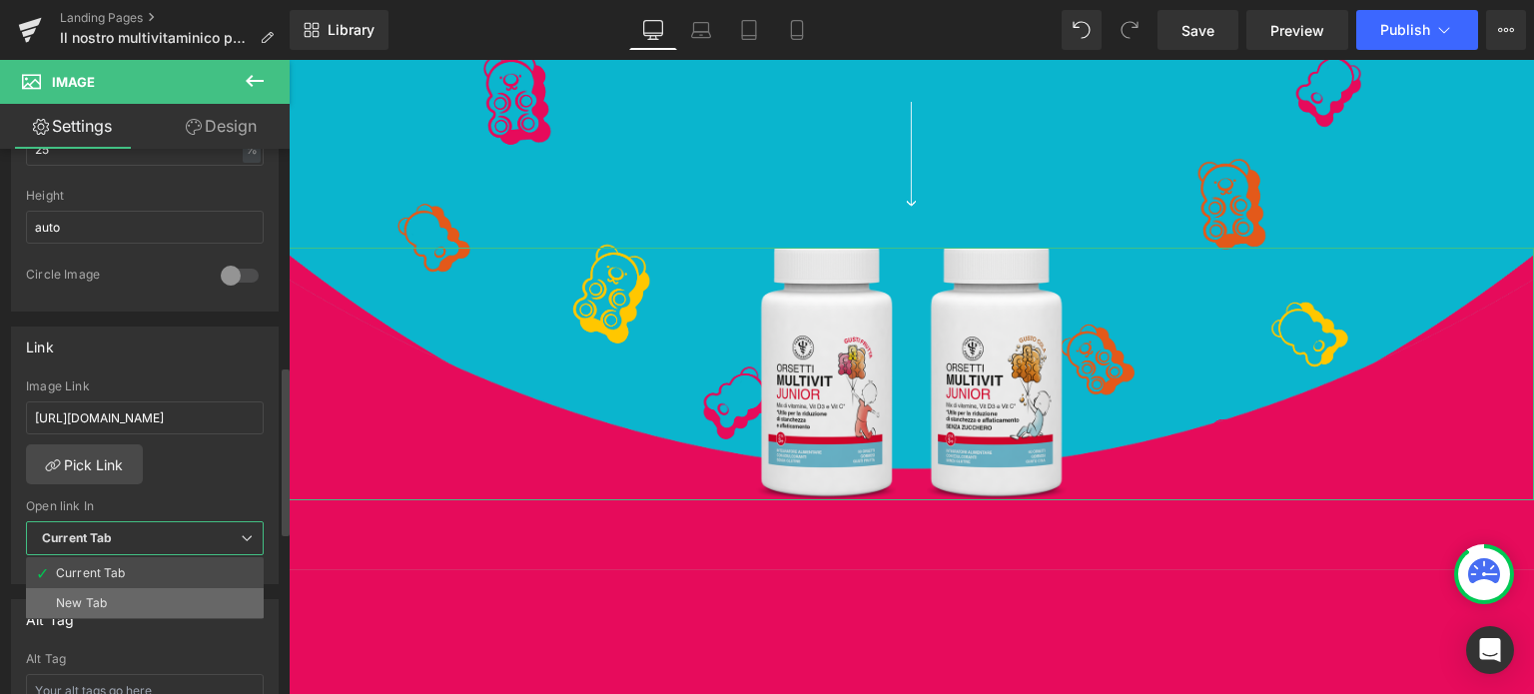
click at [96, 596] on div "New Tab" at bounding box center [81, 603] width 51 height 14
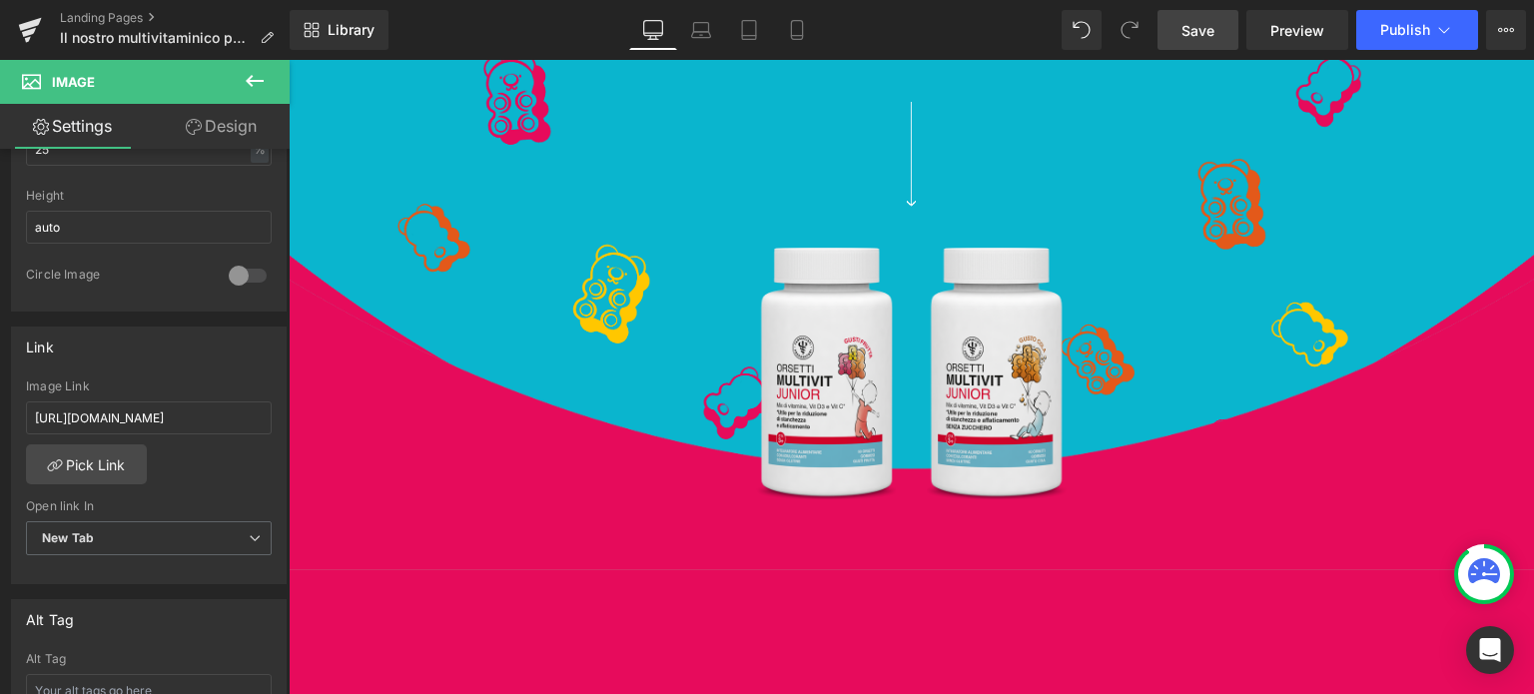
drag, startPoint x: 1195, startPoint y: 35, endPoint x: 512, endPoint y: 213, distance: 705.8
click at [1195, 35] on span "Save" at bounding box center [1197, 30] width 33 height 21
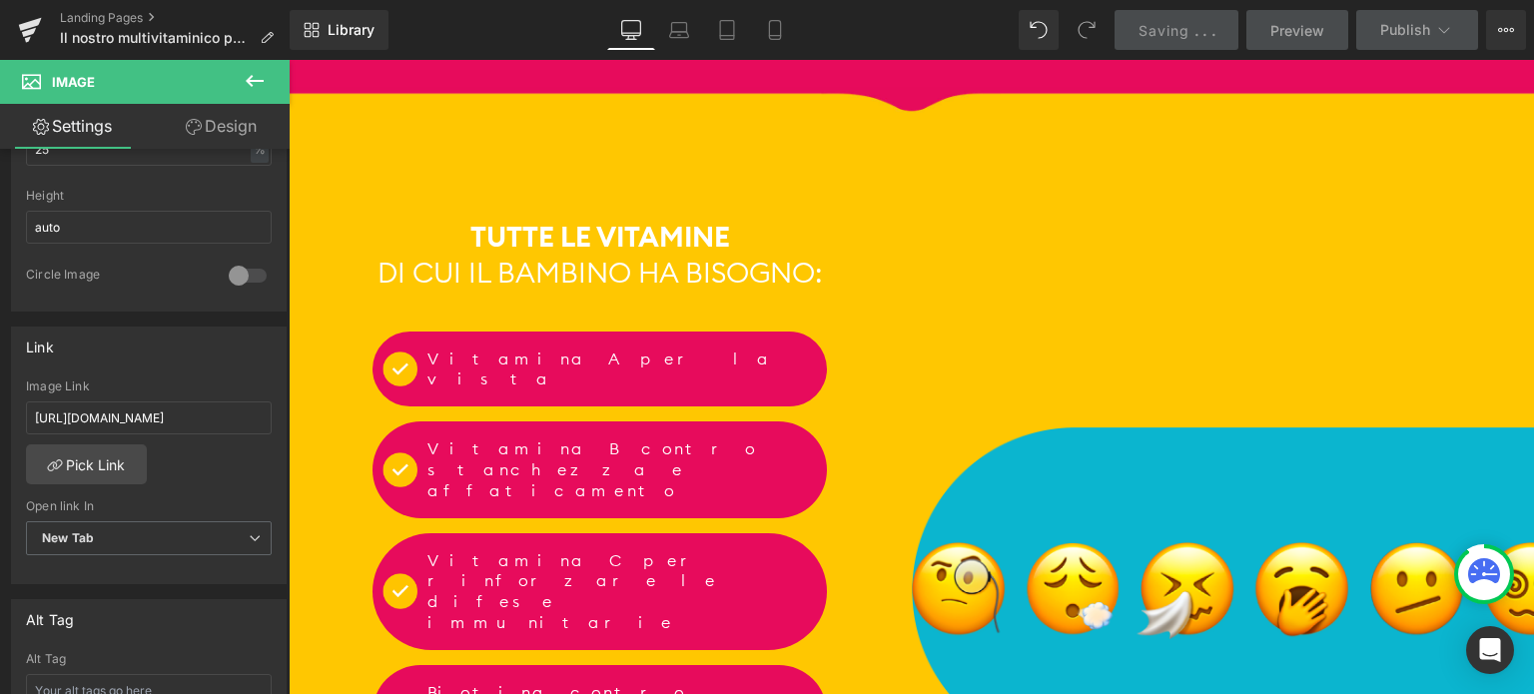
scroll to position [2397, 0]
